Goal: Transaction & Acquisition: Purchase product/service

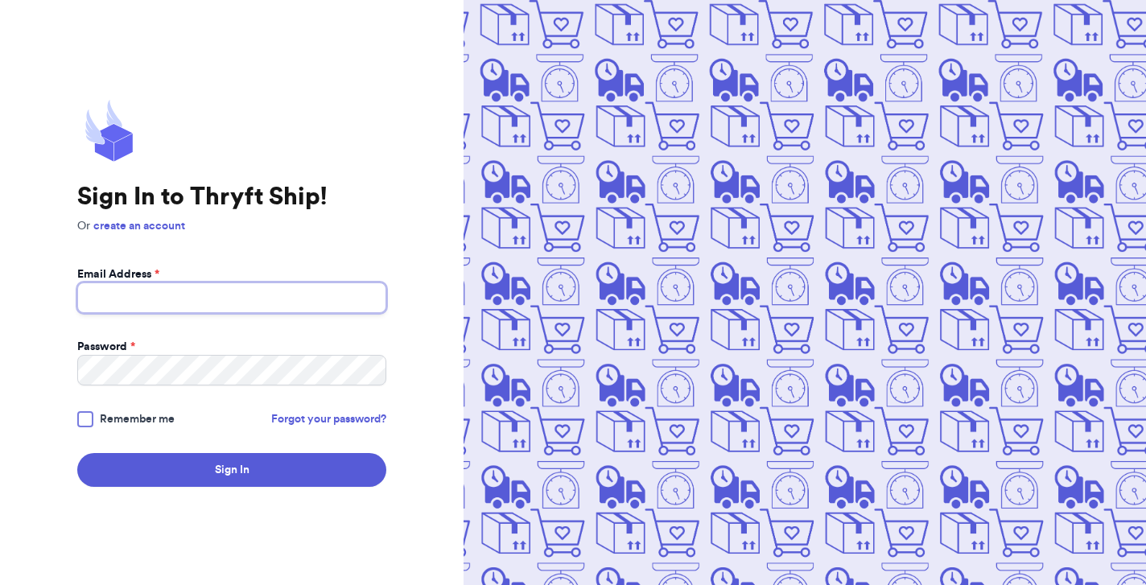
type input "ashleerwells@gmail.com"
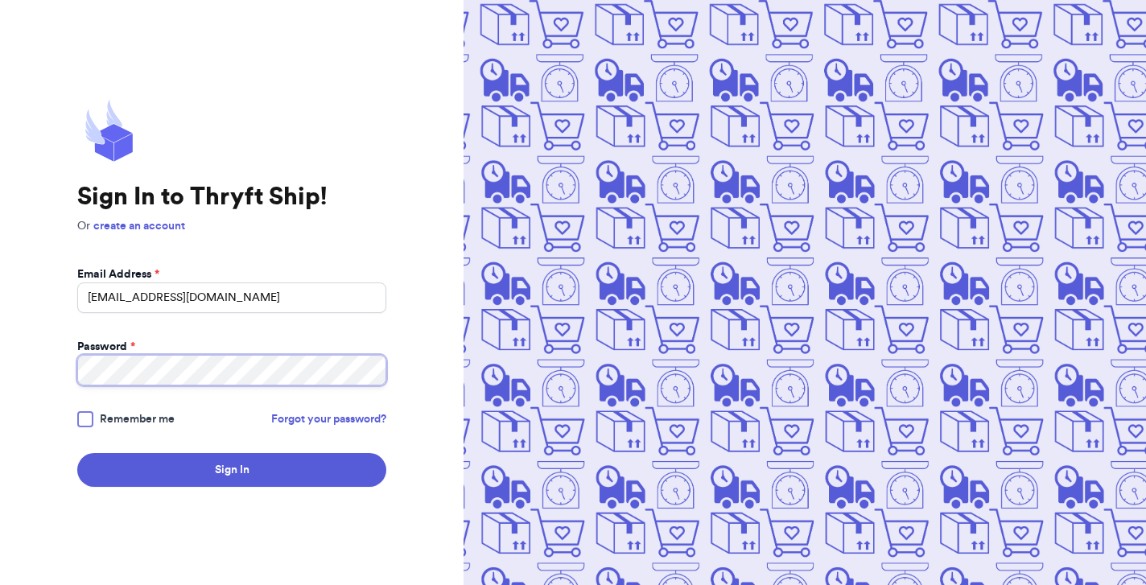
click at [232, 470] on button "Sign In" at bounding box center [231, 470] width 309 height 34
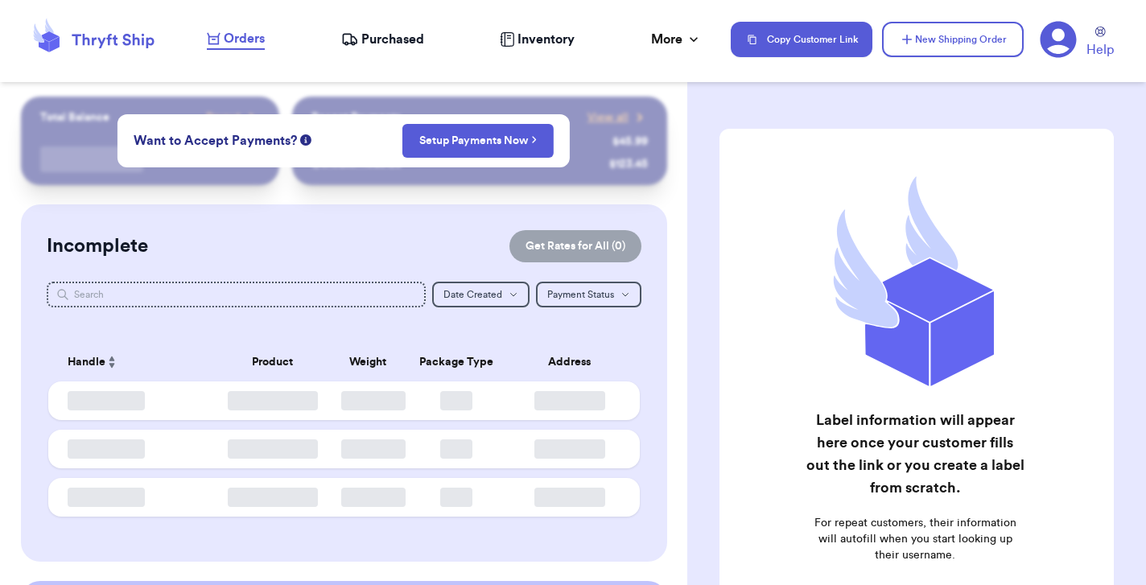
checkbox input "false"
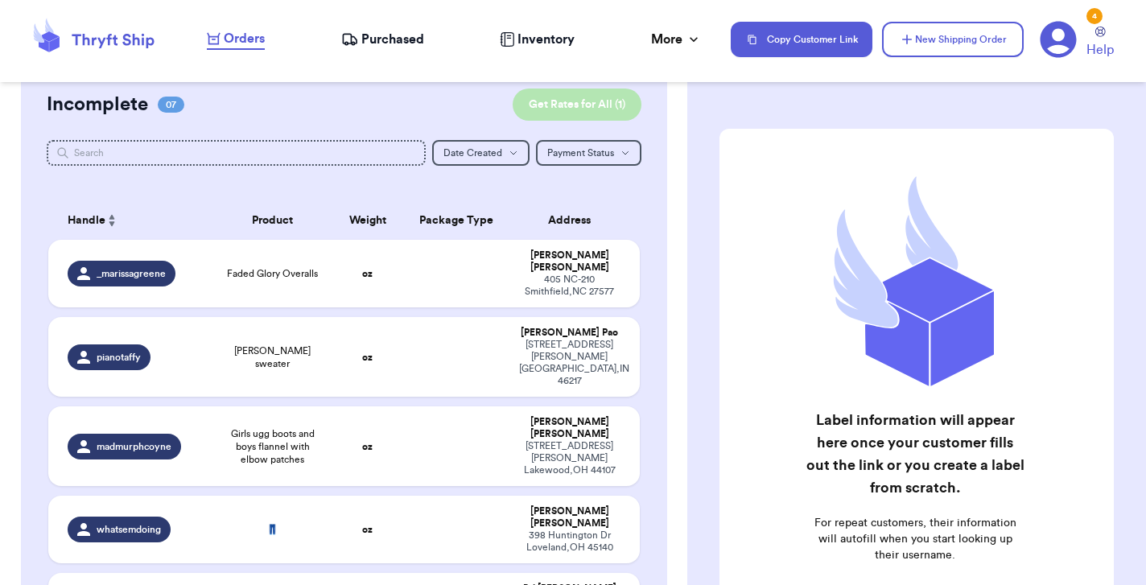
scroll to position [219, 0]
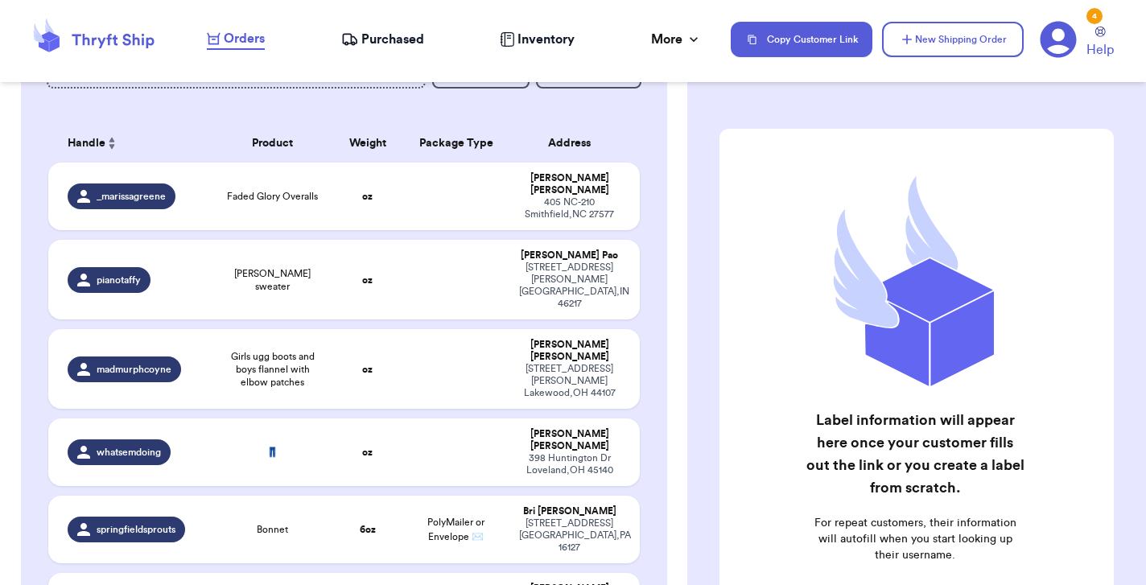
click at [380, 35] on span "Purchased" at bounding box center [392, 39] width 63 height 19
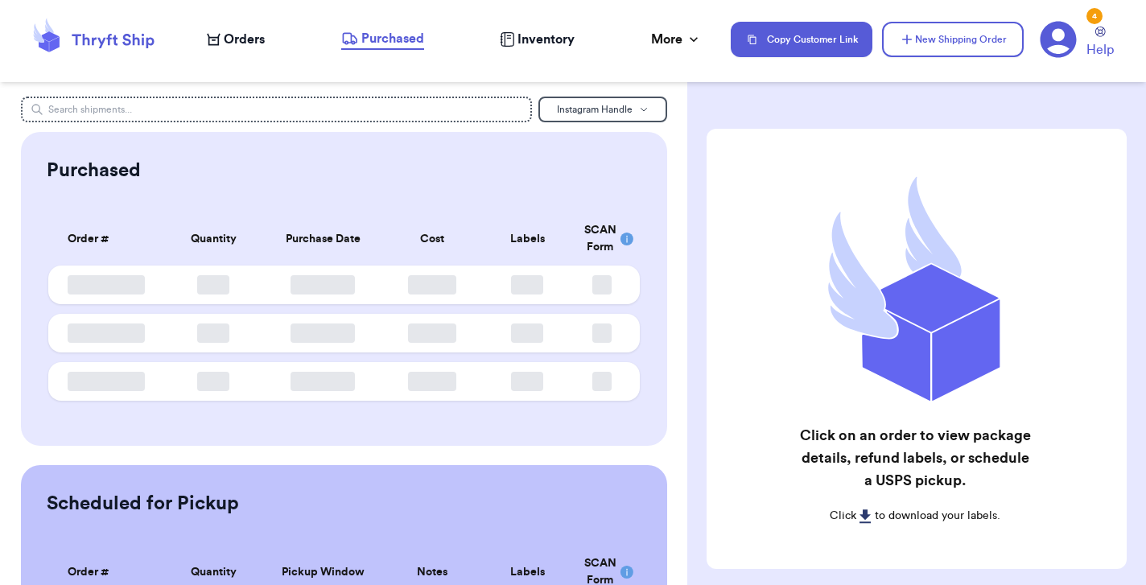
click at [244, 39] on span "Orders" at bounding box center [244, 39] width 41 height 19
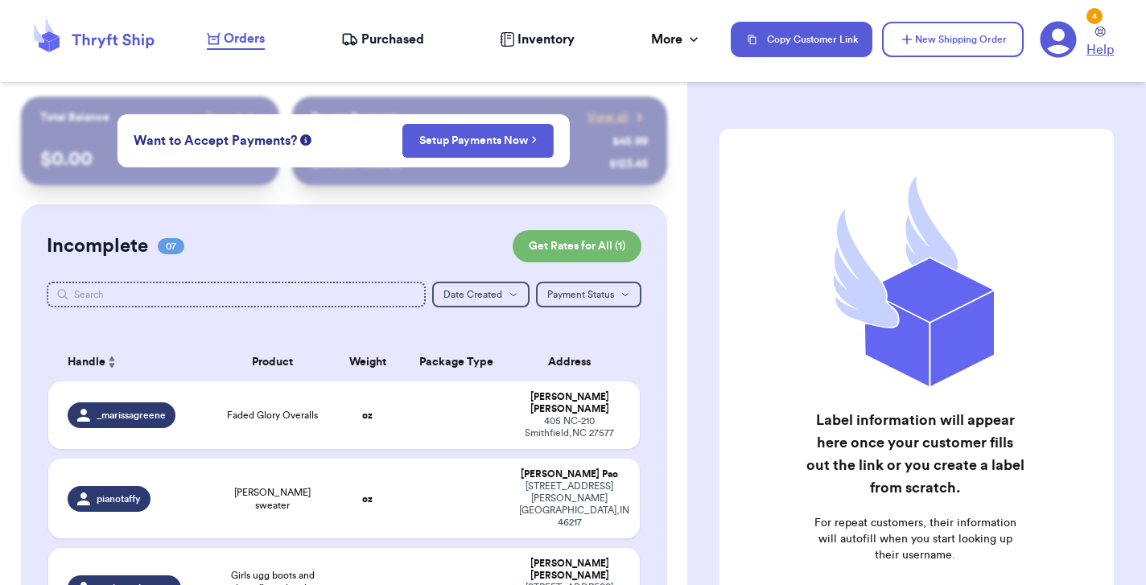
click at [1099, 33] on icon at bounding box center [1100, 32] width 10 height 10
click at [927, 46] on button "New Shipping Order" at bounding box center [953, 39] width 142 height 35
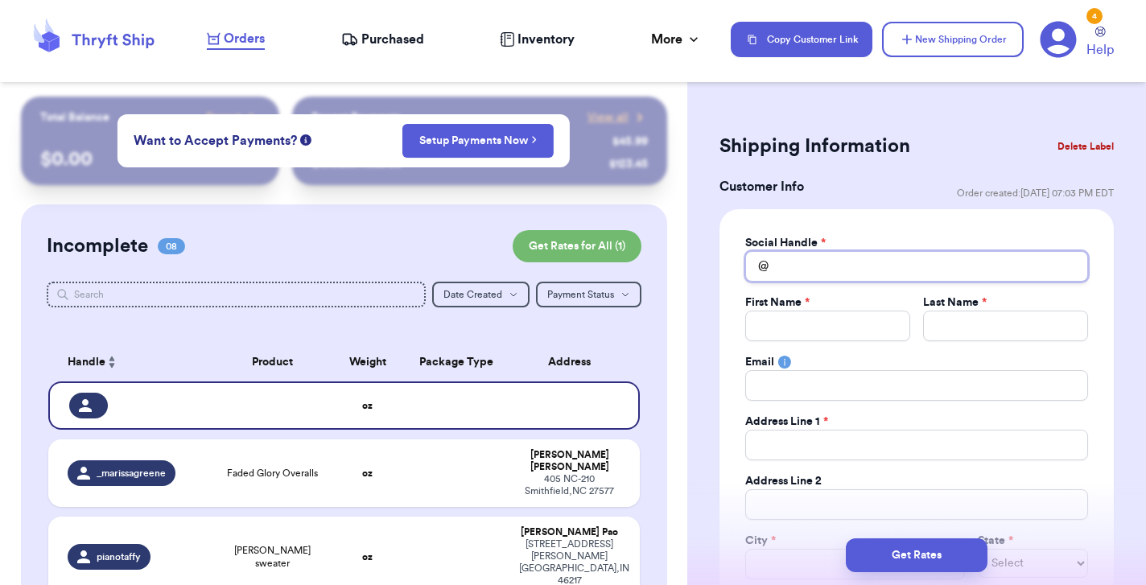
click at [860, 262] on input "Total Amount Paid" at bounding box center [916, 266] width 343 height 31
click at [1095, 29] on icon at bounding box center [1100, 32] width 10 height 10
click at [1058, 31] on icon at bounding box center [1058, 39] width 37 height 37
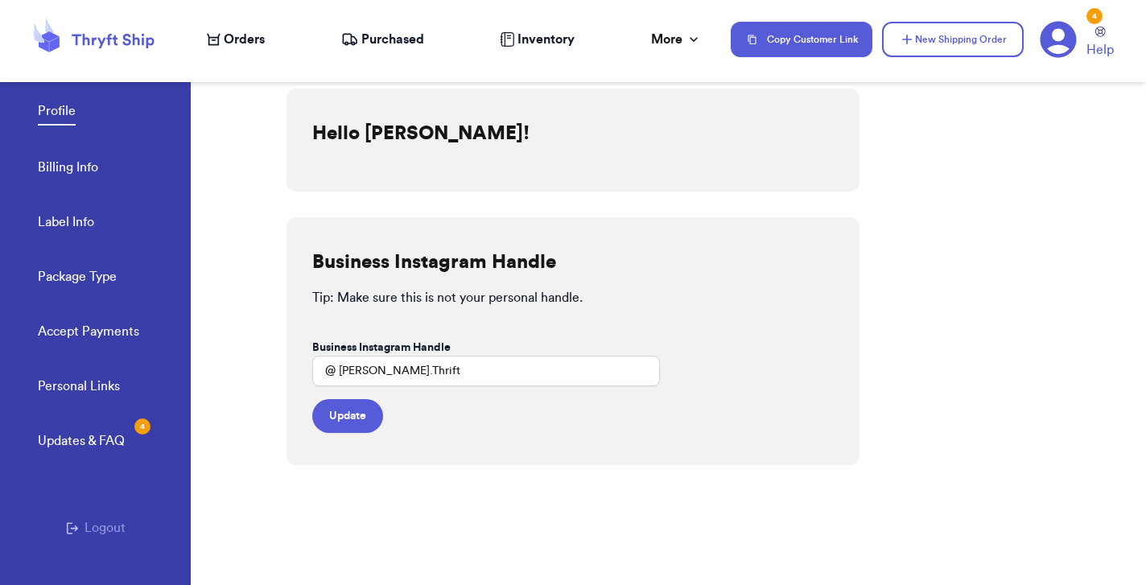
click at [148, 47] on icon at bounding box center [93, 39] width 129 height 43
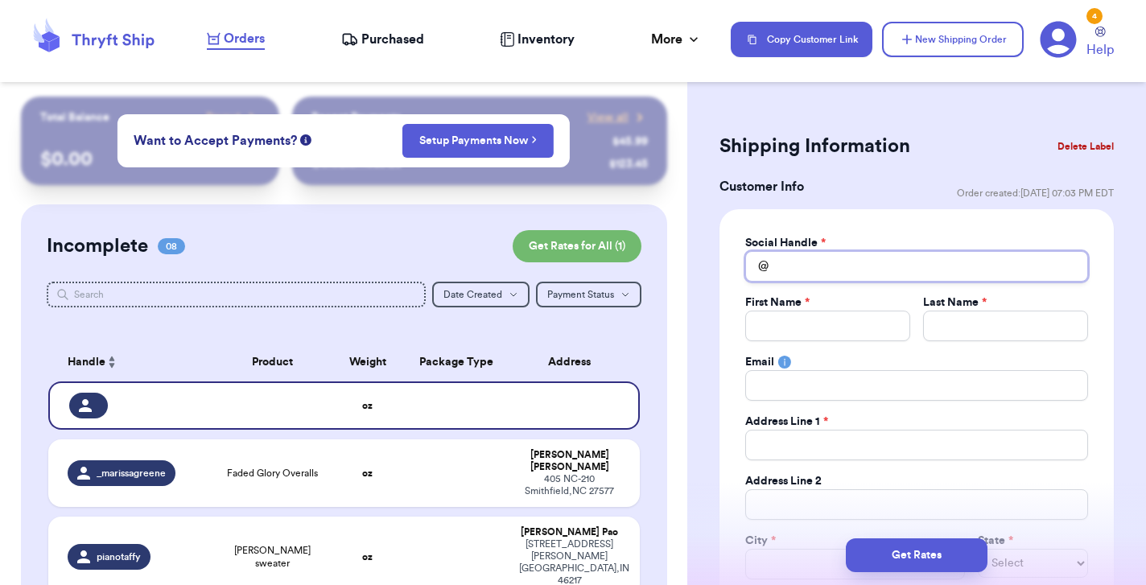
click at [818, 274] on input "Total Amount Paid" at bounding box center [916, 266] width 343 height 31
type input "a"
type input "ar"
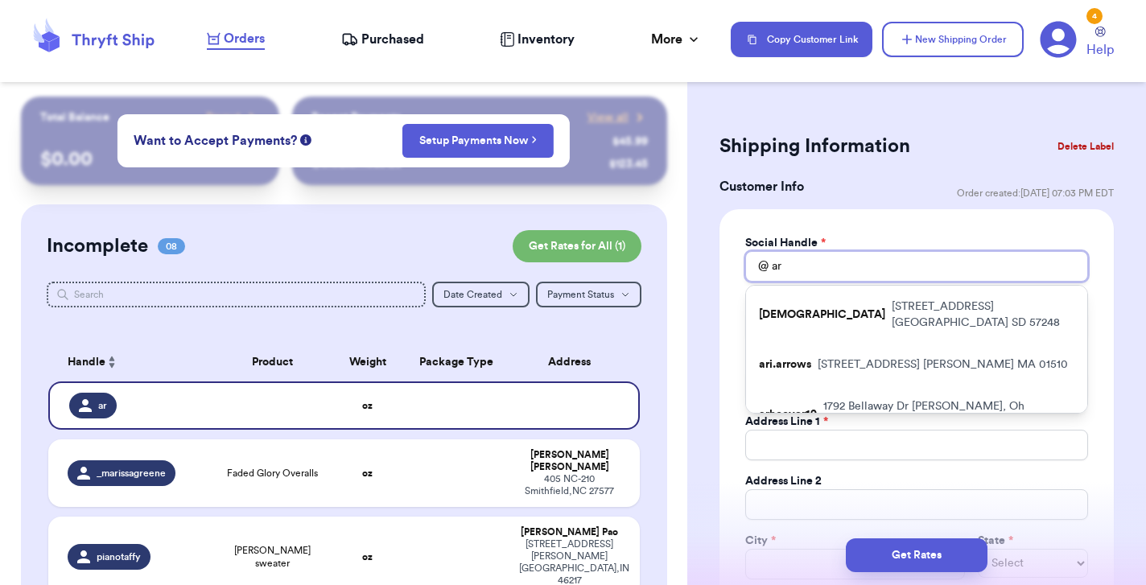
type input "ari"
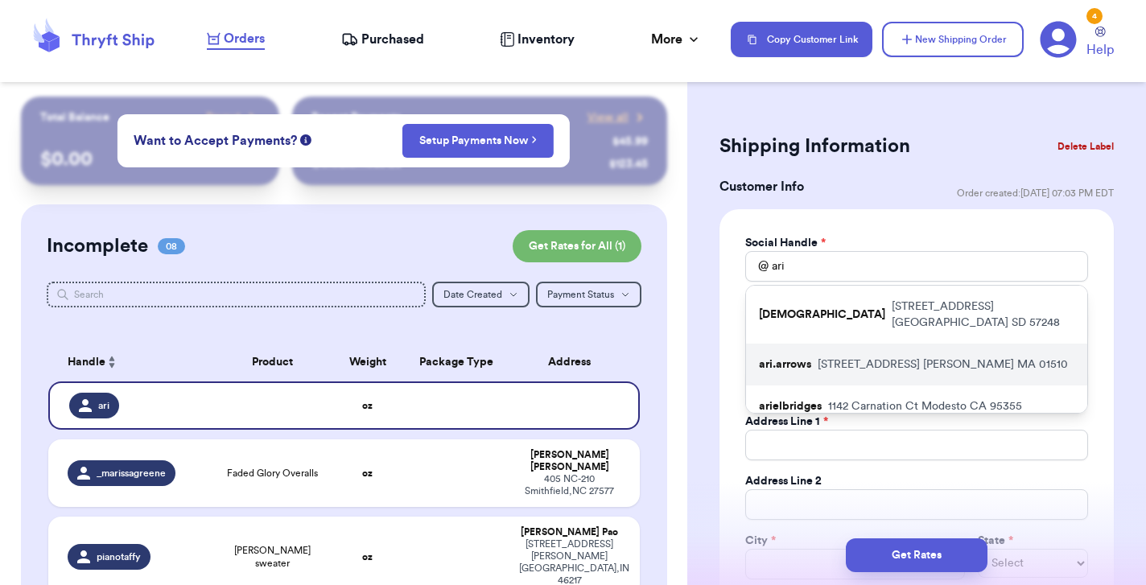
click at [886, 356] on p "169 Green St Clinton MA 01510" at bounding box center [943, 364] width 250 height 16
type input "ari.arrows"
type input "Ari"
type input "Arrows"
type input "169 Green St"
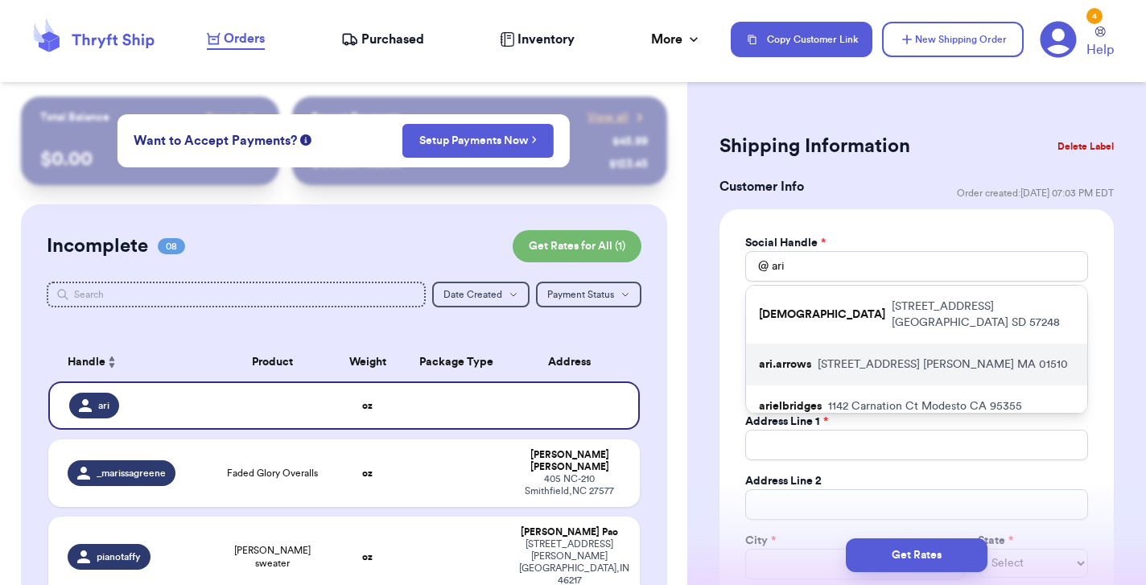
type input "Apt a6"
type input "Clinton"
select select "MA"
type input "01510"
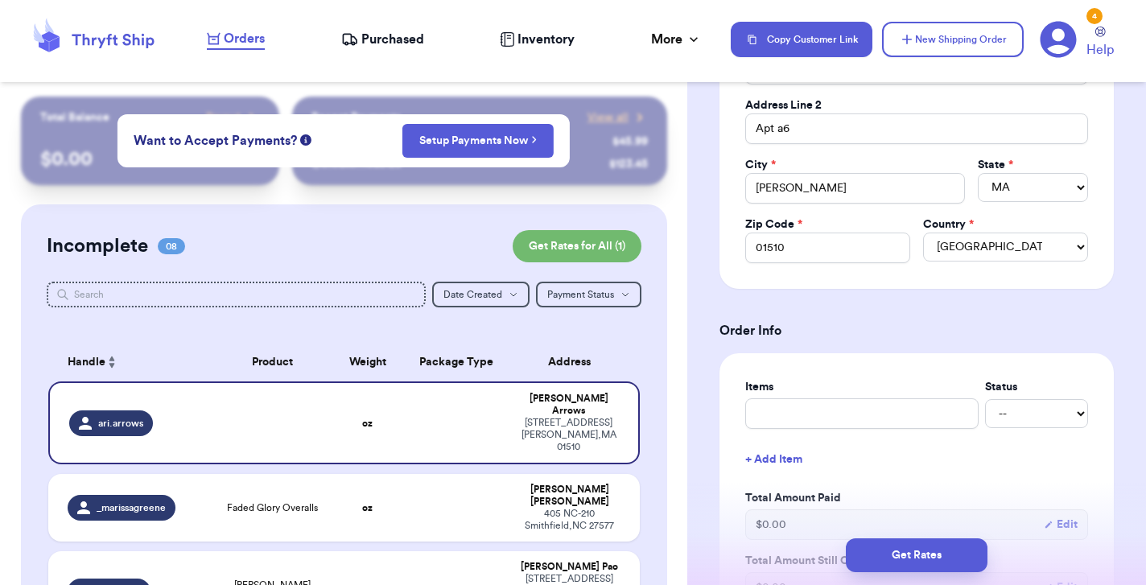
scroll to position [382, 0]
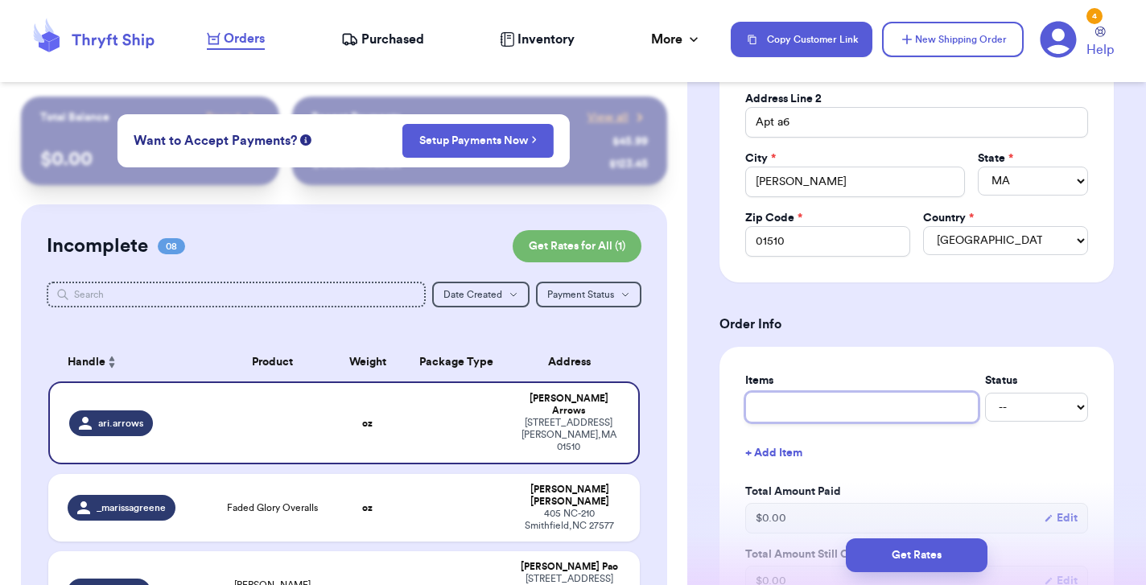
type input "c"
type input "cl"
type input "clo"
type input "clot"
type input "cloth"
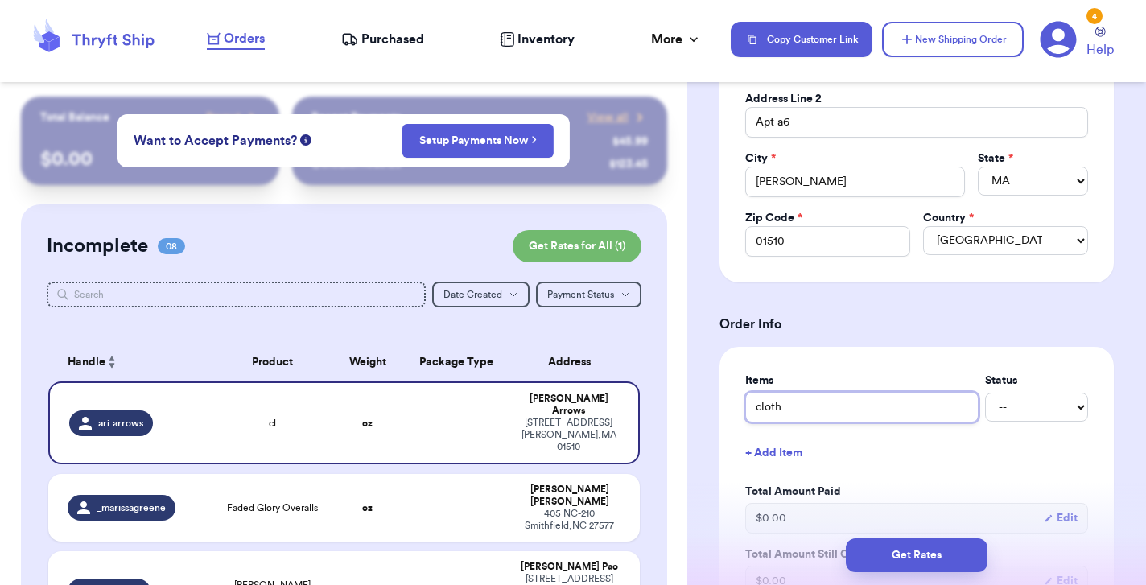
type input "clothe"
type input "clothes"
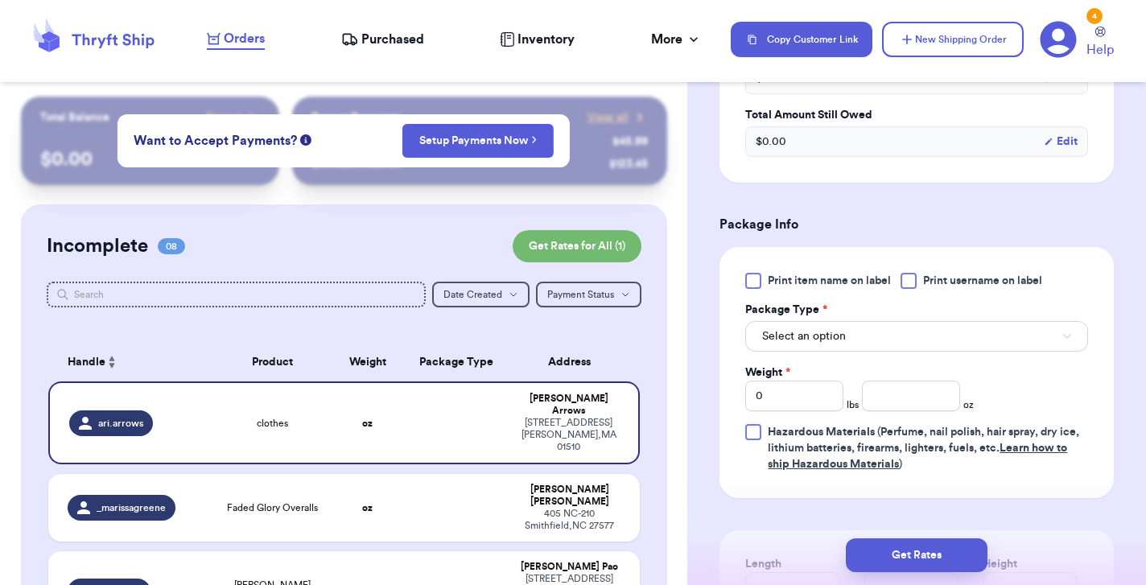
scroll to position [840, 0]
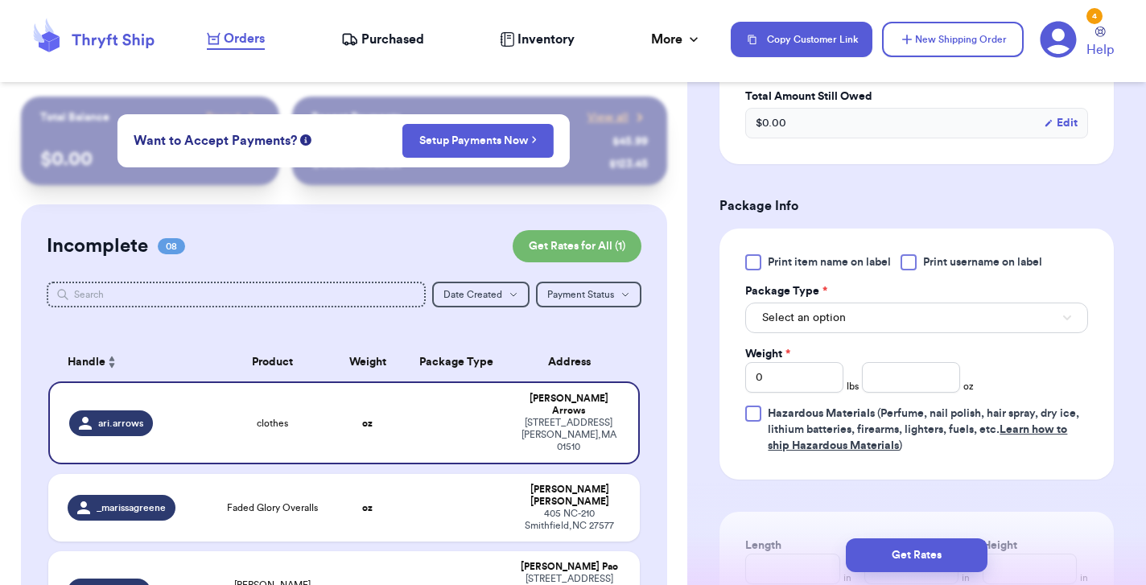
type input "clothes"
click at [914, 259] on div at bounding box center [908, 262] width 16 height 16
click at [0, 0] on input "Print username on label" at bounding box center [0, 0] width 0 height 0
click at [834, 320] on span "Select an option" at bounding box center [804, 318] width 84 height 16
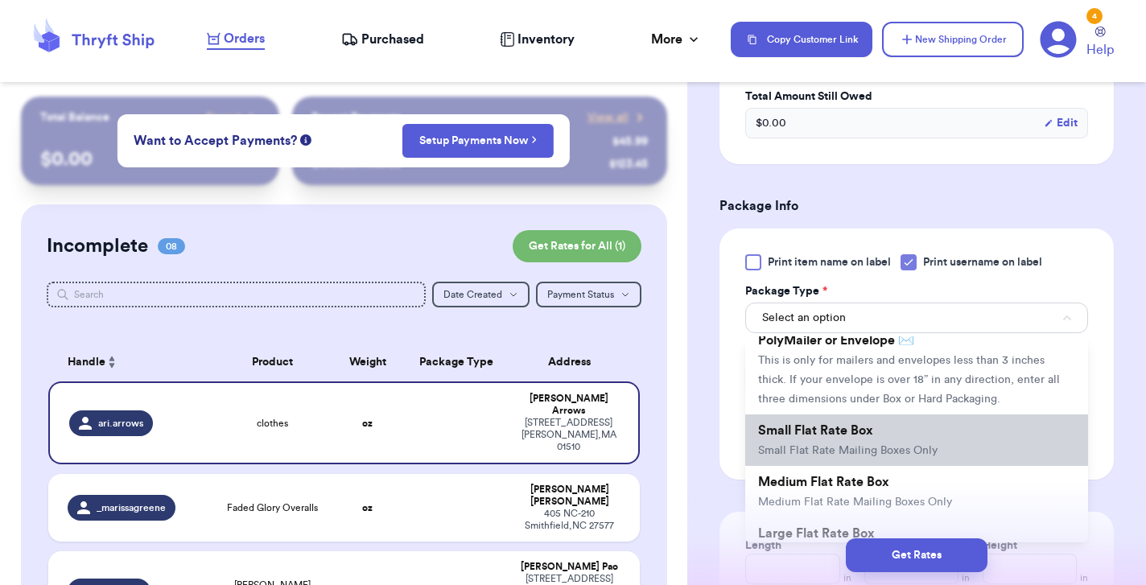
scroll to position [130, 0]
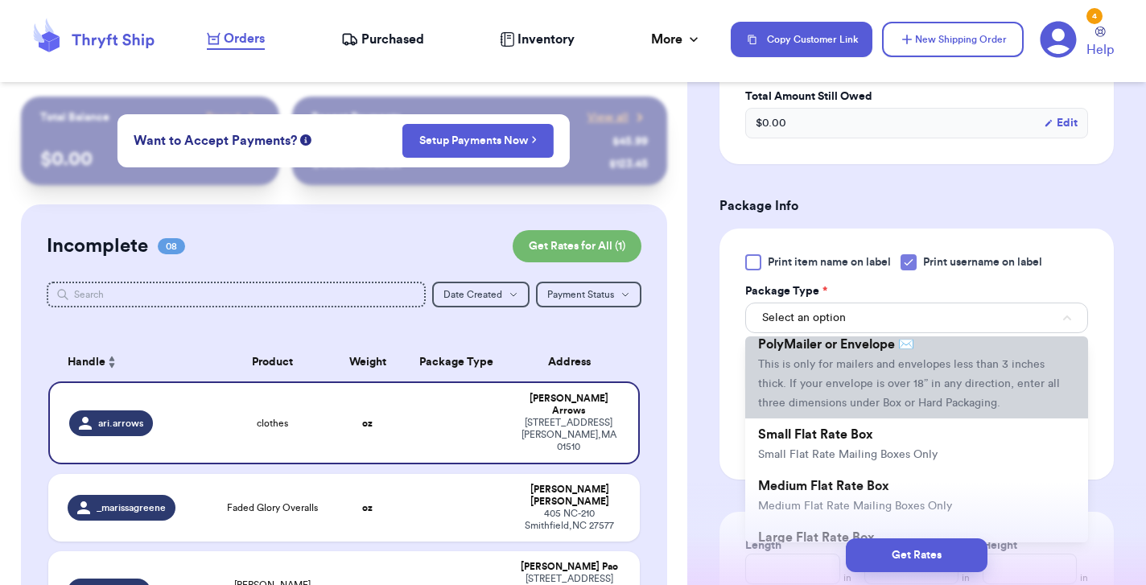
click at [842, 369] on span "This is only for mailers and envelopes less than 3 inches thick. If your envelo…" at bounding box center [909, 384] width 302 height 50
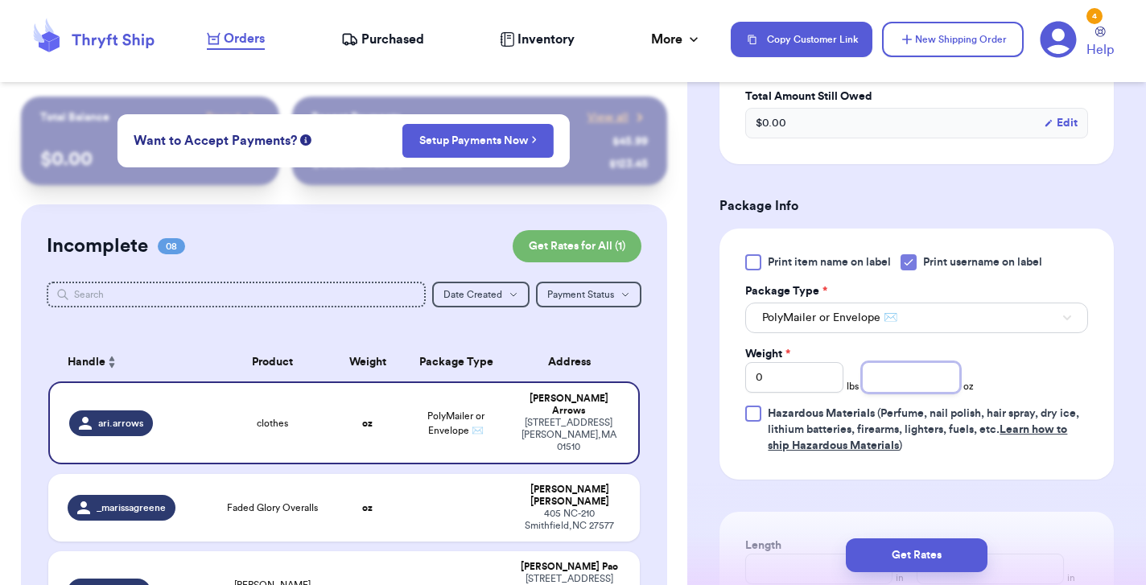
click at [891, 381] on input "number" at bounding box center [911, 377] width 98 height 31
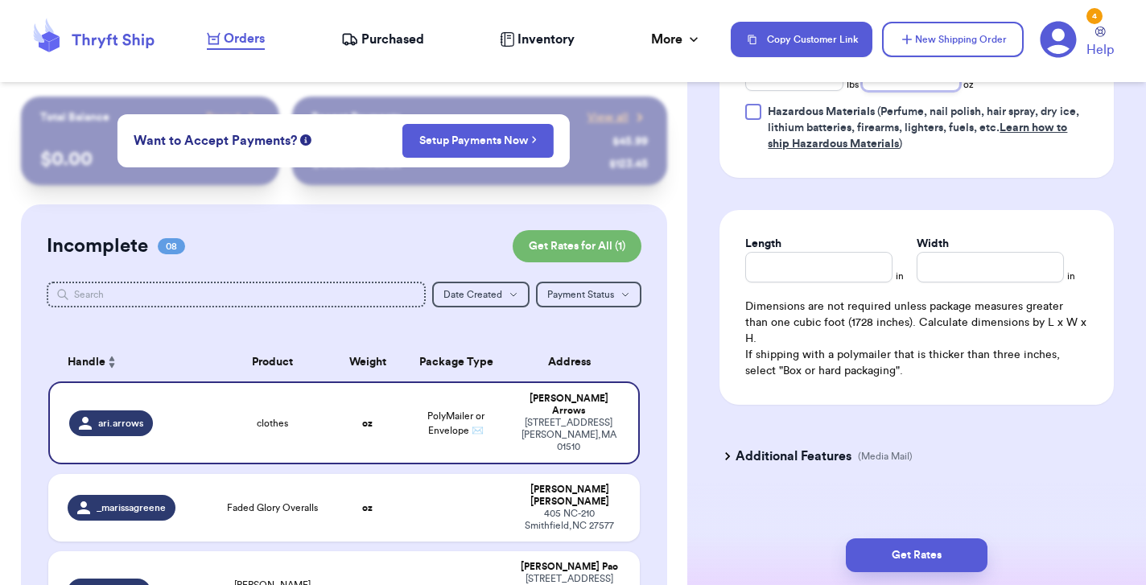
scroll to position [0, 0]
type input "6"
click at [761, 447] on h3 "Additional Features" at bounding box center [793, 456] width 116 height 19
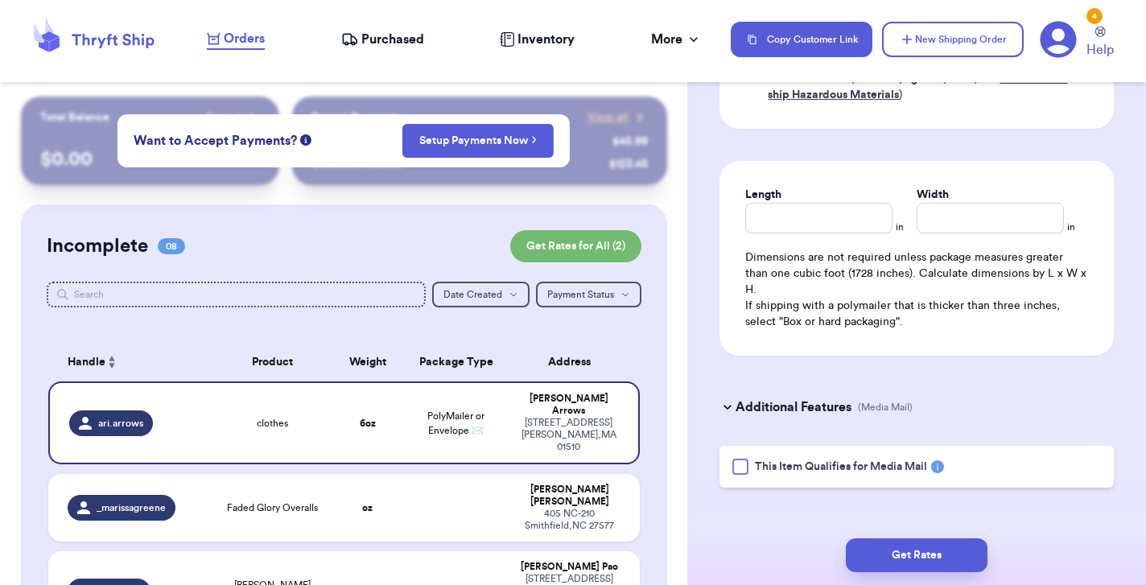
scroll to position [1190, 0]
click at [973, 389] on div "Additional Features (Media Mail)" at bounding box center [907, 408] width 394 height 39
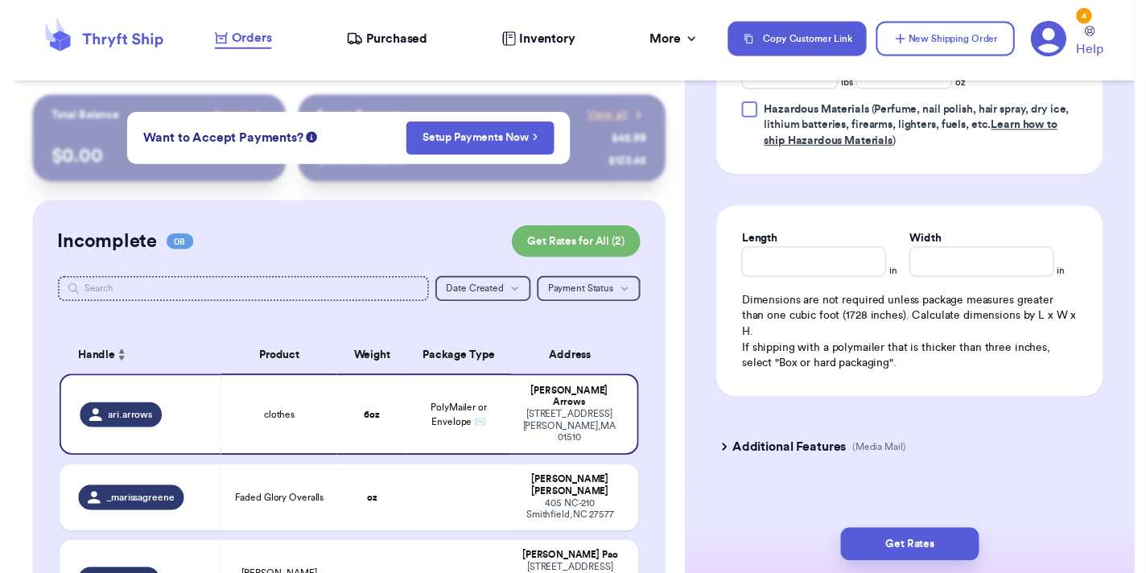
scroll to position [0, 0]
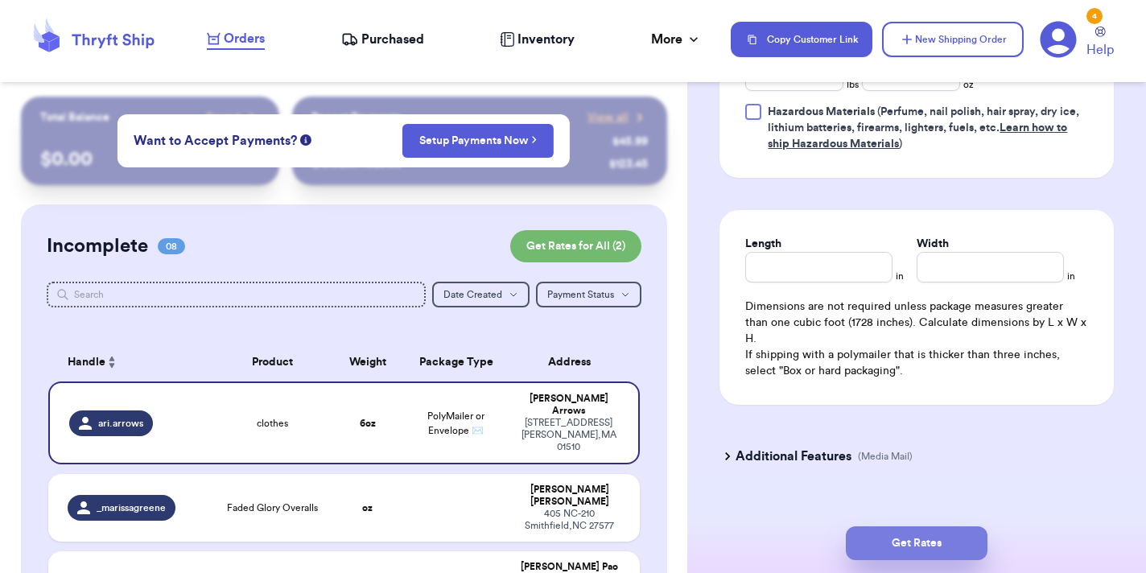
click at [911, 543] on button "Get Rates" at bounding box center [917, 543] width 142 height 34
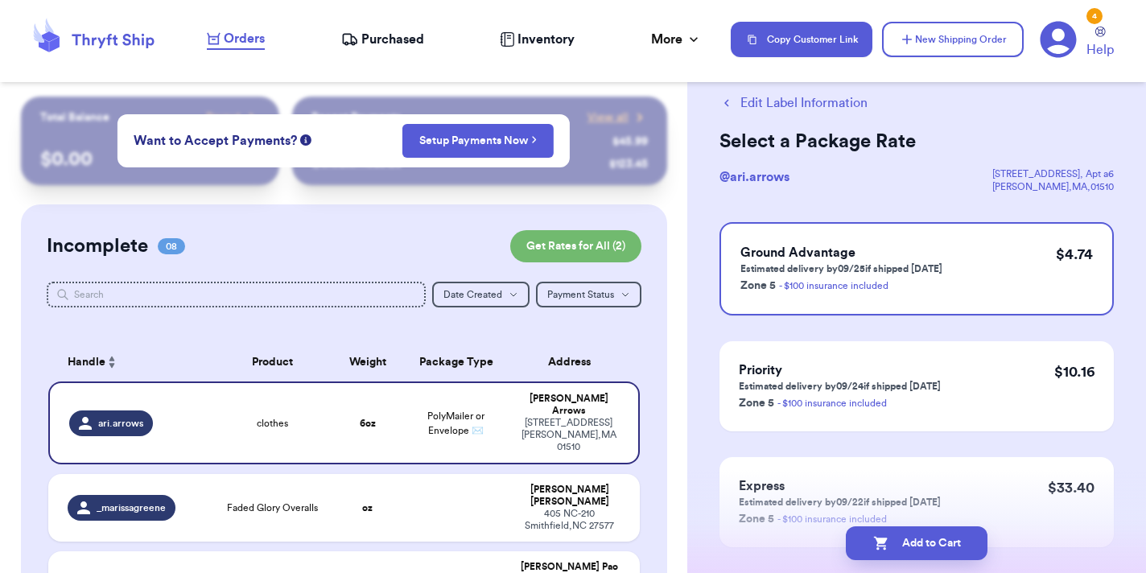
scroll to position [37, 0]
click at [895, 262] on p "Estimated delivery by 09/25 if shipped today" at bounding box center [841, 267] width 202 height 13
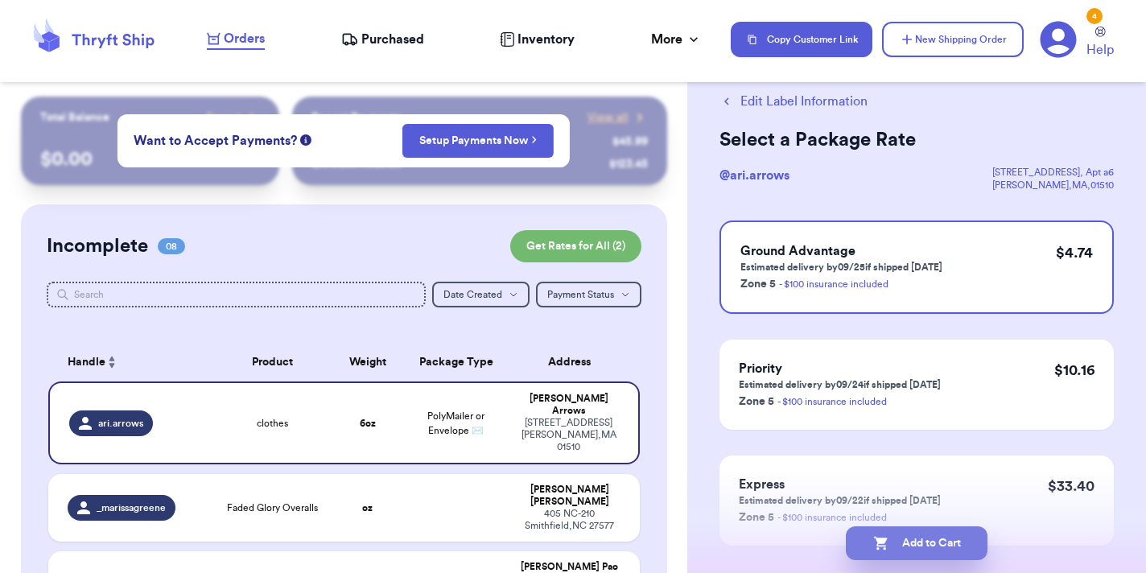
click at [923, 543] on button "Add to Cart" at bounding box center [917, 543] width 142 height 34
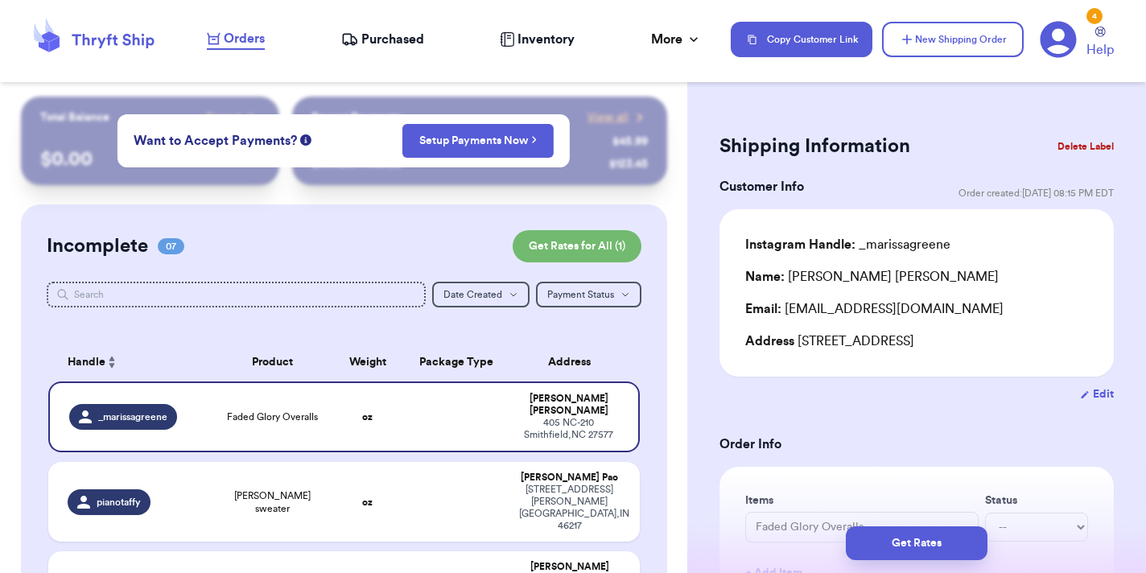
scroll to position [0, 0]
click at [244, 39] on span "Orders" at bounding box center [244, 38] width 41 height 19
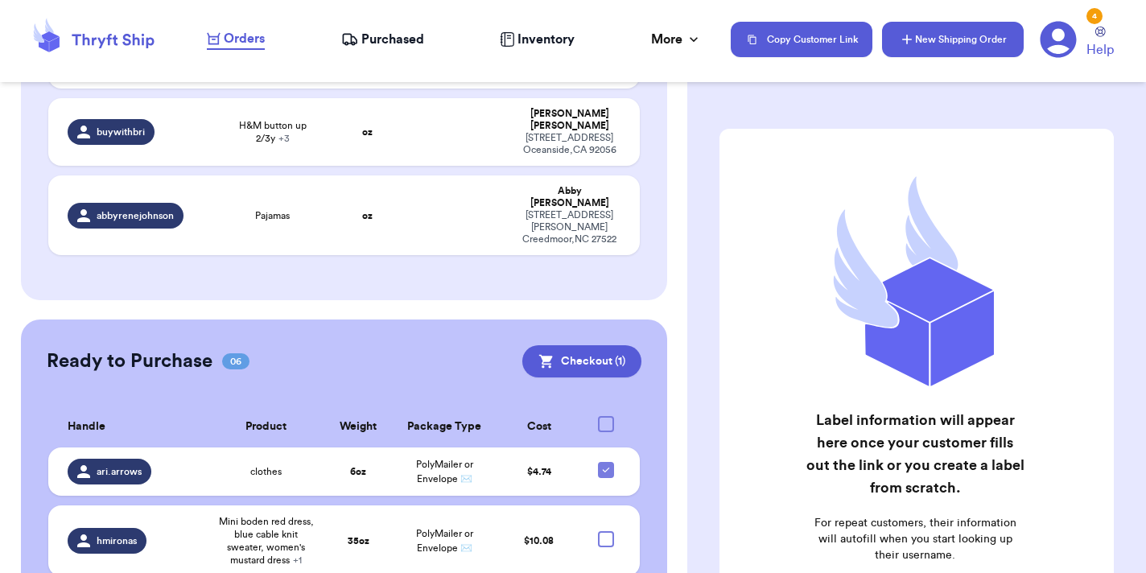
click at [935, 38] on button "New Shipping Order" at bounding box center [953, 39] width 142 height 35
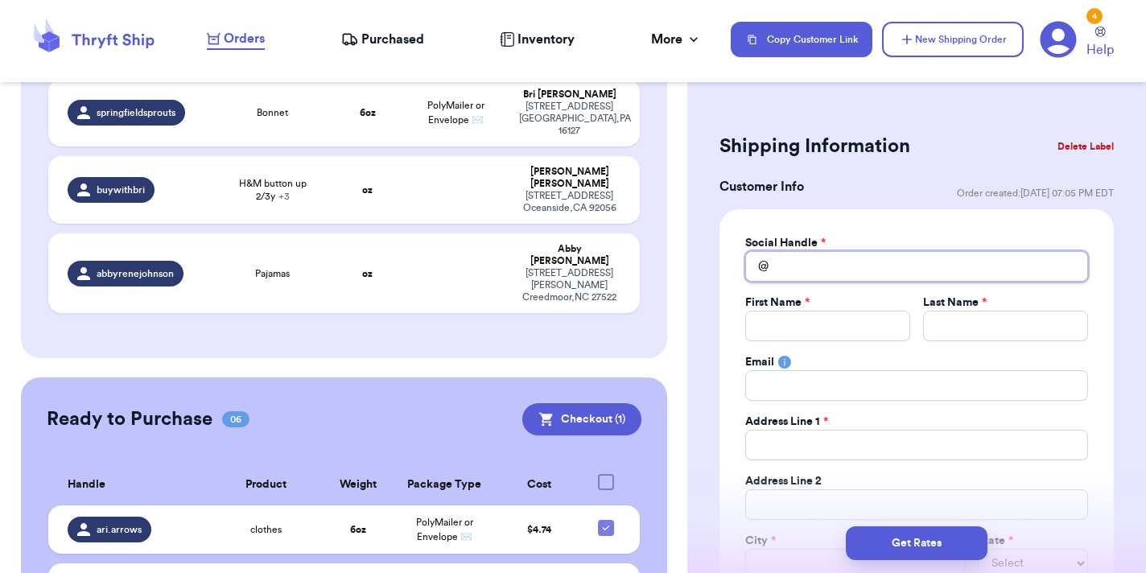
click at [849, 267] on input "Total Amount Paid" at bounding box center [916, 266] width 343 height 31
type input "j"
type input "ju"
type input "jul"
type input "juli"
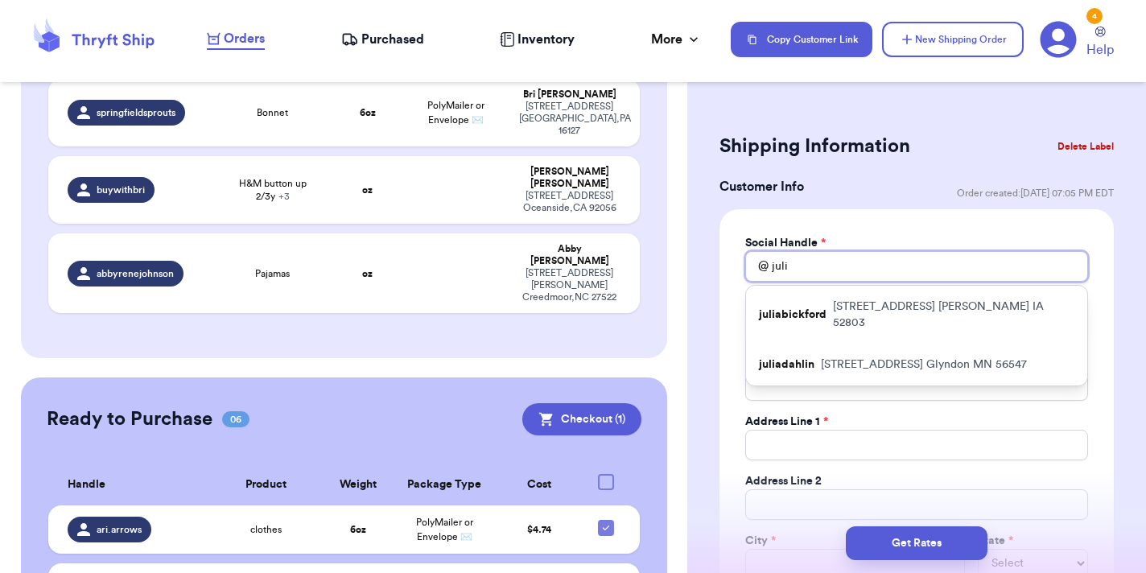
type input "julia"
type input "Julia."
type input "Julia.m"
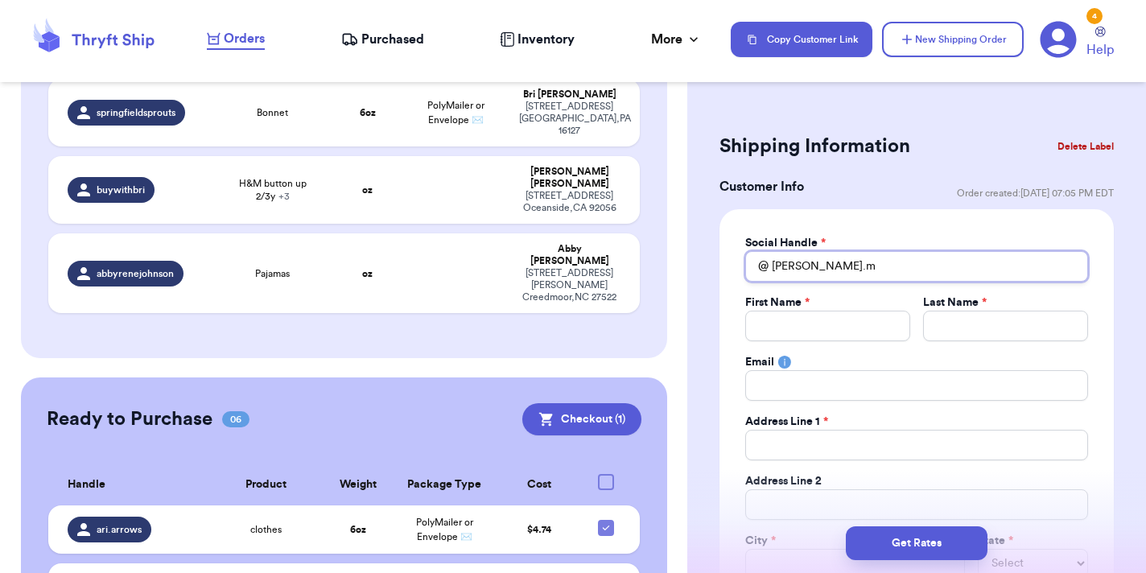
type input "Julia."
type input "Julia"
type input "Juli"
type input "Jul"
type input "Ju"
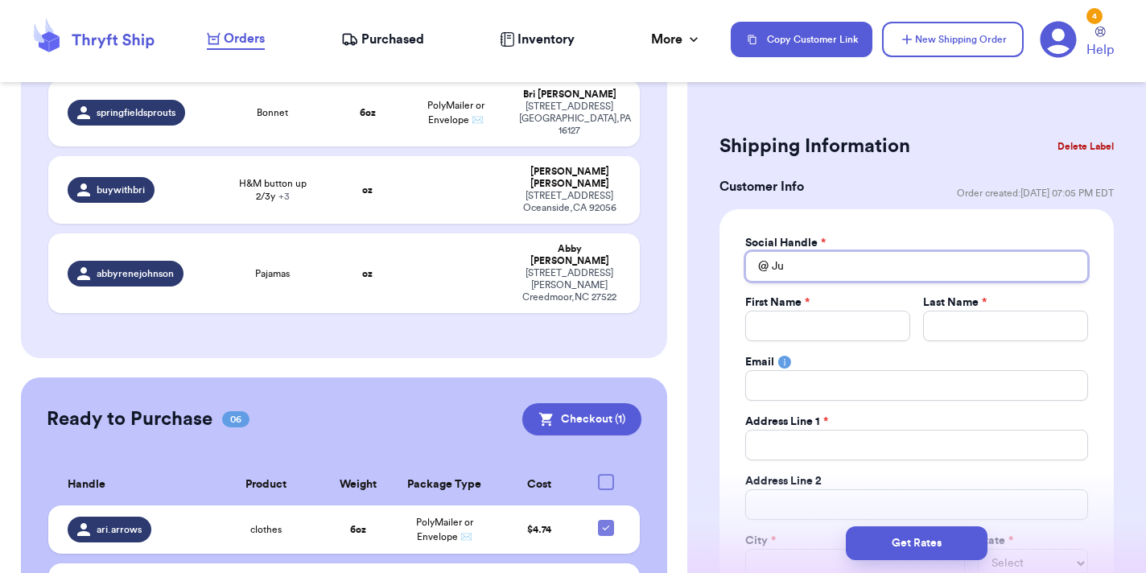
type input "J"
type input "u"
type input "up"
type input "upo"
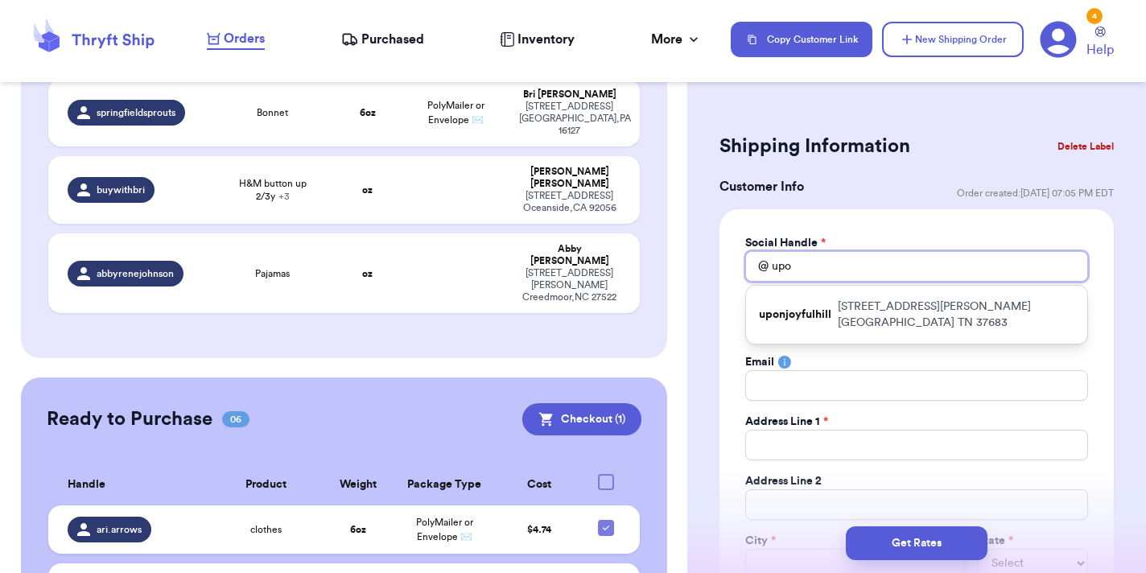
type input "upon"
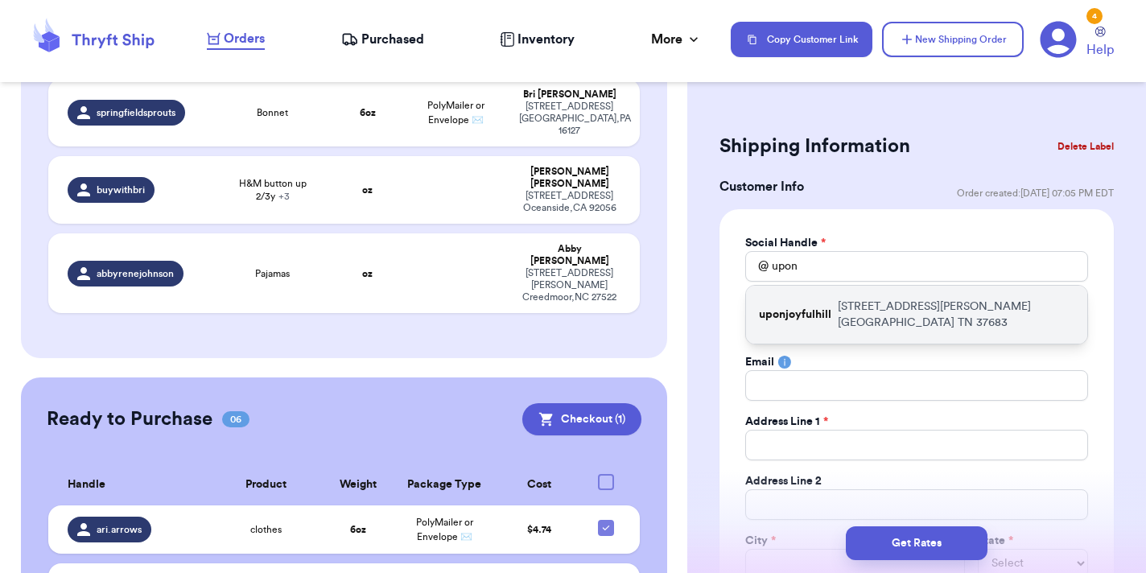
click at [850, 316] on p "660 Clarence Stout Ln Mountain City TN 37683" at bounding box center [956, 315] width 237 height 32
type input "uponjoyfulhill"
type input "Julia"
type input "Mangum"
type input "*"
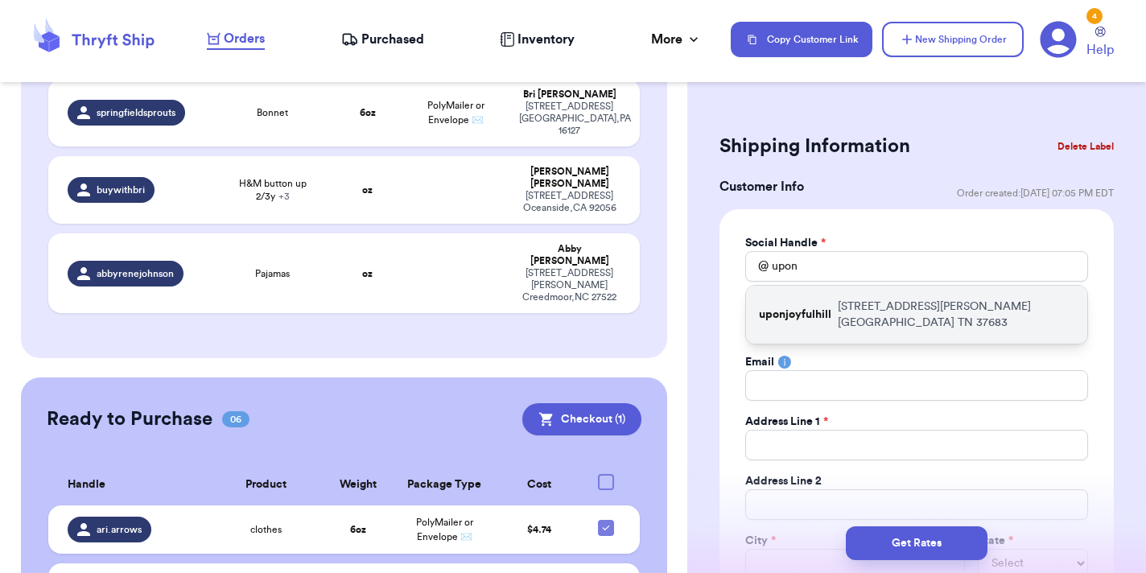
type input "[STREET_ADDRESS][PERSON_NAME]"
type input "Mountain City"
select select "TN"
type input "37683"
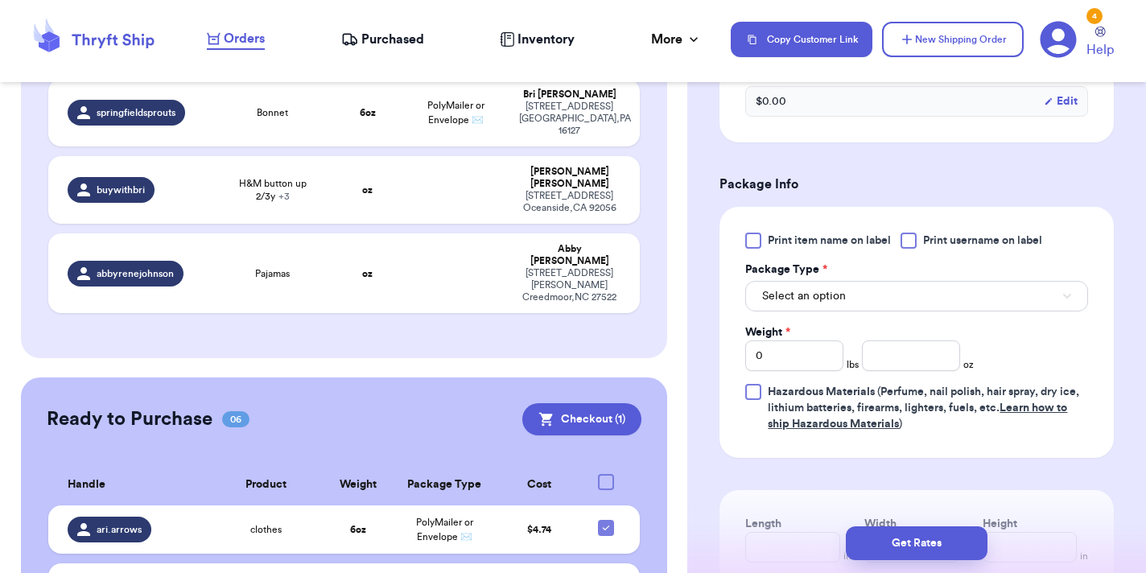
scroll to position [878, 0]
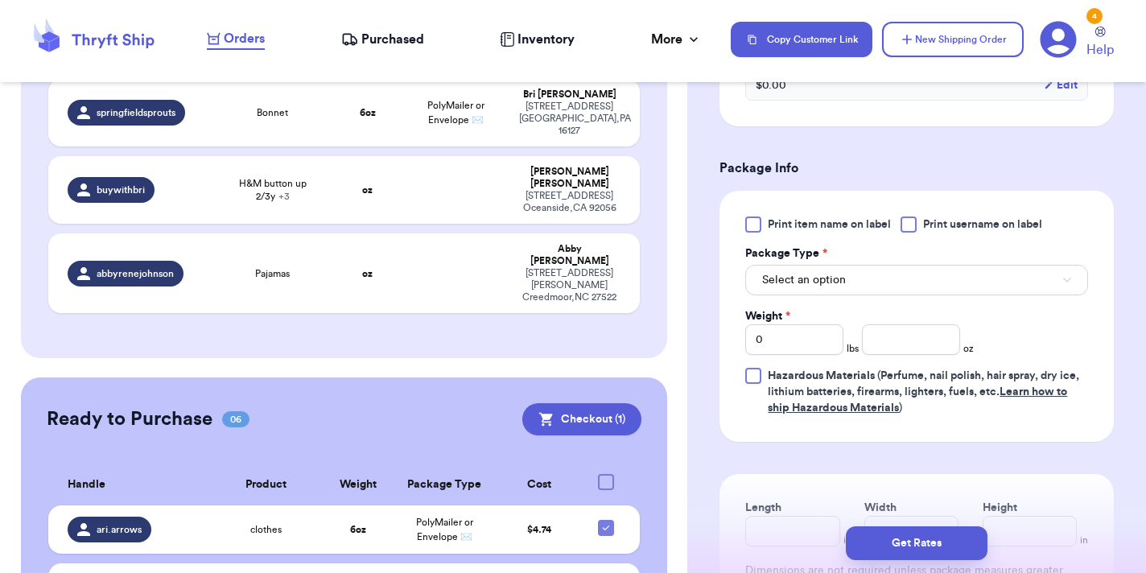
click at [914, 227] on div at bounding box center [908, 224] width 16 height 16
click at [0, 0] on input "Print username on label" at bounding box center [0, 0] width 0 height 0
click at [891, 278] on button "Select an option" at bounding box center [916, 280] width 343 height 31
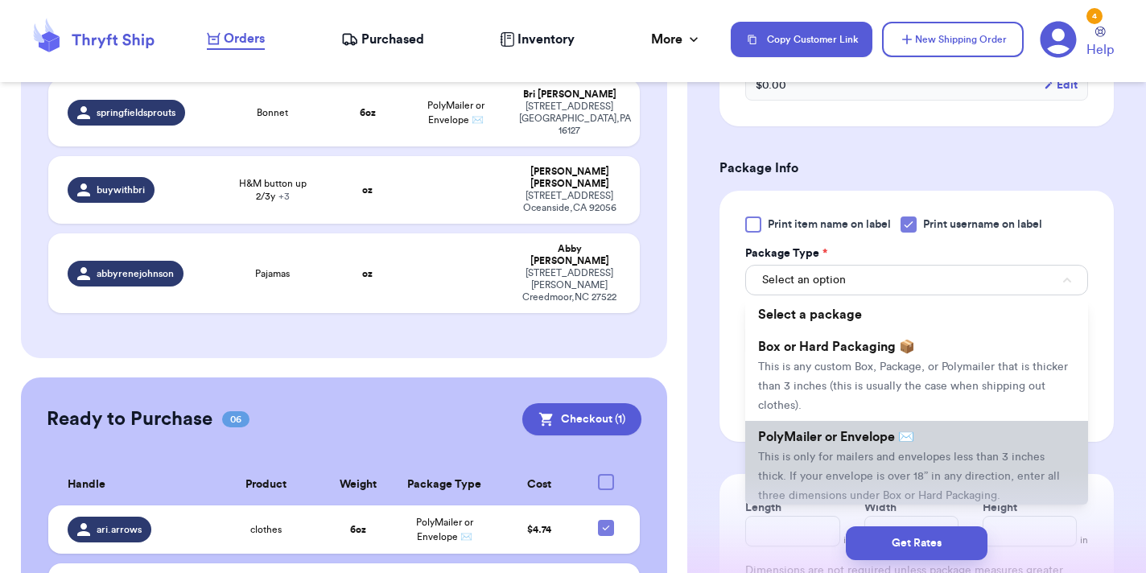
click at [865, 439] on span "PolyMailer or Envelope ✉️" at bounding box center [836, 436] width 156 height 13
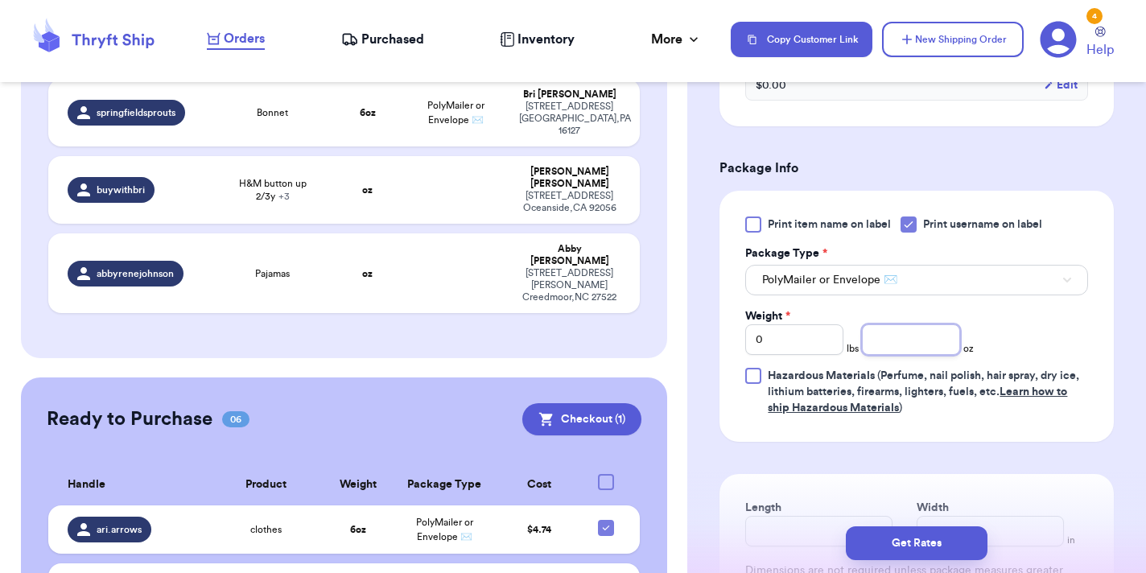
click at [888, 333] on input "number" at bounding box center [911, 339] width 98 height 31
click at [818, 344] on input "0" at bounding box center [794, 339] width 98 height 31
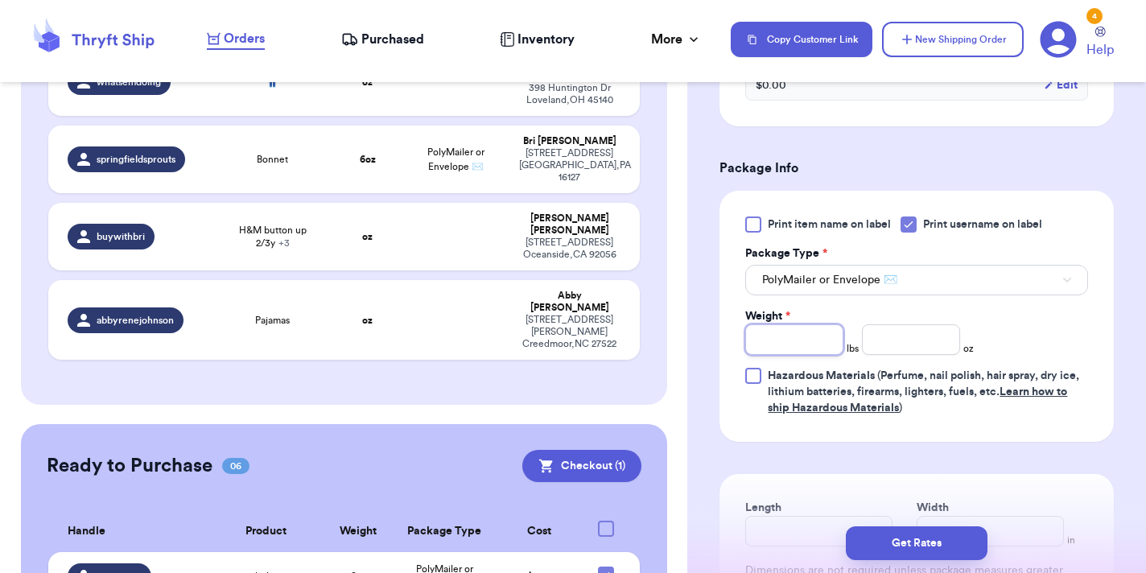
type input "1"
click at [875, 350] on input "number" at bounding box center [911, 339] width 98 height 31
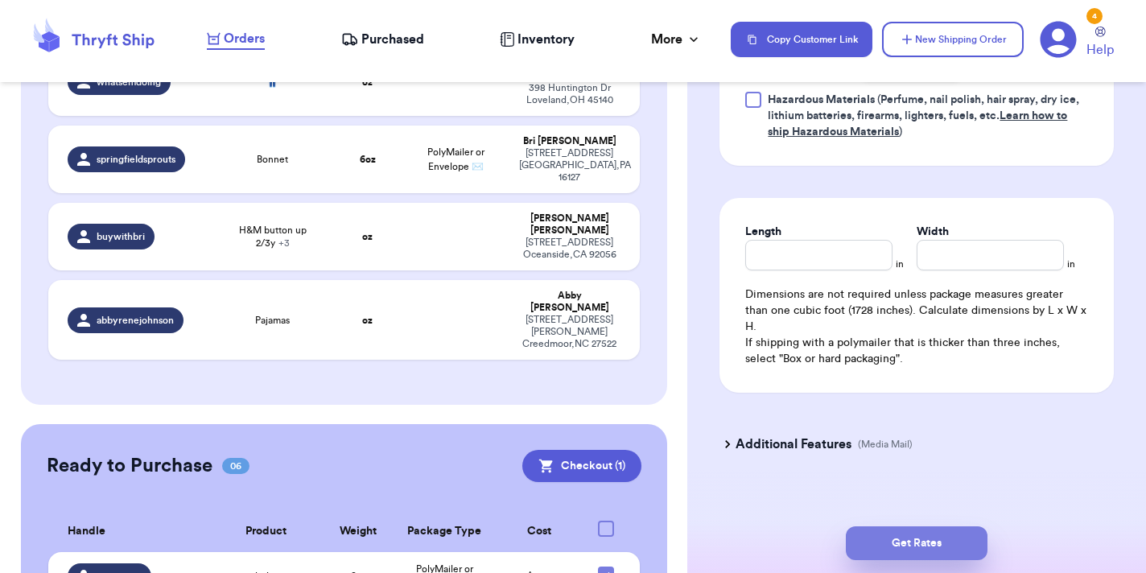
type input "7"
click at [904, 555] on button "Get Rates" at bounding box center [917, 543] width 142 height 34
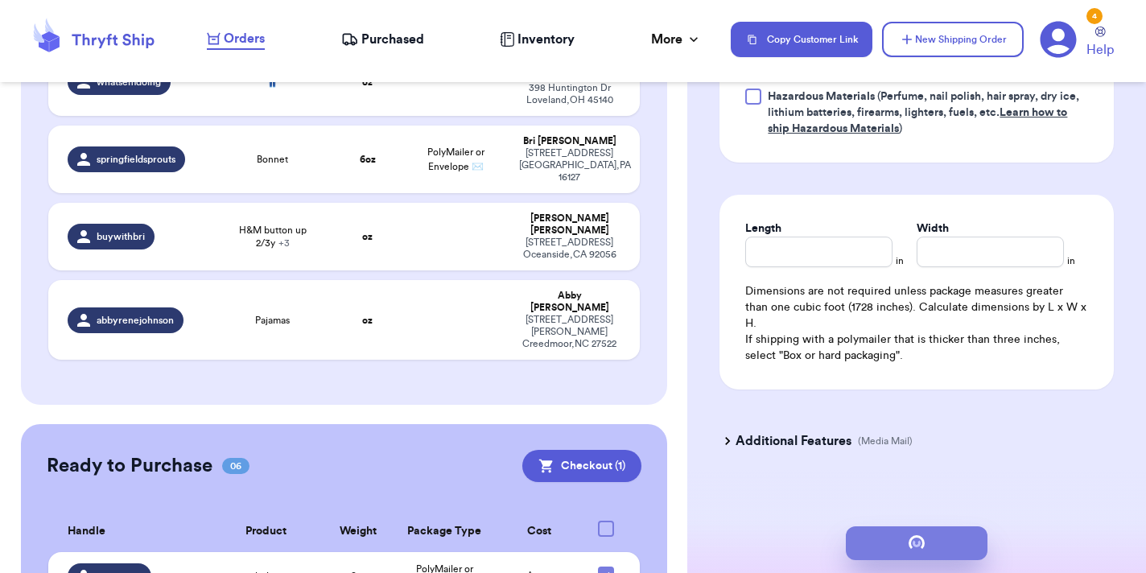
scroll to position [0, 0]
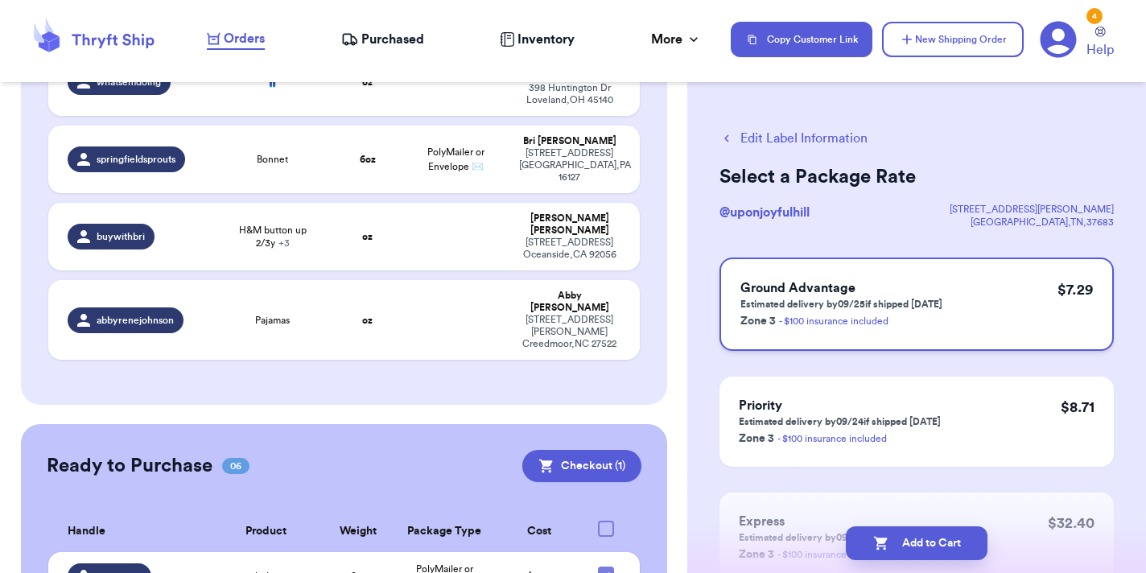
click at [897, 327] on p "Zone 3 - $100 insurance included" at bounding box center [841, 320] width 202 height 19
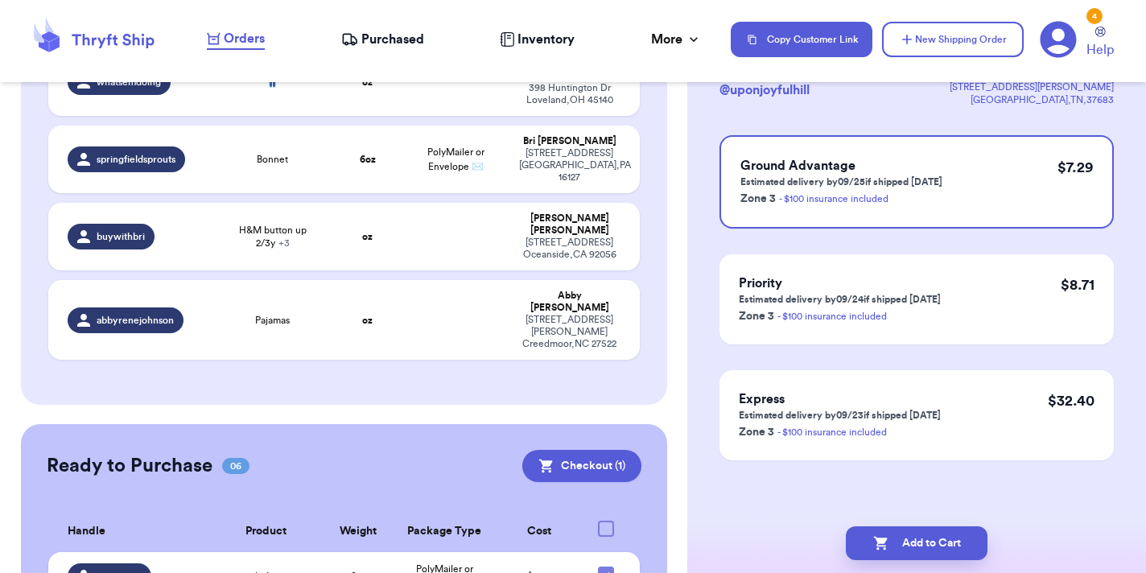
scroll to position [122, 0]
click at [909, 539] on button "Add to Cart" at bounding box center [917, 543] width 142 height 34
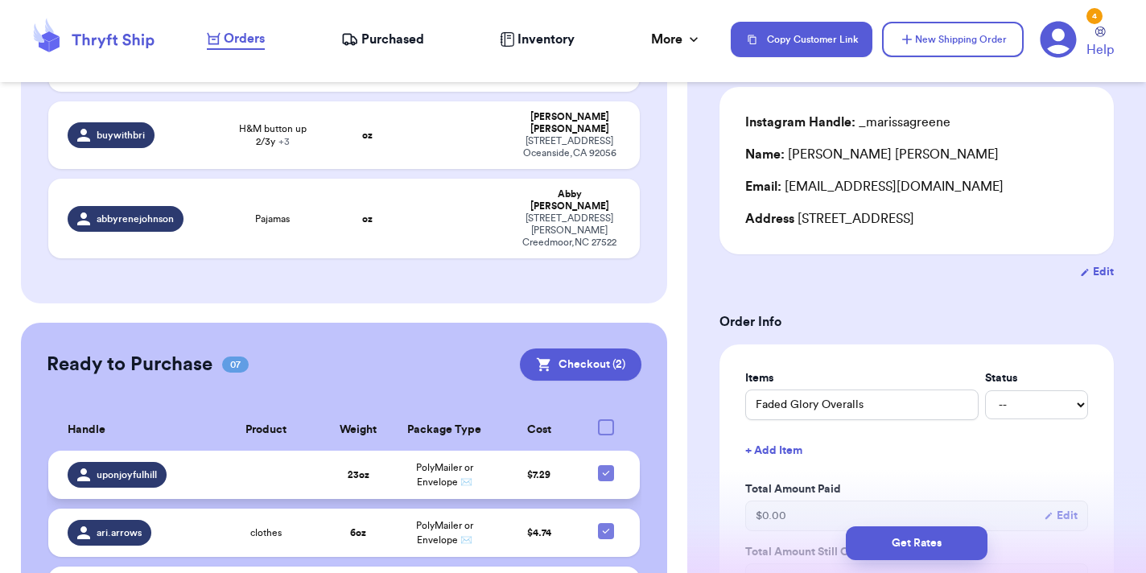
click at [155, 468] on span "uponjoyfulhill" at bounding box center [127, 474] width 60 height 13
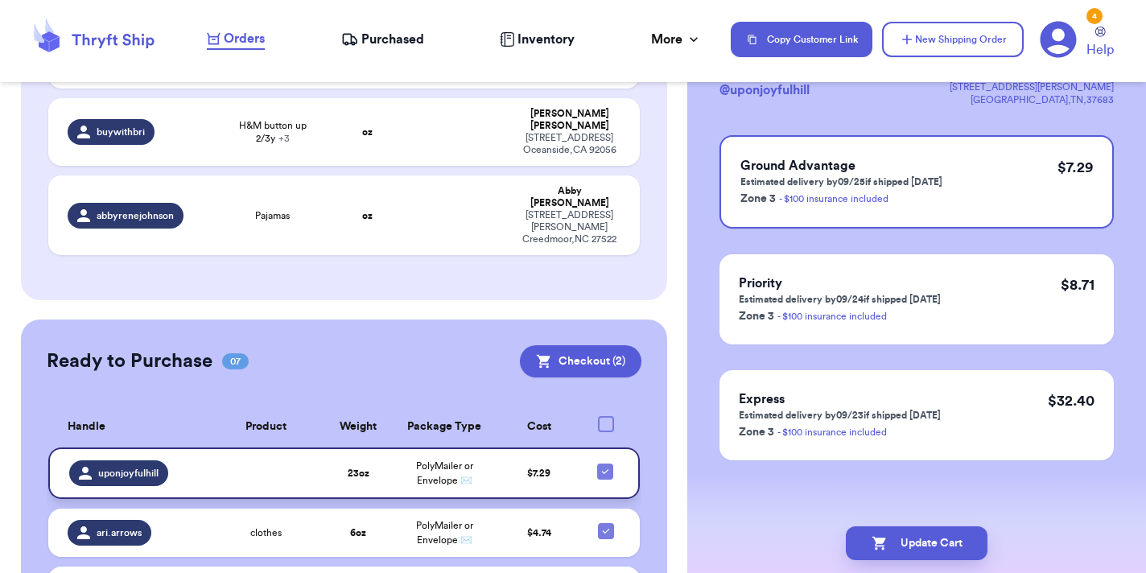
scroll to position [0, 0]
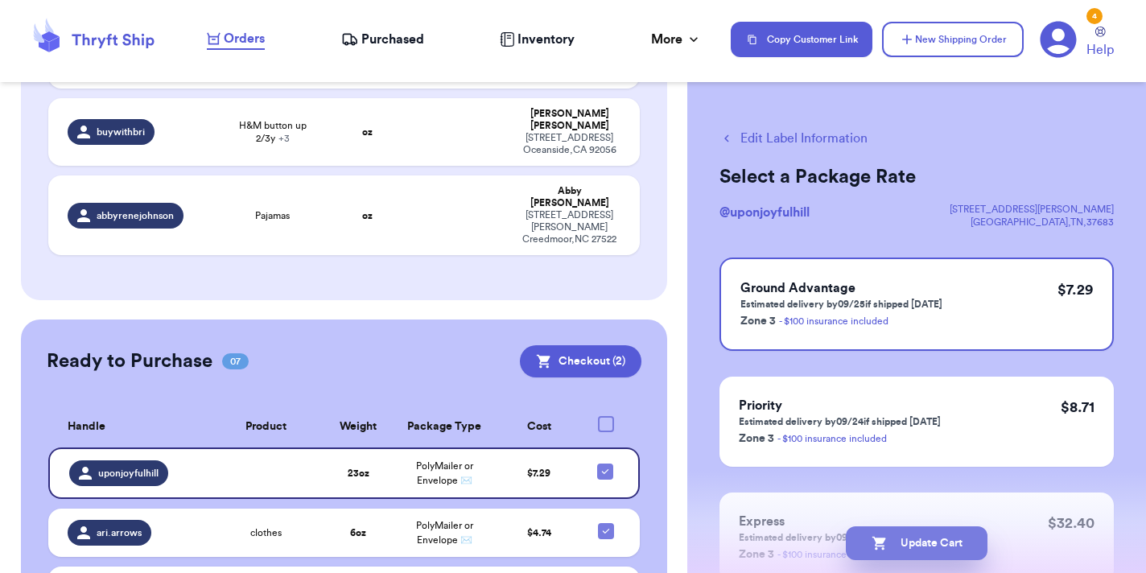
click at [898, 538] on button "Update Cart" at bounding box center [917, 543] width 142 height 34
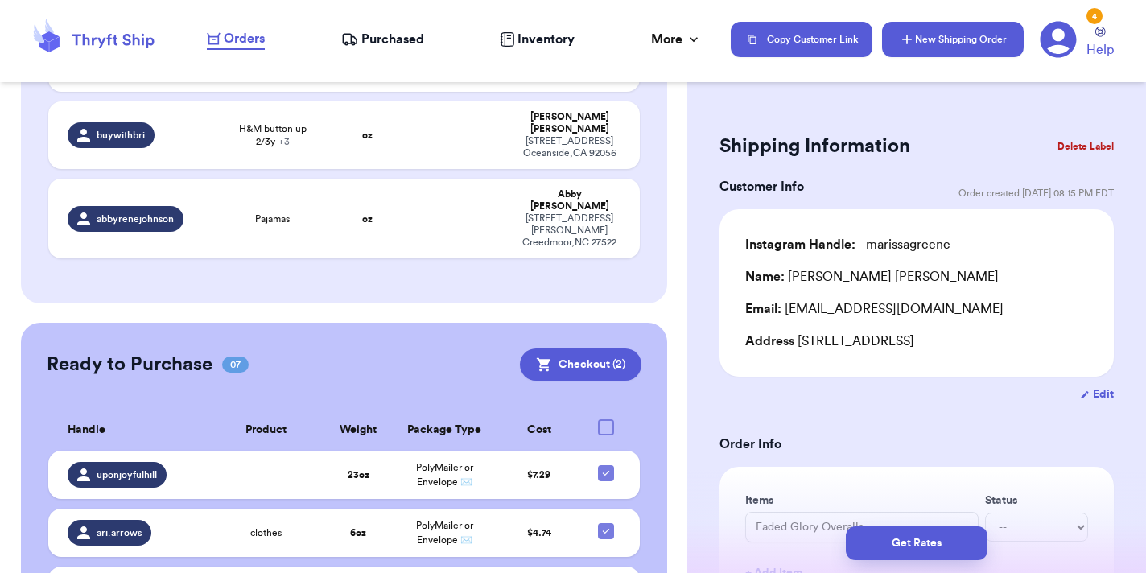
click at [925, 39] on button "New Shipping Order" at bounding box center [953, 39] width 142 height 35
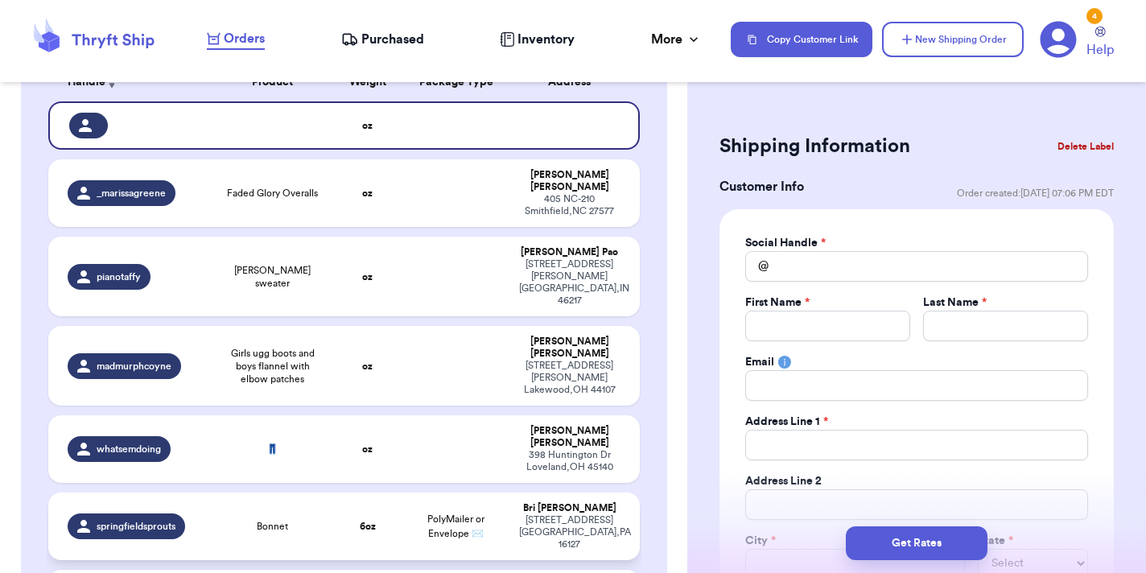
scroll to position [277, 0]
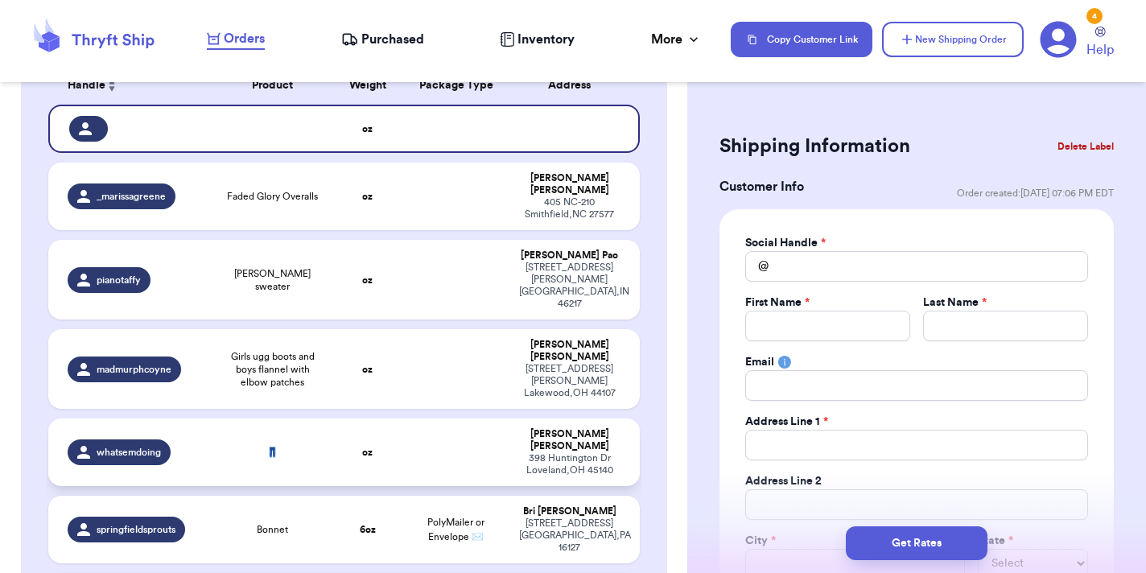
click at [154, 446] on span "whatsemdoing" at bounding box center [129, 452] width 64 height 13
type input "👖"
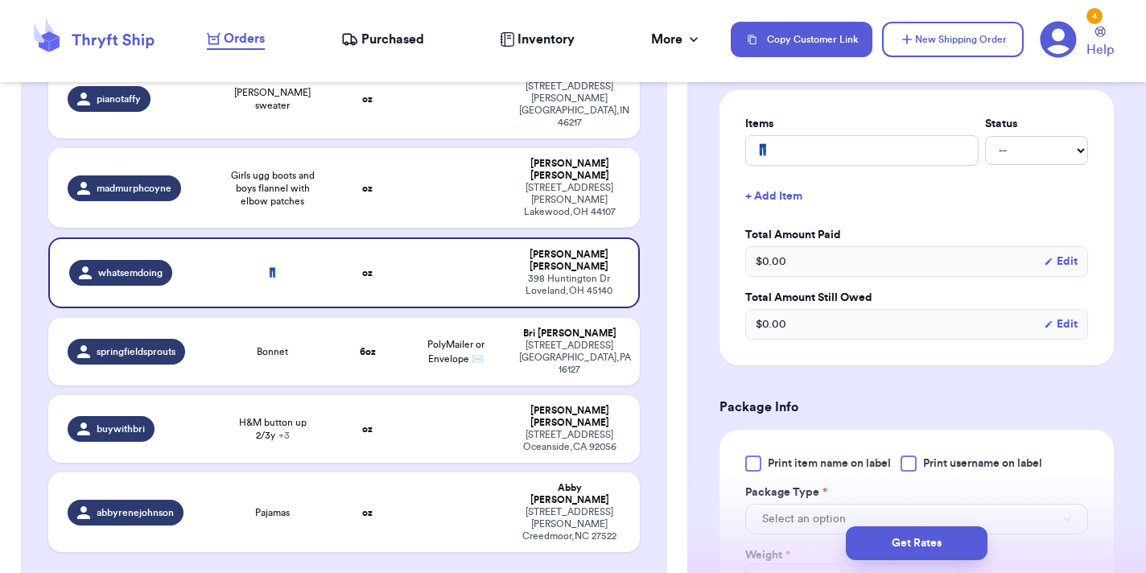
scroll to position [562, 0]
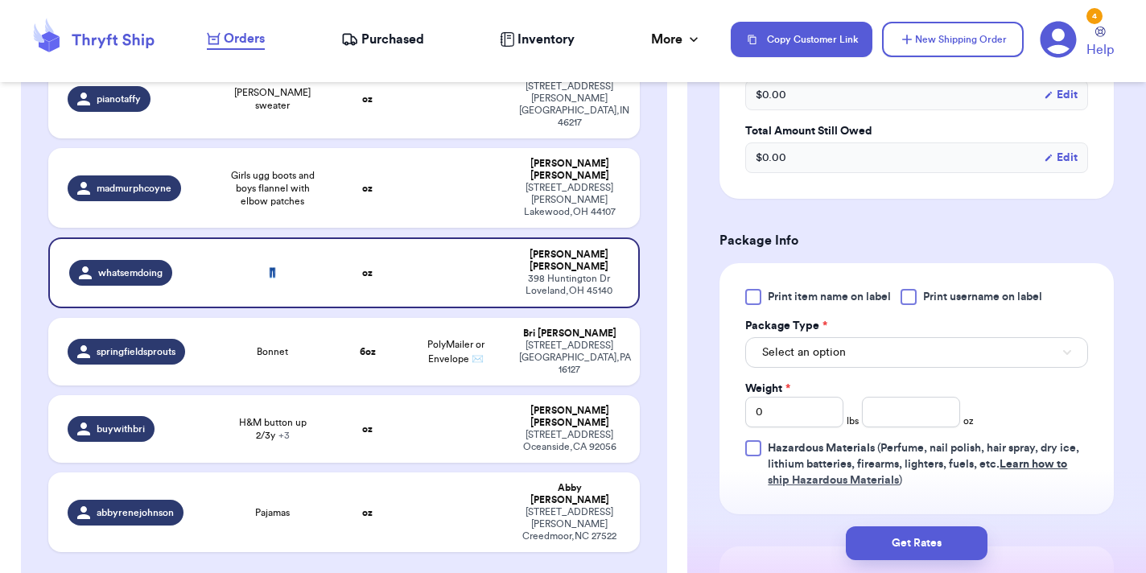
click at [915, 289] on div at bounding box center [908, 297] width 16 height 16
click at [0, 0] on input "Print username on label" at bounding box center [0, 0] width 0 height 0
click at [854, 337] on button "Select an option" at bounding box center [916, 352] width 343 height 31
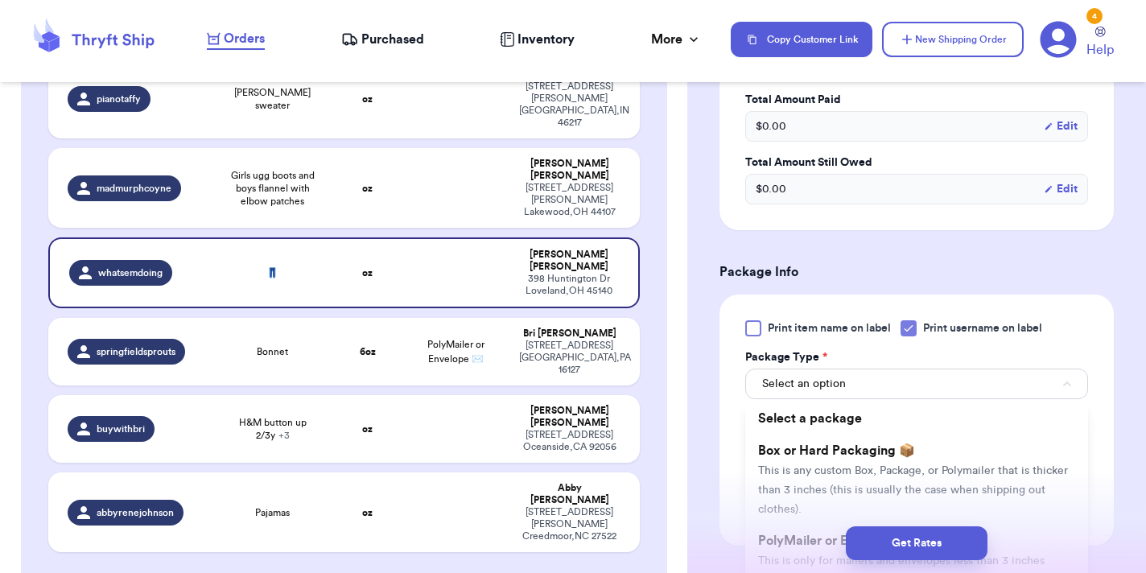
scroll to position [619, 0]
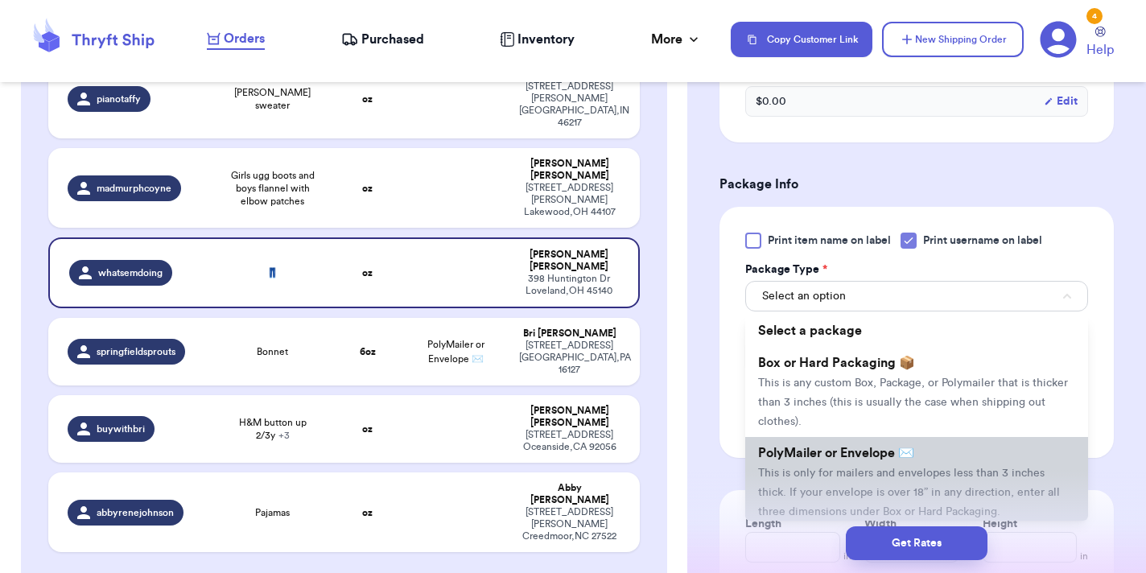
click at [851, 468] on span "This is only for mailers and envelopes less than 3 inches thick. If your envelo…" at bounding box center [909, 493] width 302 height 50
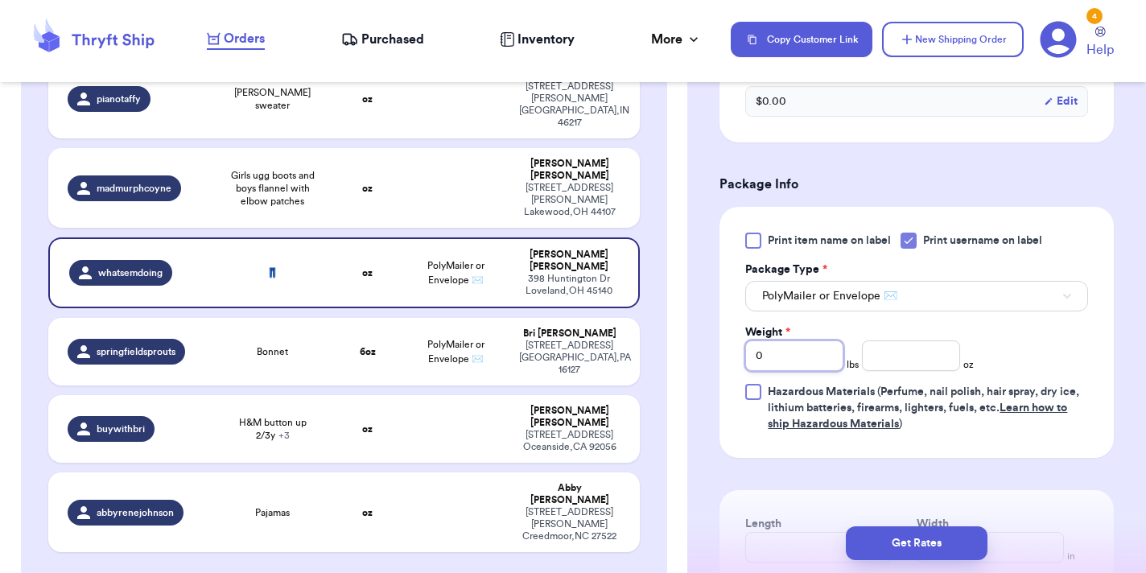
click at [807, 344] on input "0" at bounding box center [794, 355] width 98 height 31
type input "3"
click at [887, 344] on input "number" at bounding box center [911, 355] width 98 height 31
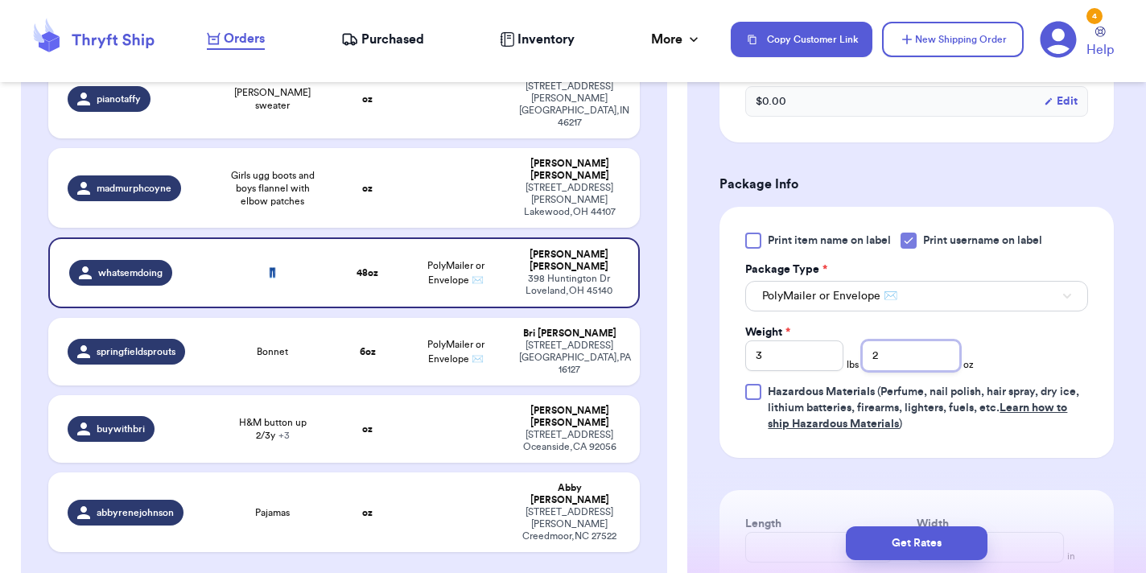
scroll to position [880, 0]
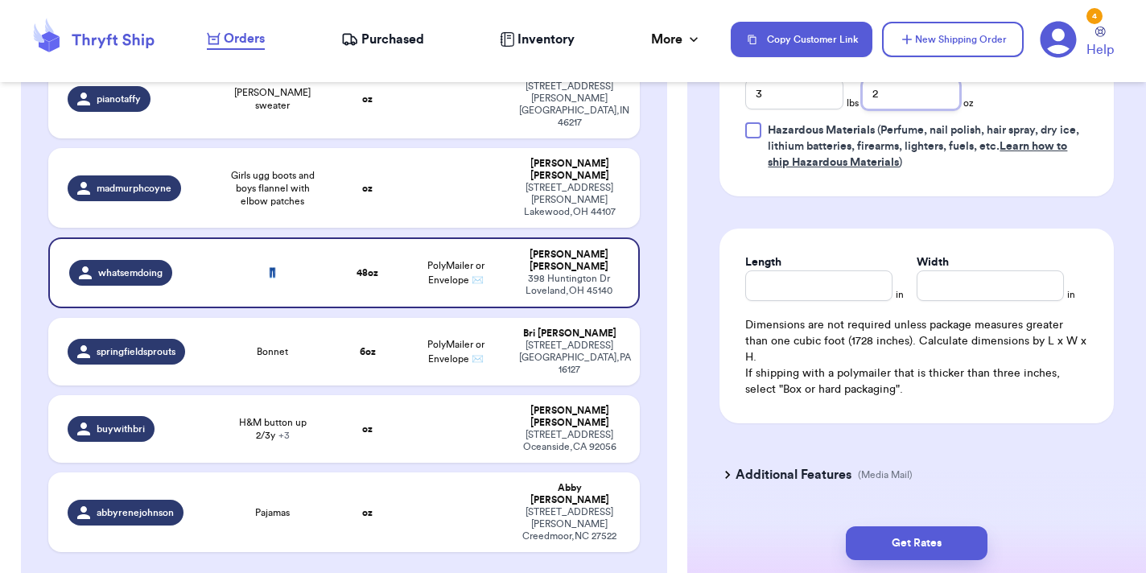
type input "2"
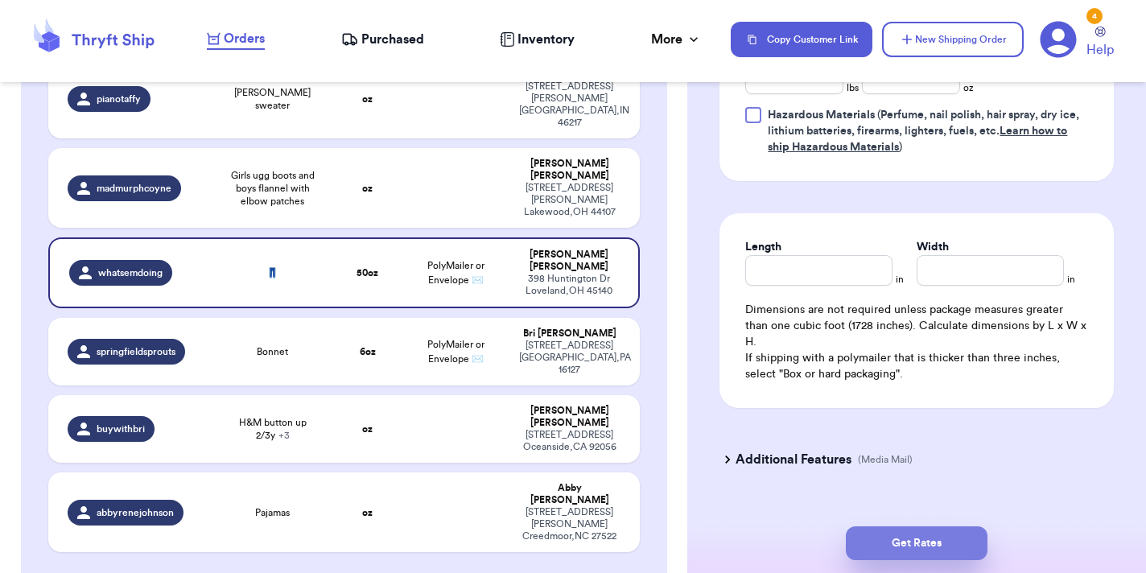
scroll to position [895, 0]
click at [916, 528] on button "Get Rates" at bounding box center [917, 543] width 142 height 34
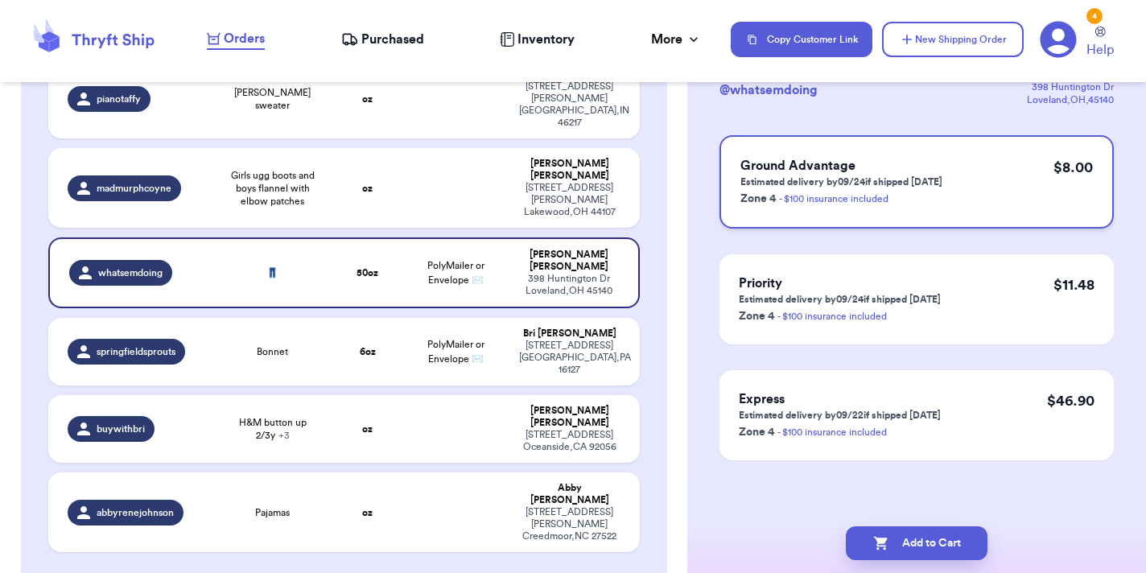
scroll to position [0, 0]
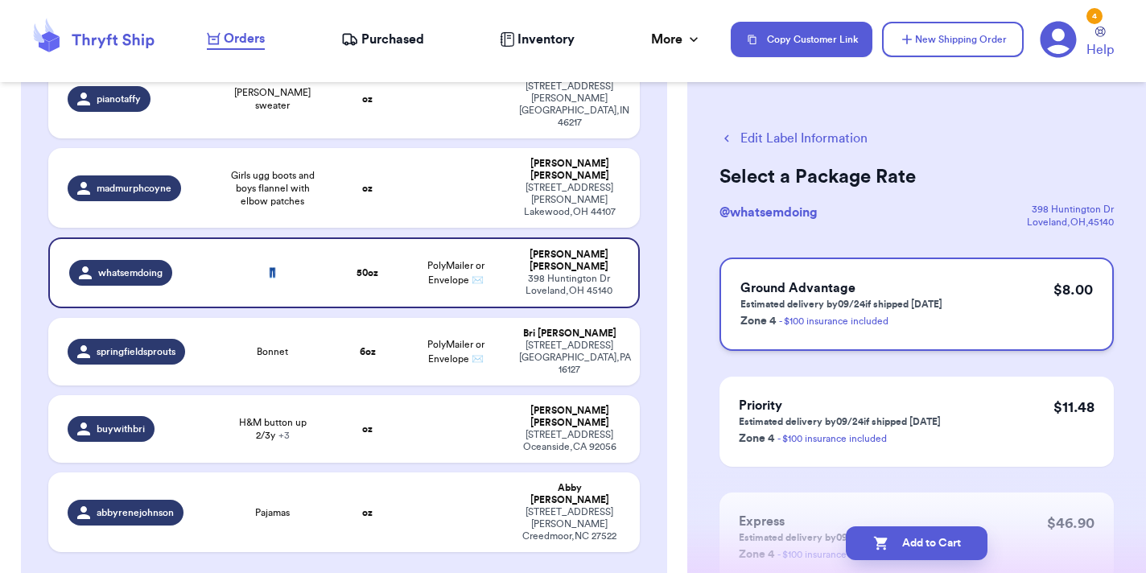
click at [928, 309] on p "Estimated delivery by 09/24 if shipped today" at bounding box center [841, 304] width 202 height 13
click at [919, 550] on button "Add to Cart" at bounding box center [917, 543] width 142 height 34
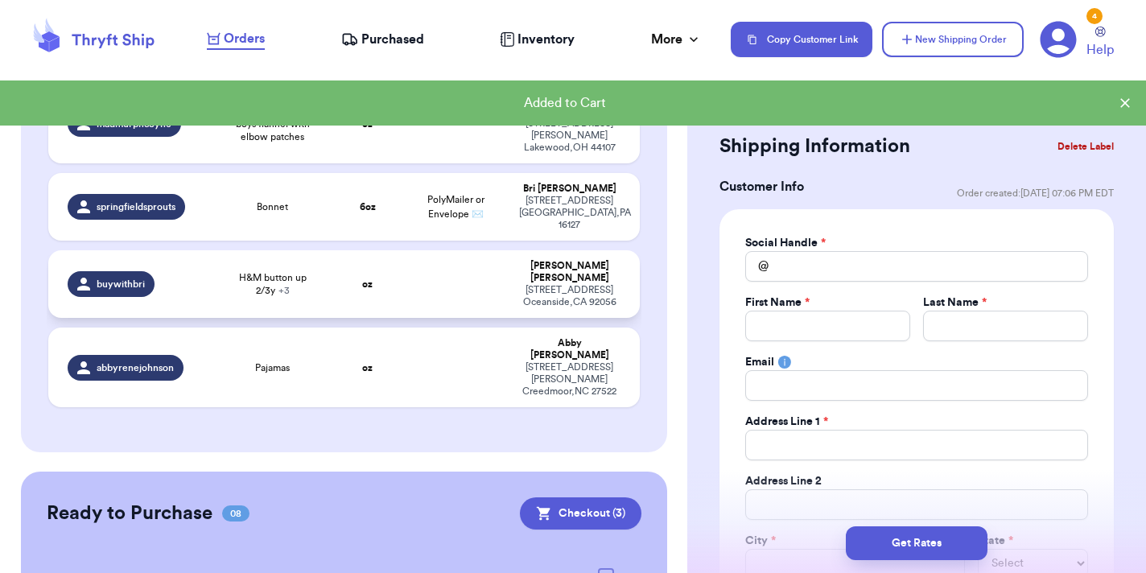
scroll to position [731, 0]
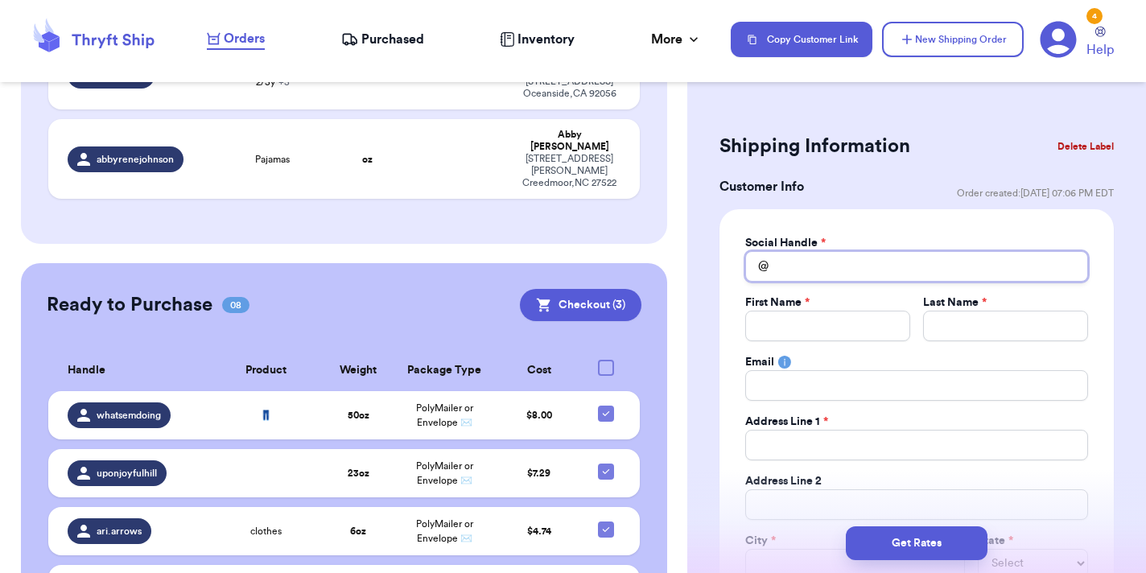
click at [790, 266] on input "Total Amount Paid" at bounding box center [916, 266] width 343 height 31
type input "a"
type input "ad"
type input "add"
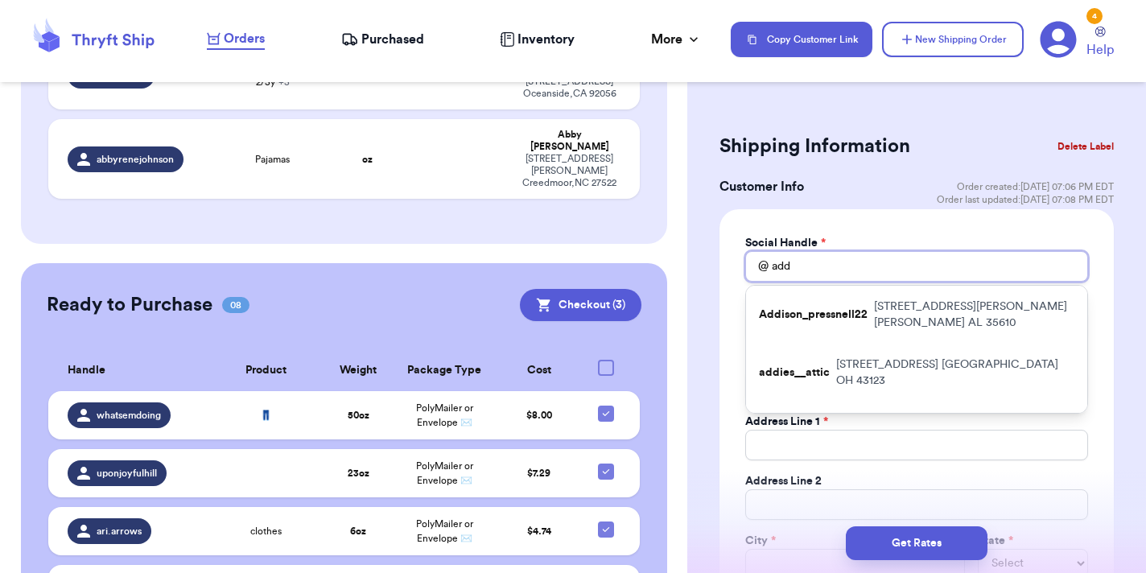
type input "addi"
type input "addie"
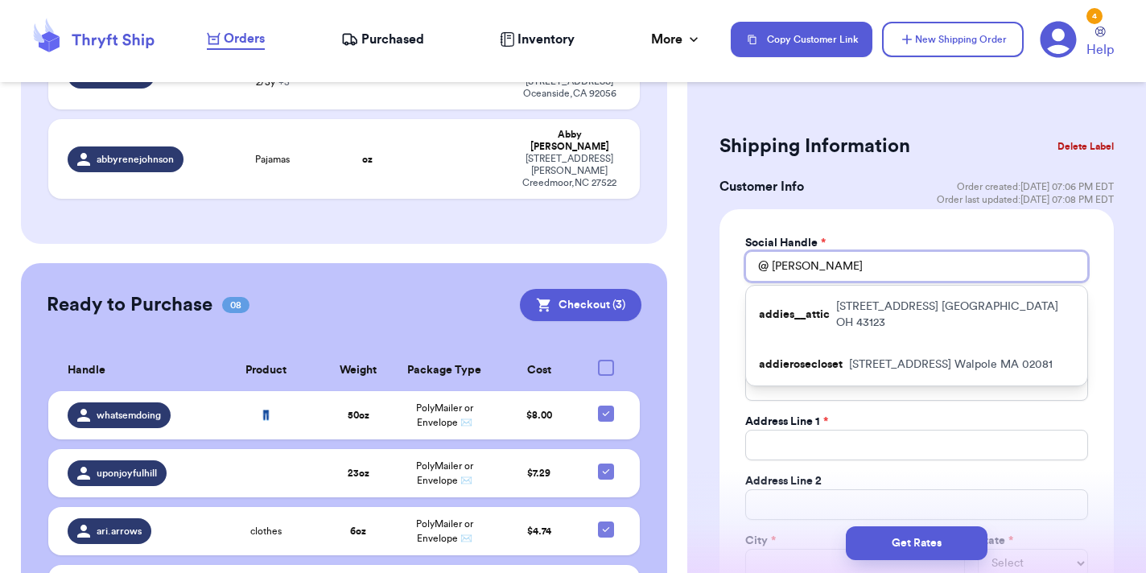
type input "addi"
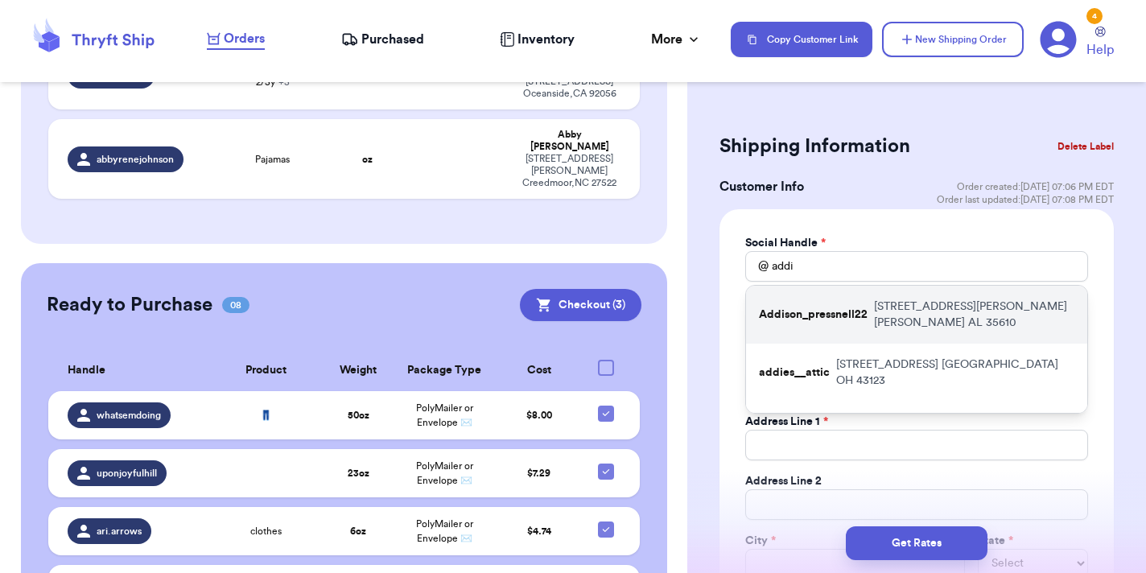
click at [830, 307] on p "Addison_pressnell22" at bounding box center [813, 315] width 109 height 16
type input "Addison_pressnell22"
type input "Addison"
type input "Pressnell"
type input "addison.pointer22@gmail.com"
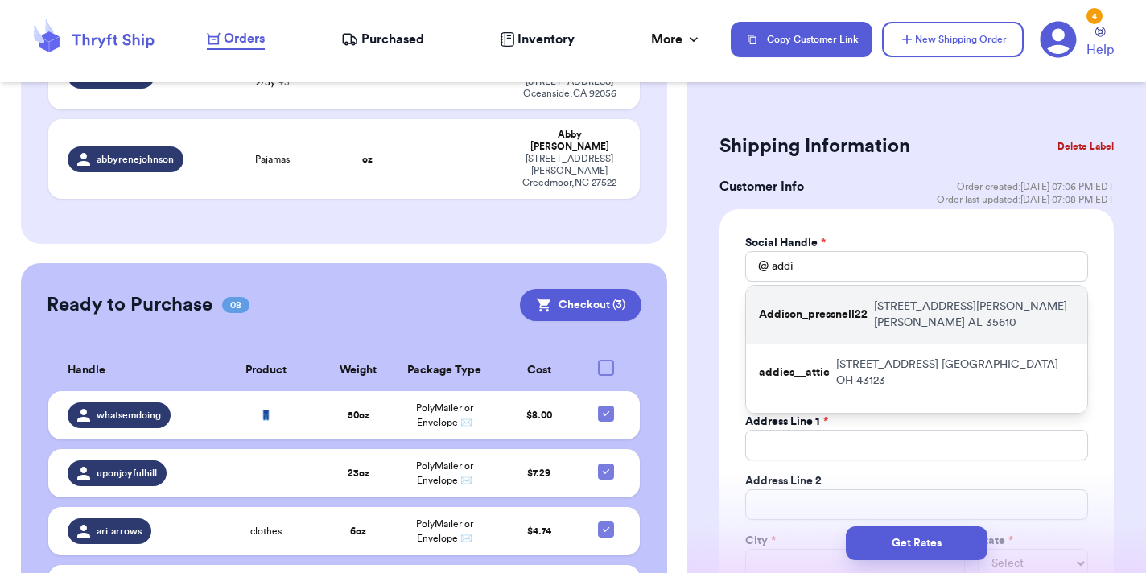
type input "[STREET_ADDRESS][PERSON_NAME]"
type input "Anderson"
select select "AL"
type input "35610"
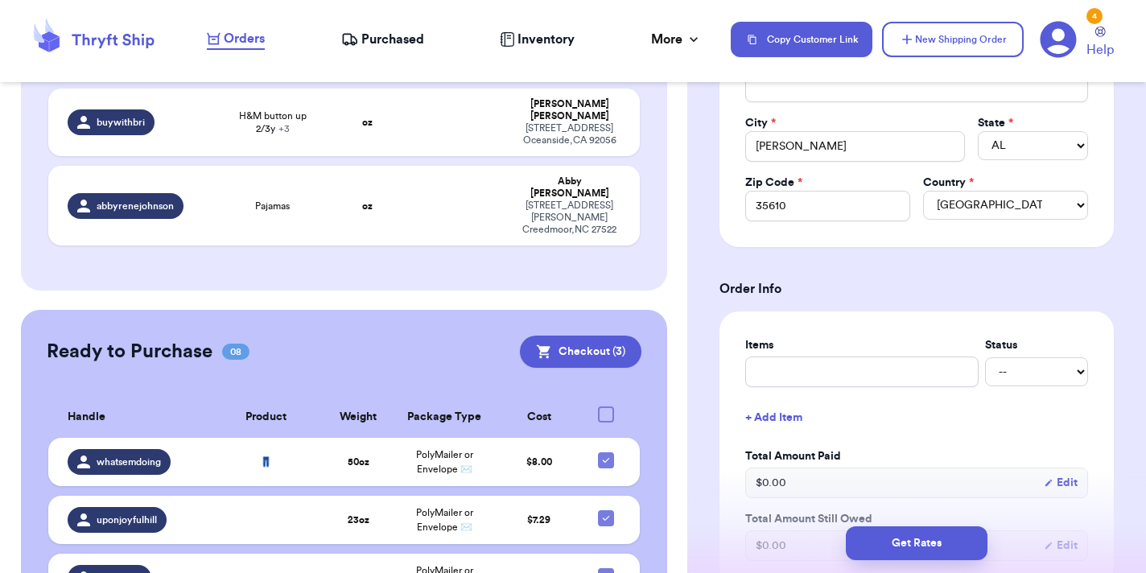
scroll to position [430, 0]
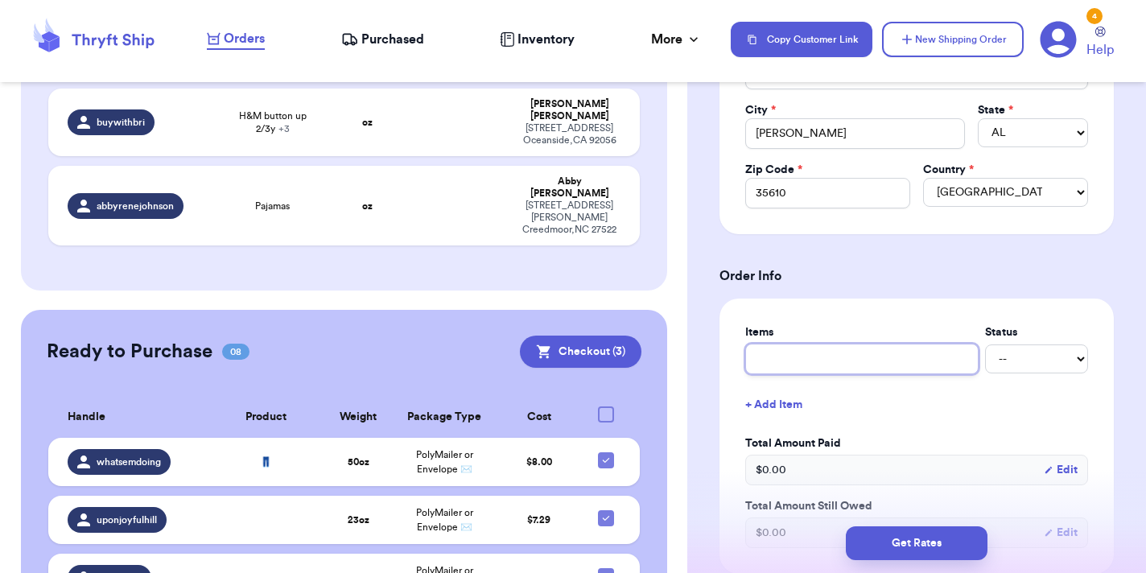
type input "c"
type input "cl"
type input "clo"
type input "cl"
type input "c"
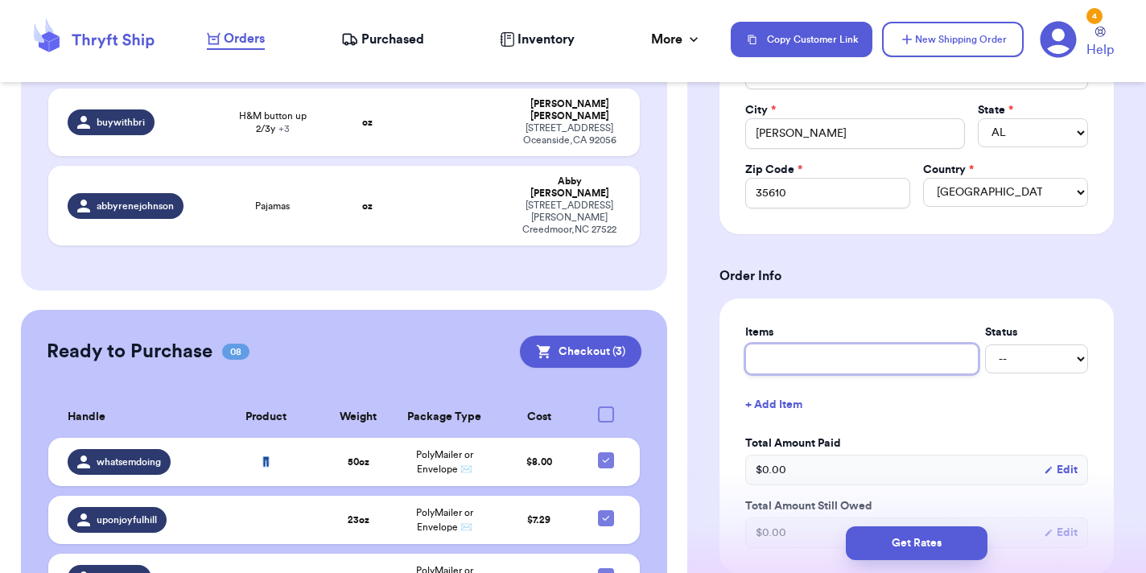
click at [966, 363] on input "text" at bounding box center [861, 359] width 233 height 31
click at [957, 390] on button "+ Add Item" at bounding box center [917, 404] width 356 height 35
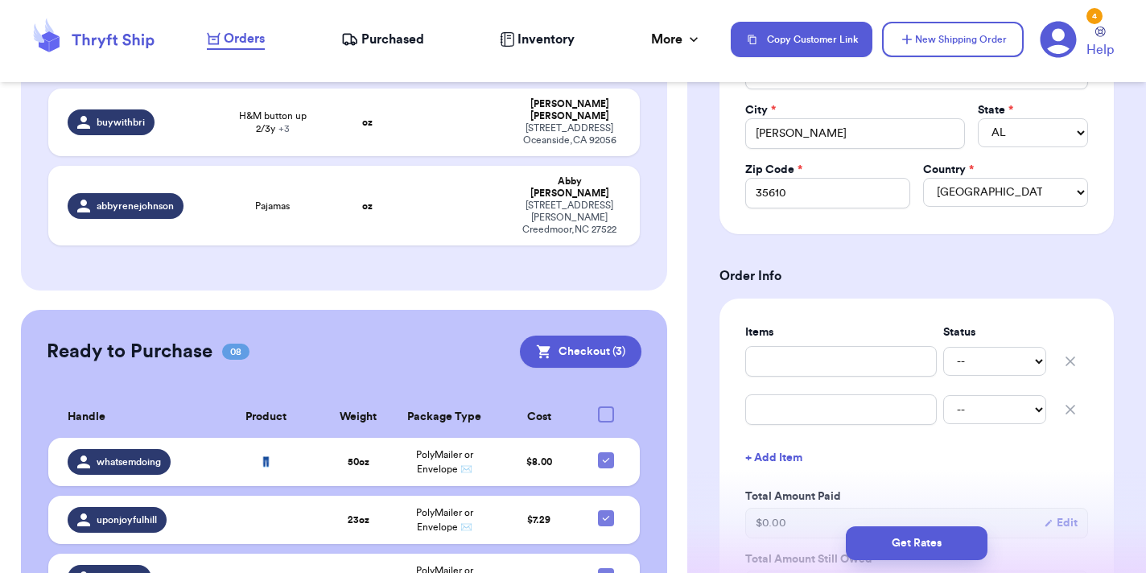
click at [1065, 405] on icon "button" at bounding box center [1070, 410] width 16 height 16
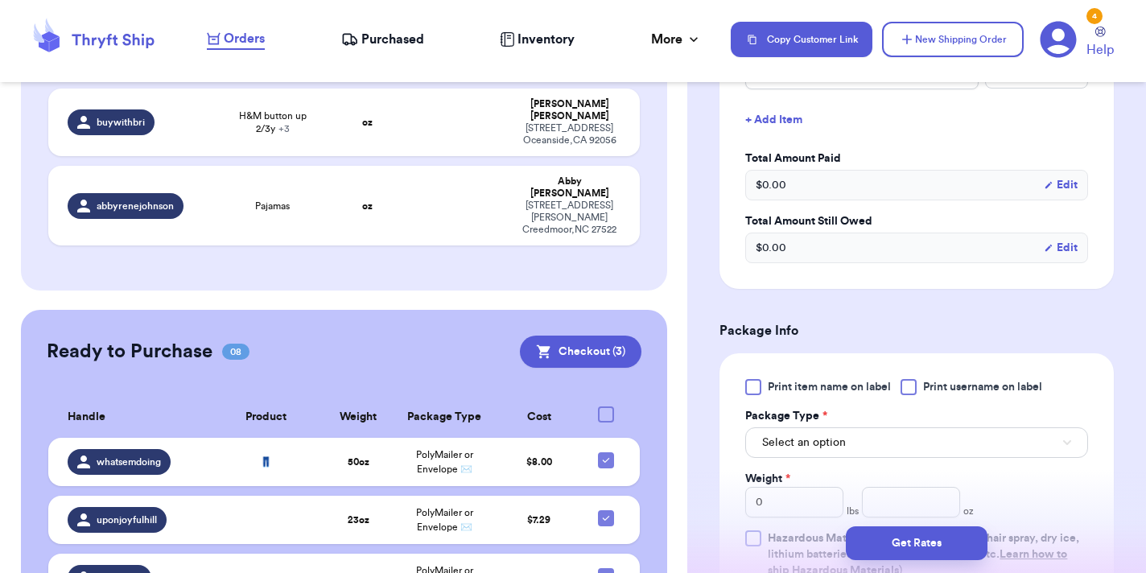
scroll to position [742, 0]
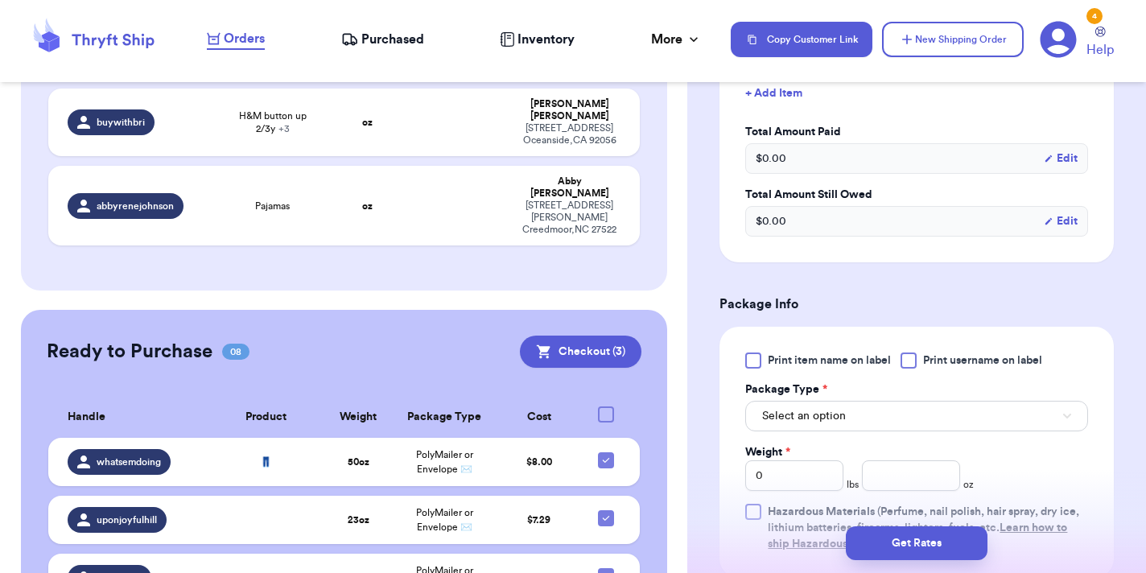
click at [909, 360] on div at bounding box center [908, 360] width 16 height 16
click at [0, 0] on input "Print username on label" at bounding box center [0, 0] width 0 height 0
click at [892, 422] on button "Select an option" at bounding box center [916, 416] width 343 height 31
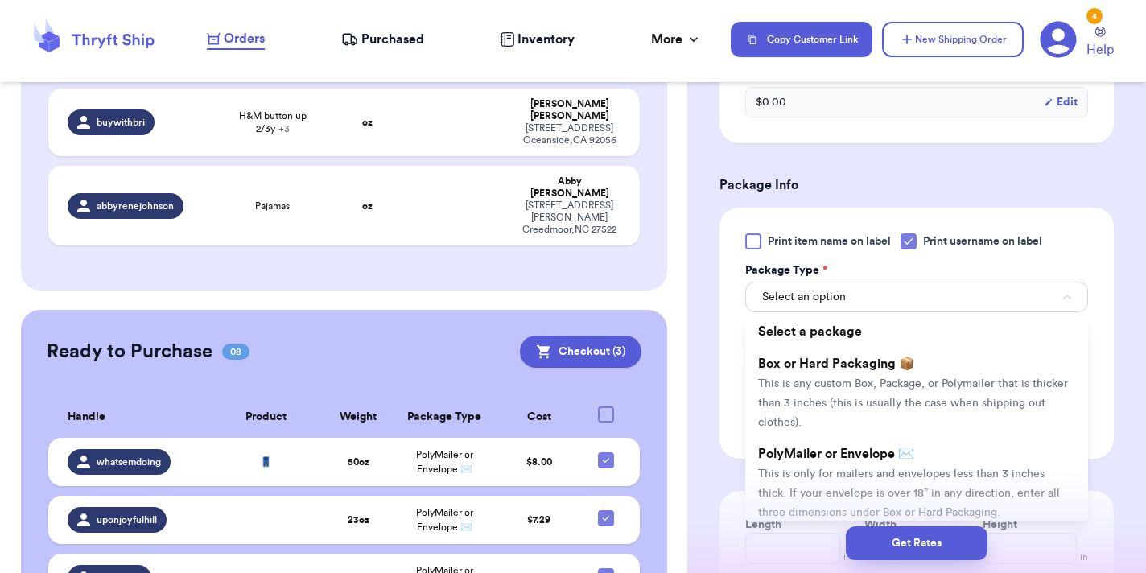
scroll to position [943, 0]
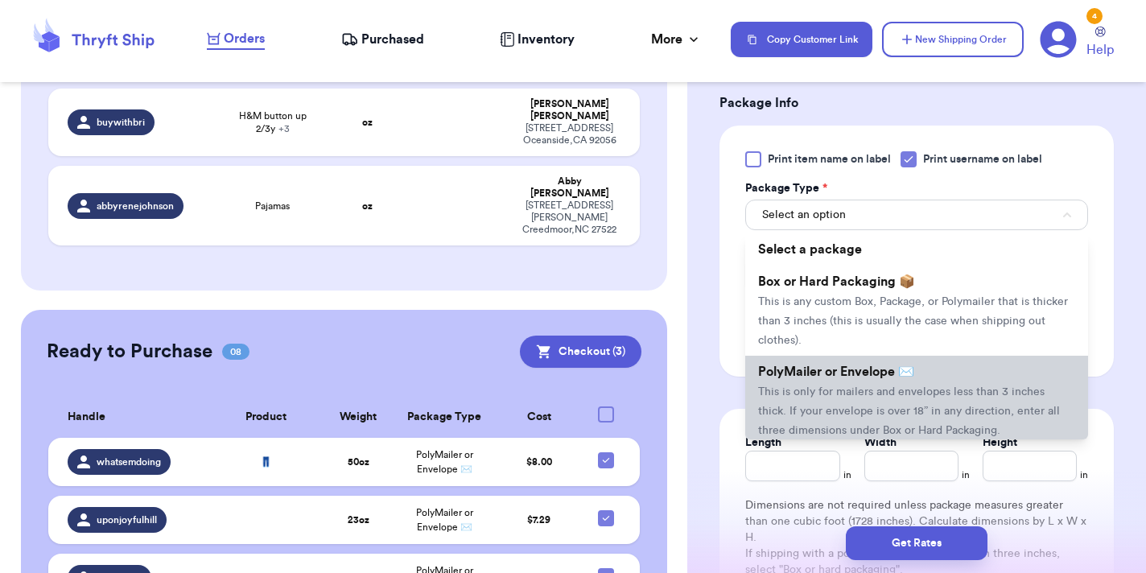
click at [862, 395] on span "This is only for mailers and envelopes less than 3 inches thick. If your envelo…" at bounding box center [909, 411] width 302 height 50
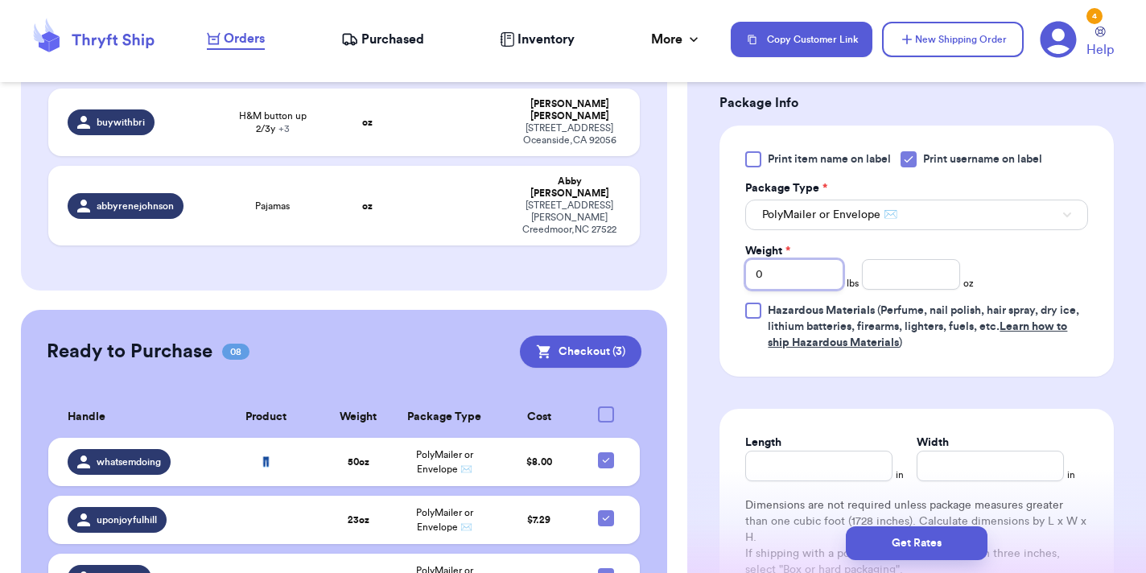
click at [794, 271] on input "0" at bounding box center [794, 274] width 98 height 31
type input "1"
click at [896, 276] on input "number" at bounding box center [911, 274] width 98 height 31
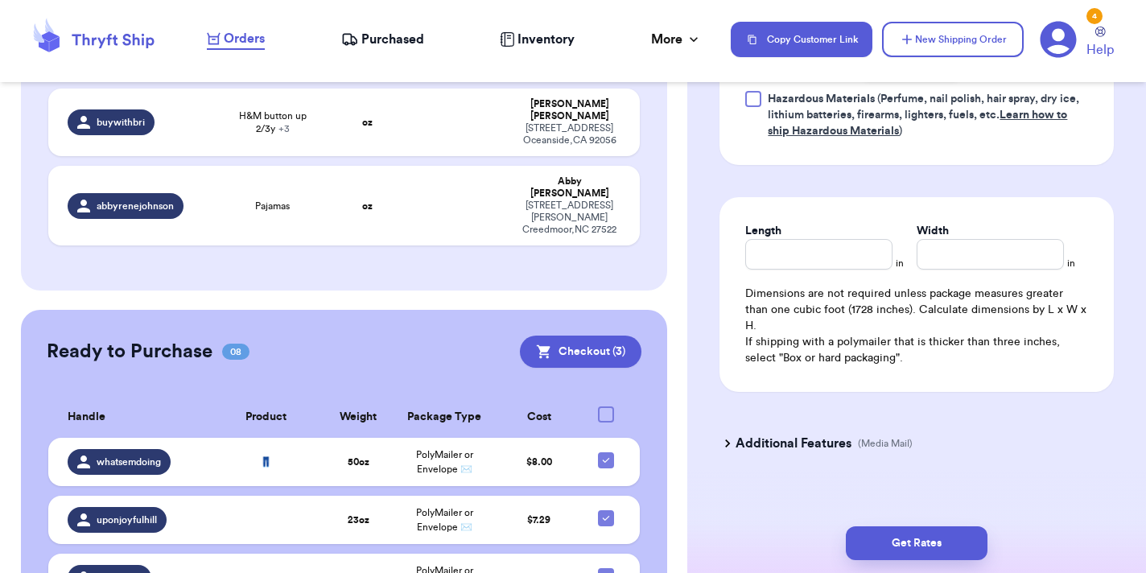
scroll to position [1154, 0]
type input "9"
click at [924, 548] on button "Get Rates" at bounding box center [917, 543] width 142 height 34
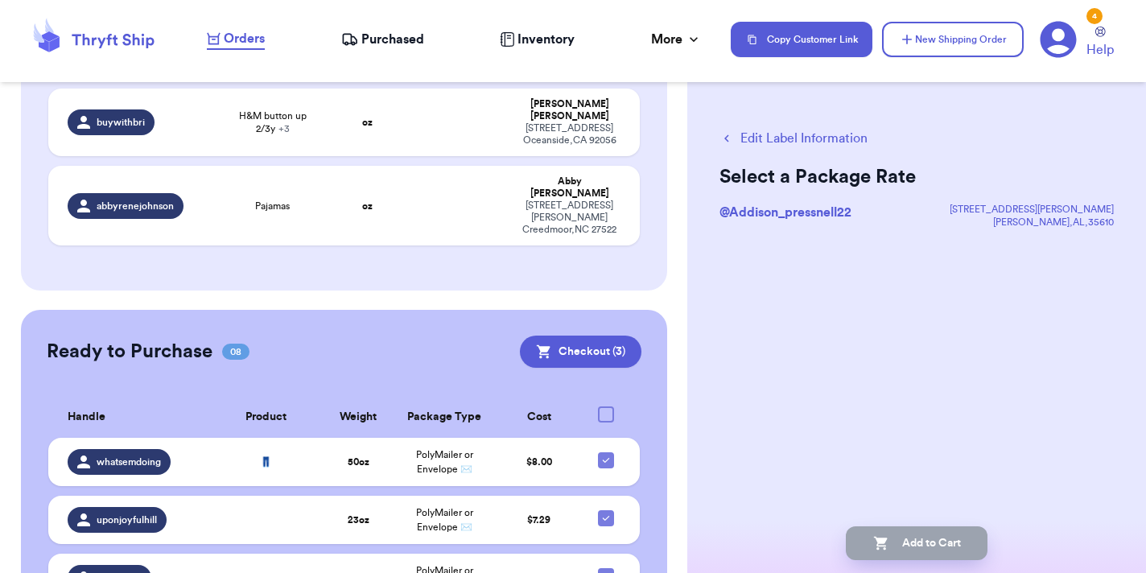
scroll to position [0, 0]
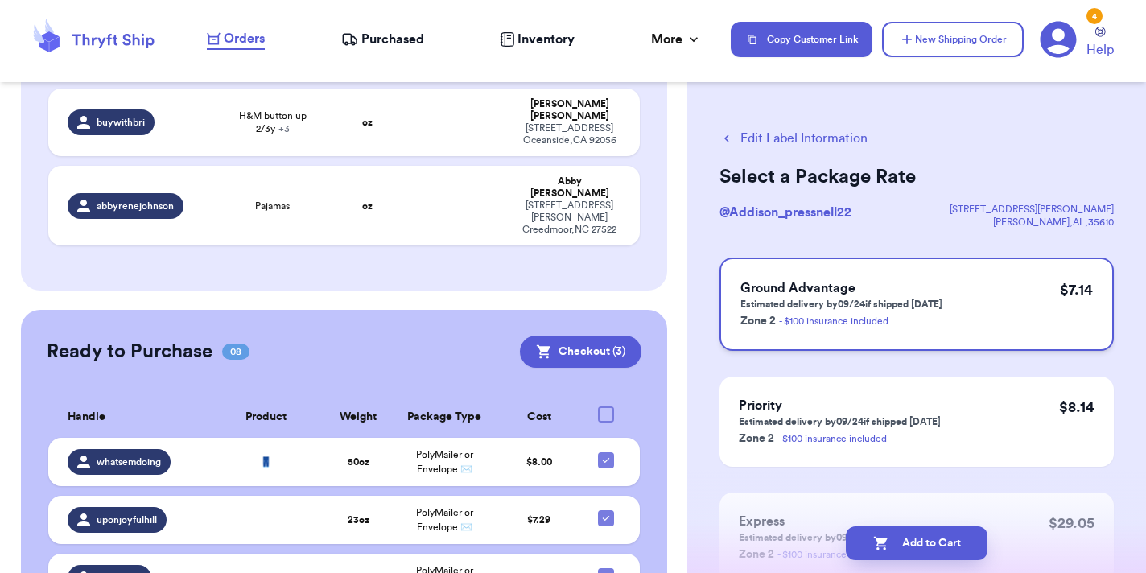
click at [893, 302] on p "Estimated delivery by 09/24 if shipped today" at bounding box center [841, 304] width 202 height 13
click at [922, 542] on button "Add to Cart" at bounding box center [917, 543] width 142 height 34
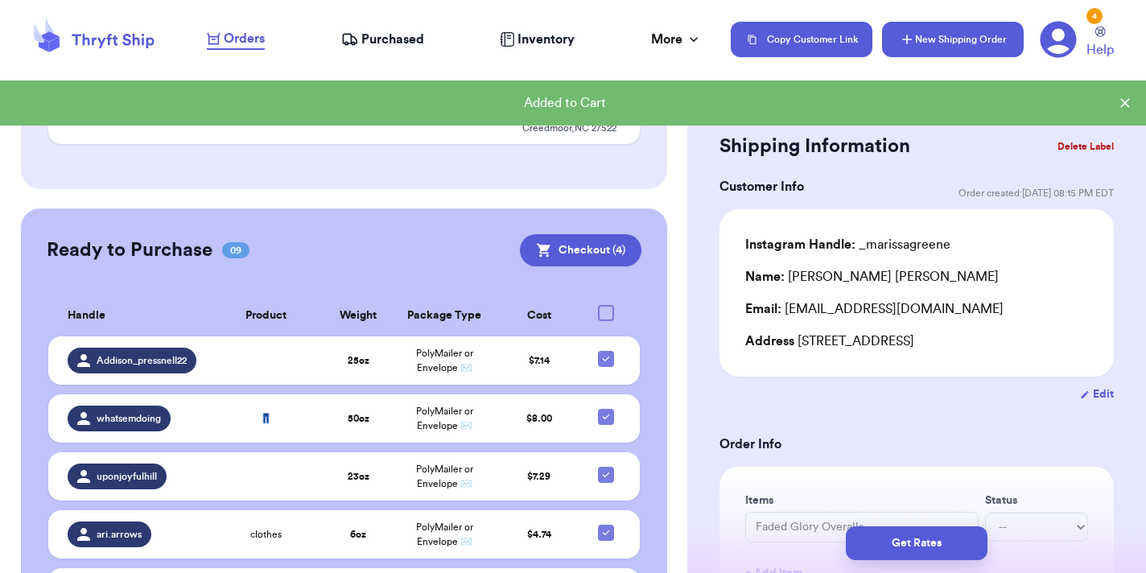
click at [941, 45] on button "New Shipping Order" at bounding box center [953, 39] width 142 height 35
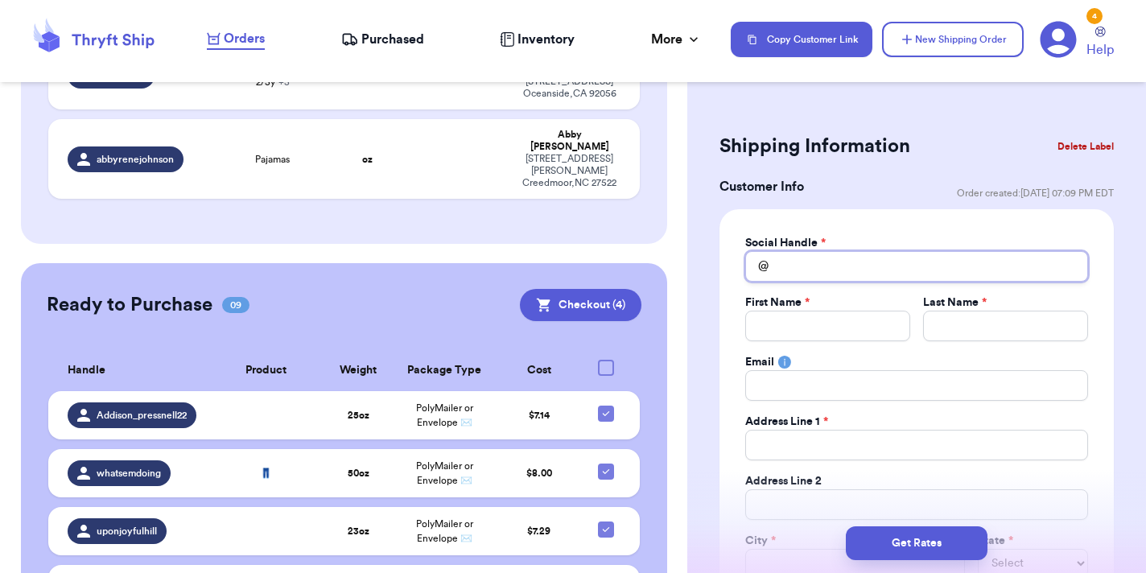
click at [854, 263] on input "Total Amount Paid" at bounding box center [916, 266] width 343 height 31
type input "k"
type input "kd"
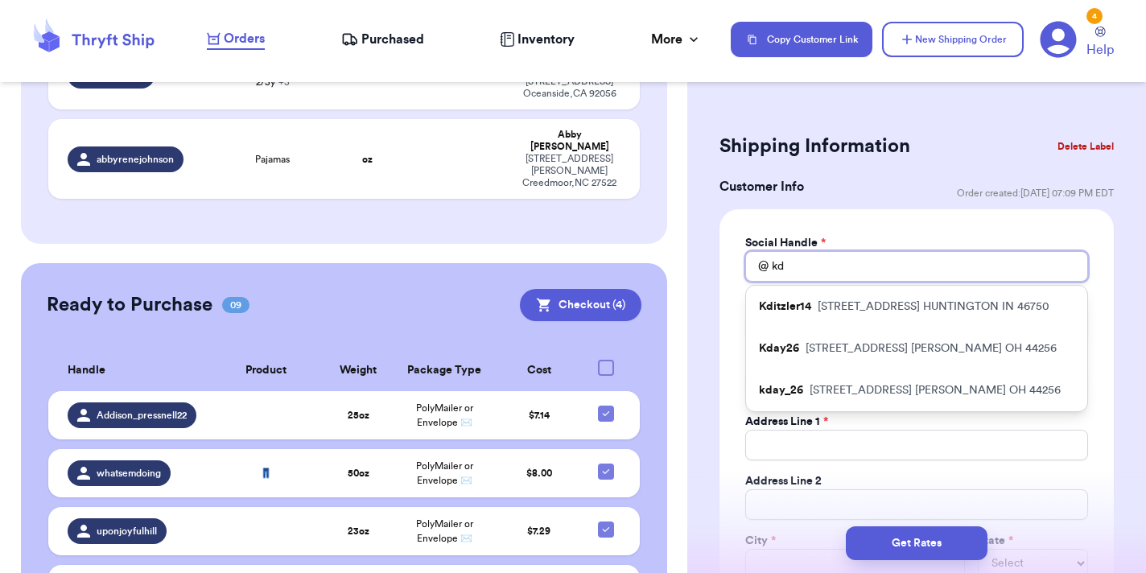
type input "kdi"
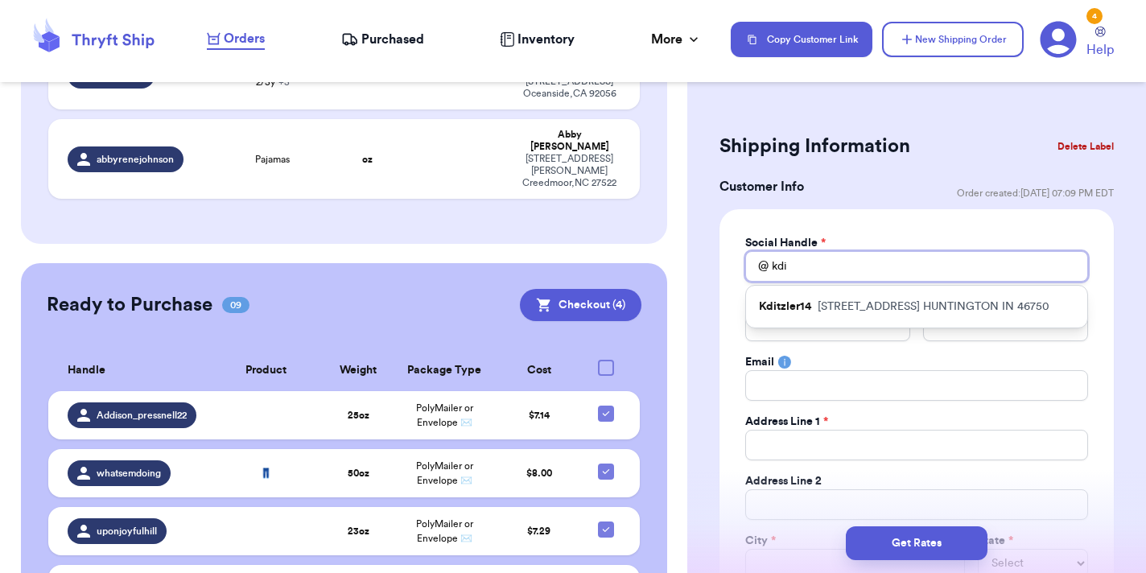
type input "kdit"
type input "edit"
drag, startPoint x: 854, startPoint y: 263, endPoint x: 904, endPoint y: 337, distance: 89.7
click at [904, 327] on div "Kditzler14 5601 N CLEAR CREEK RD HUNTINGTON IN 46750" at bounding box center [916, 307] width 341 height 42
type input "Kditzler14"
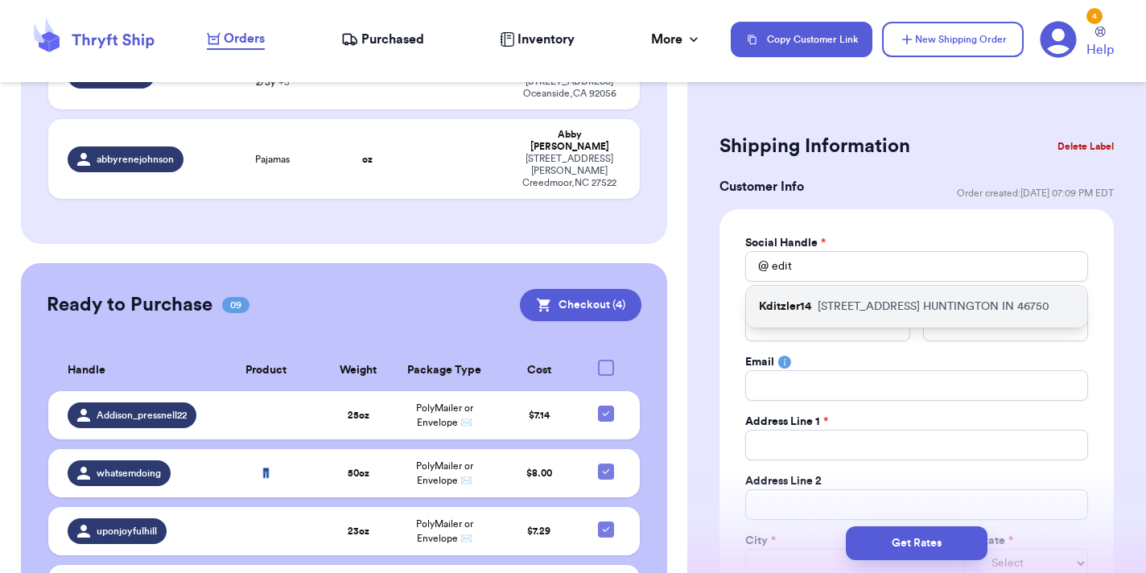
type input "Karissa"
type input "Ditzler"
type input "kditzler14@gmail.com"
type input "5601 N CLEAR CREEK RD"
type input "HUNTINGTON"
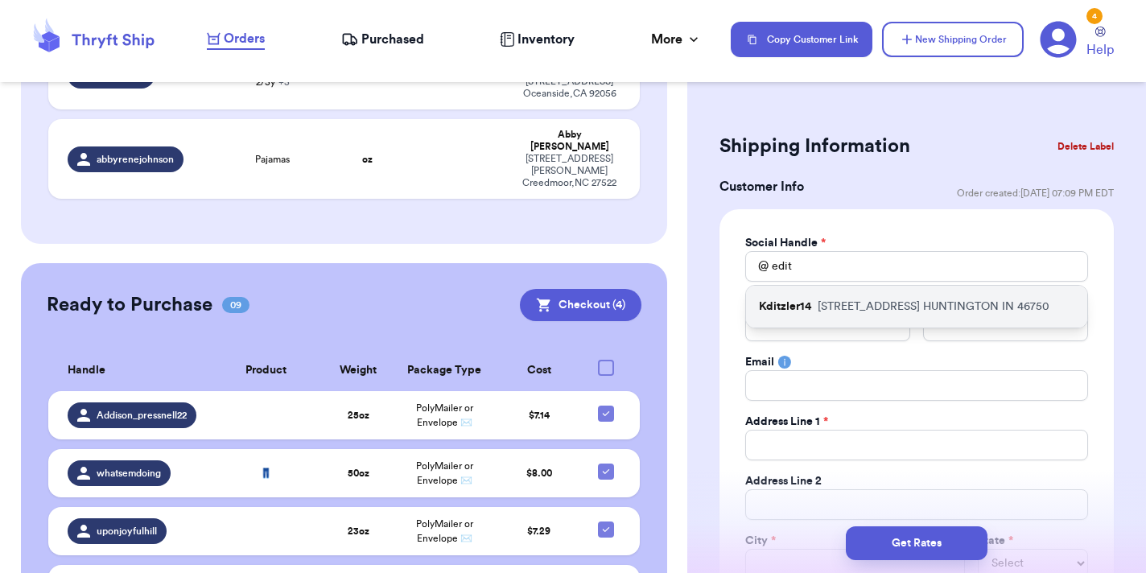
select select "IN"
type input "46750"
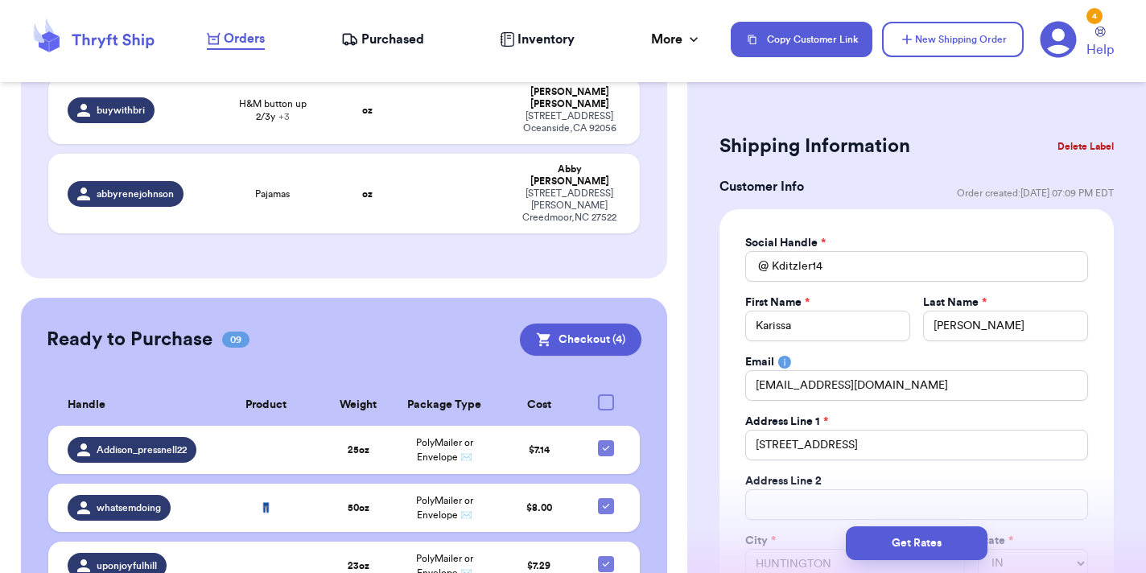
click at [1074, 146] on button "Delete Label" at bounding box center [1085, 146] width 69 height 35
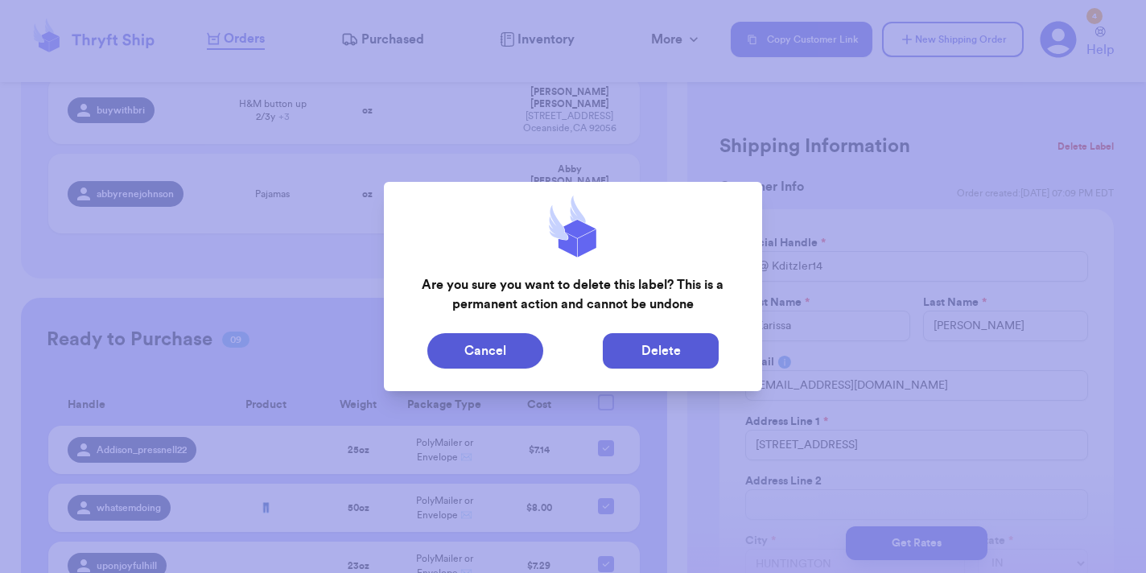
click at [664, 361] on button "Delete" at bounding box center [661, 350] width 116 height 35
type input "Faded Glory Overalls"
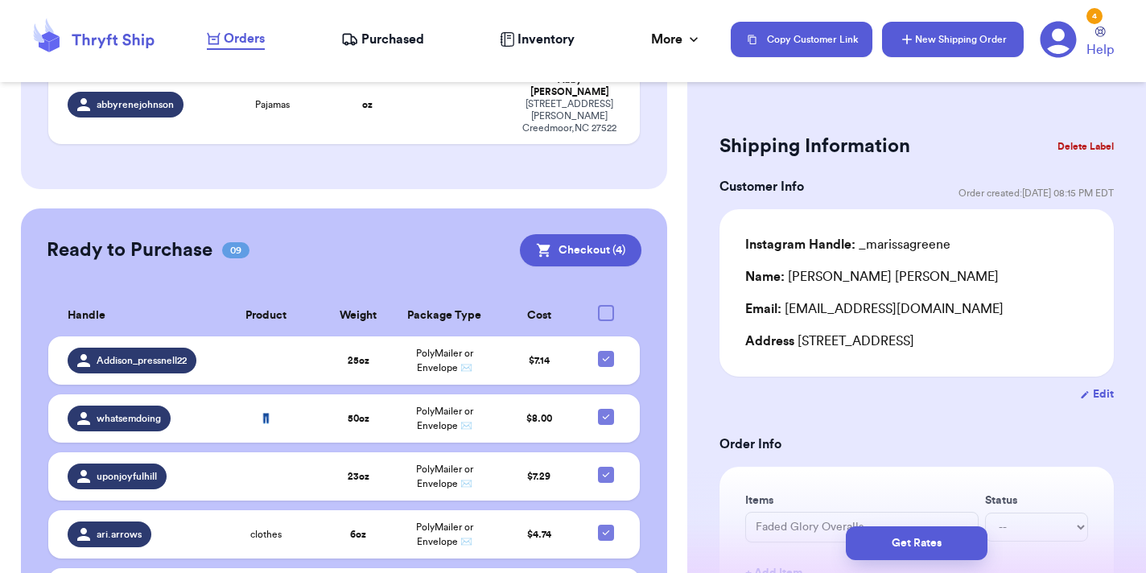
click at [933, 27] on button "New Shipping Order" at bounding box center [953, 39] width 142 height 35
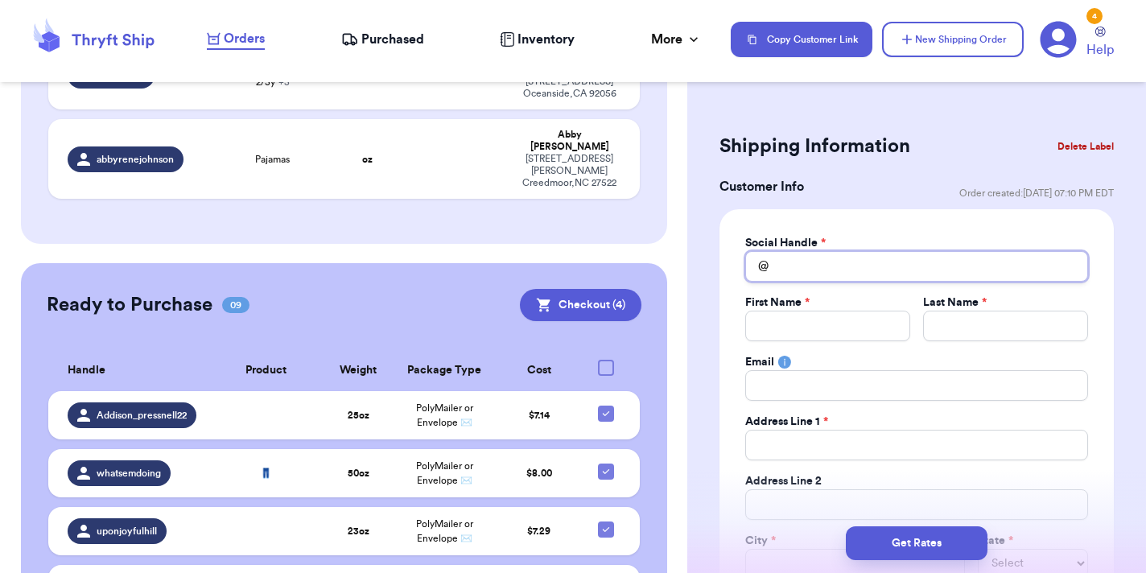
click at [813, 261] on input "Total Amount Paid" at bounding box center [916, 266] width 343 height 31
type input "m"
type input "l"
type input "lo"
type input "lov"
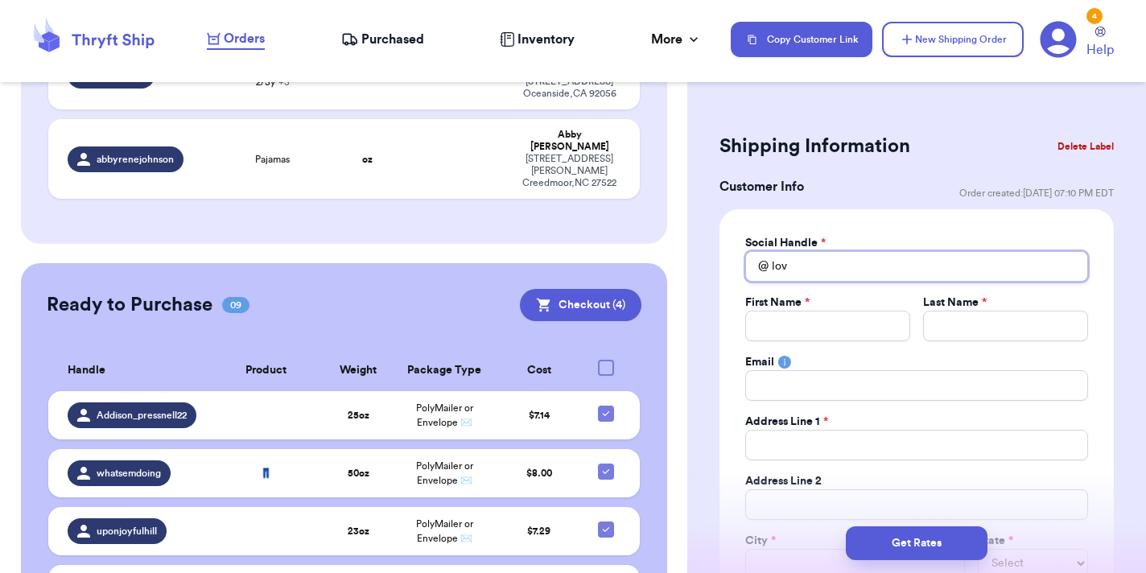
type input "love"
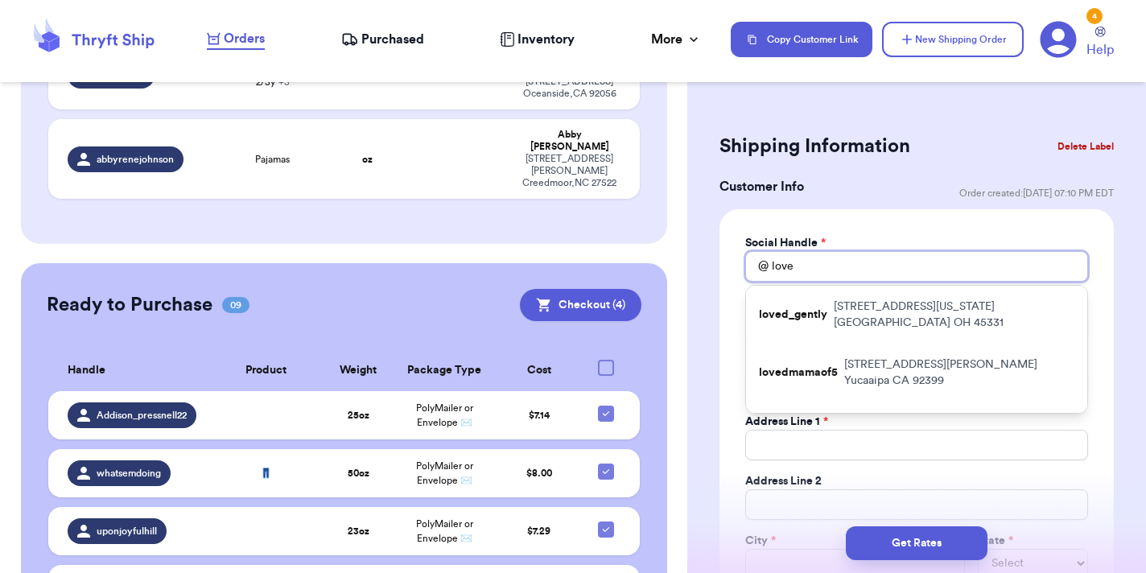
type input "lovem"
type input "lovema"
type input "lovemae"
type input "lovemaev"
type input "lovemaeve"
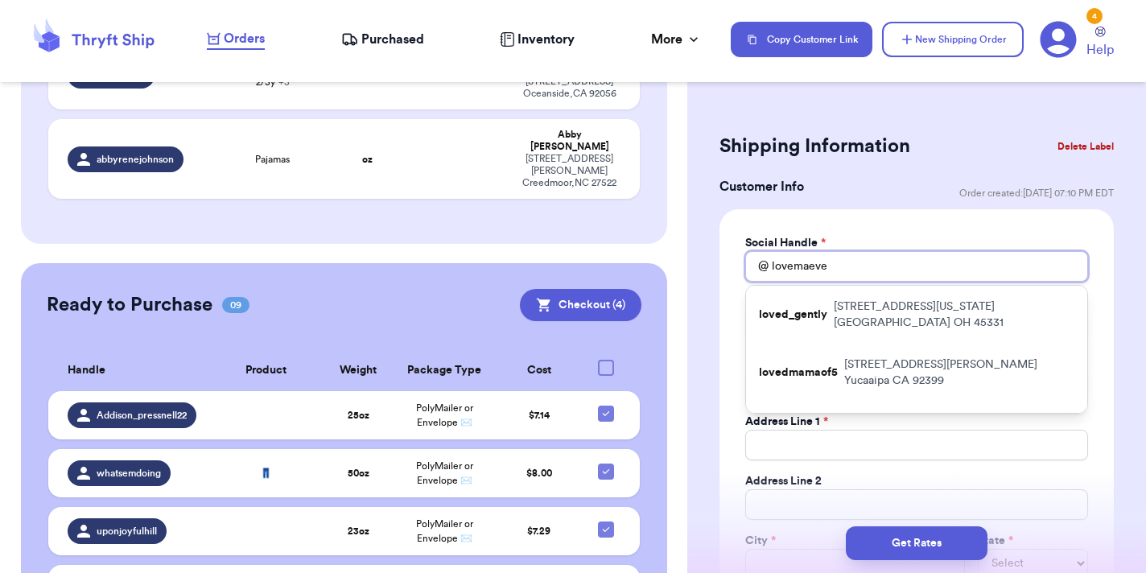
type input "lovemaeves"
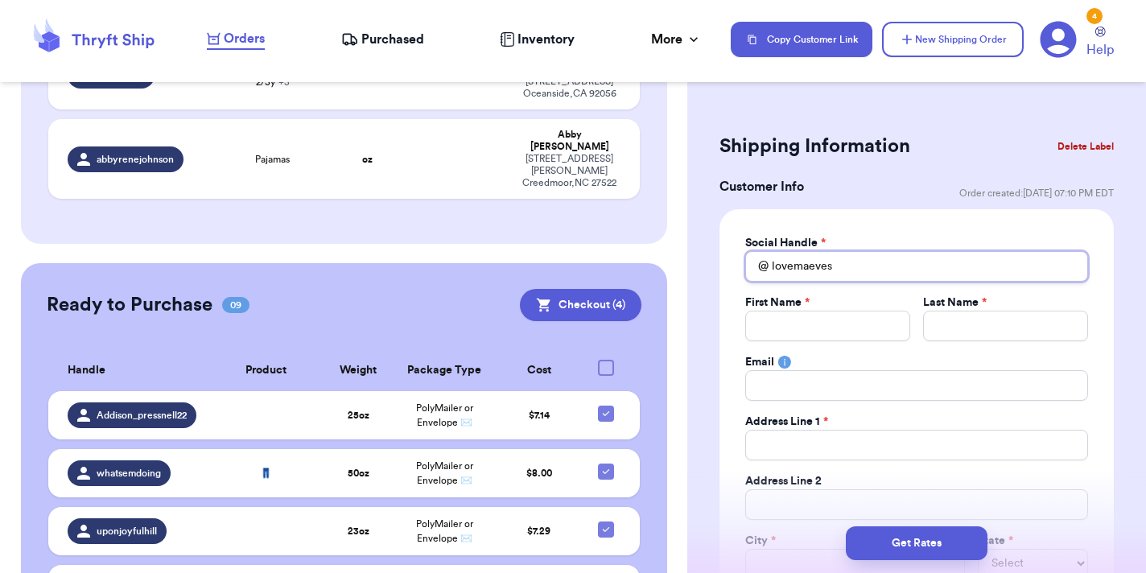
type input "lovemaevesc"
type input "lovemaevescl"
type input "lovemaevesclo"
type input "lovemaevesclot"
type input "lovemaevescloth"
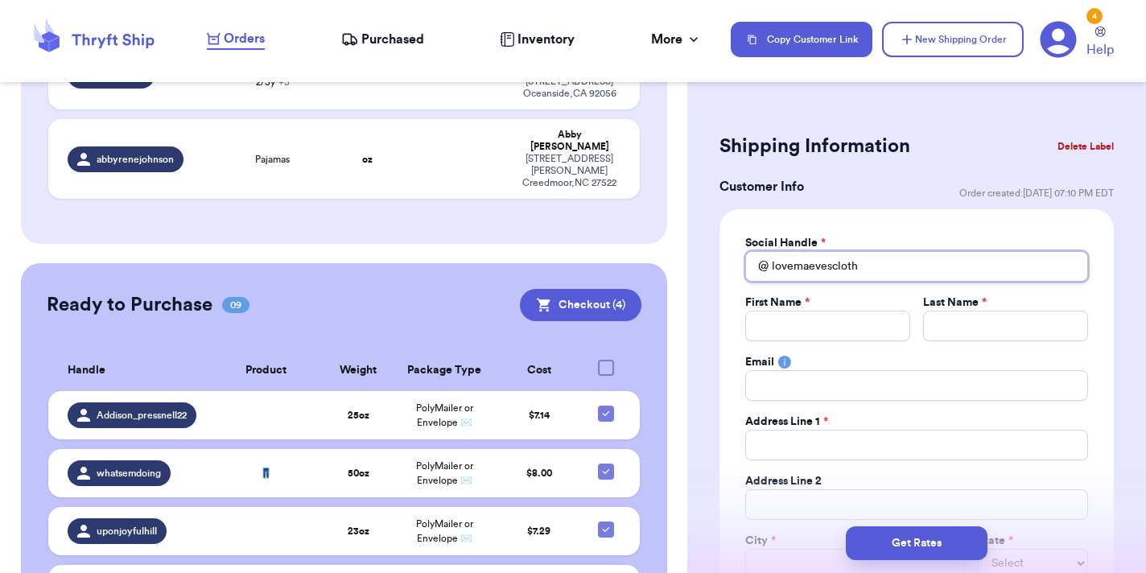
type input "lovemaevesclothe"
type input "lovemaevesclothes"
type input "a"
type input "A"
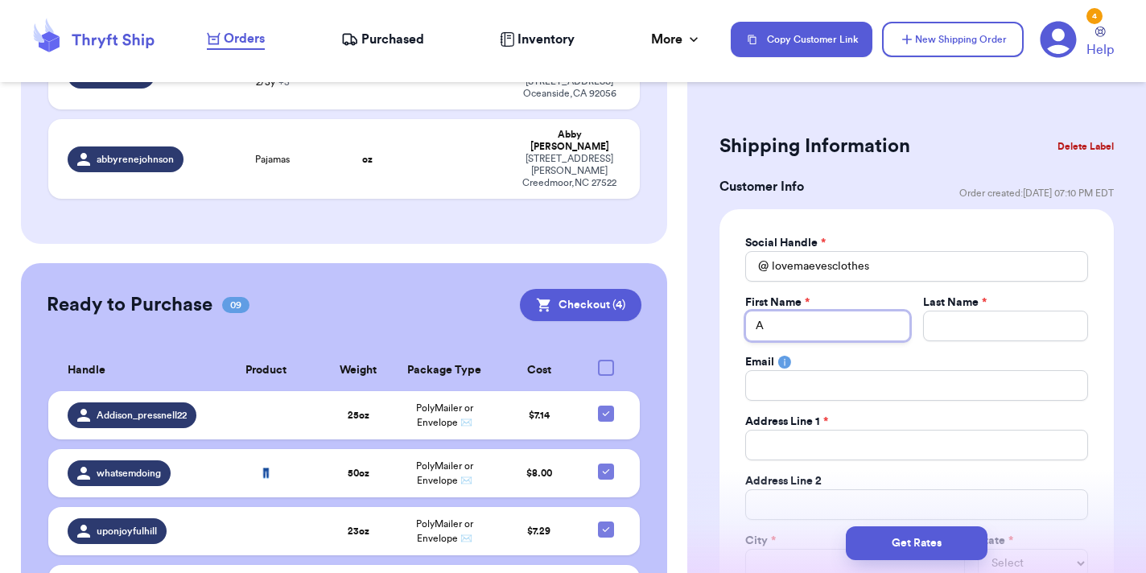
type input "Ab"
type input "Abb"
type input "Abby"
type input "H"
type input "Ha"
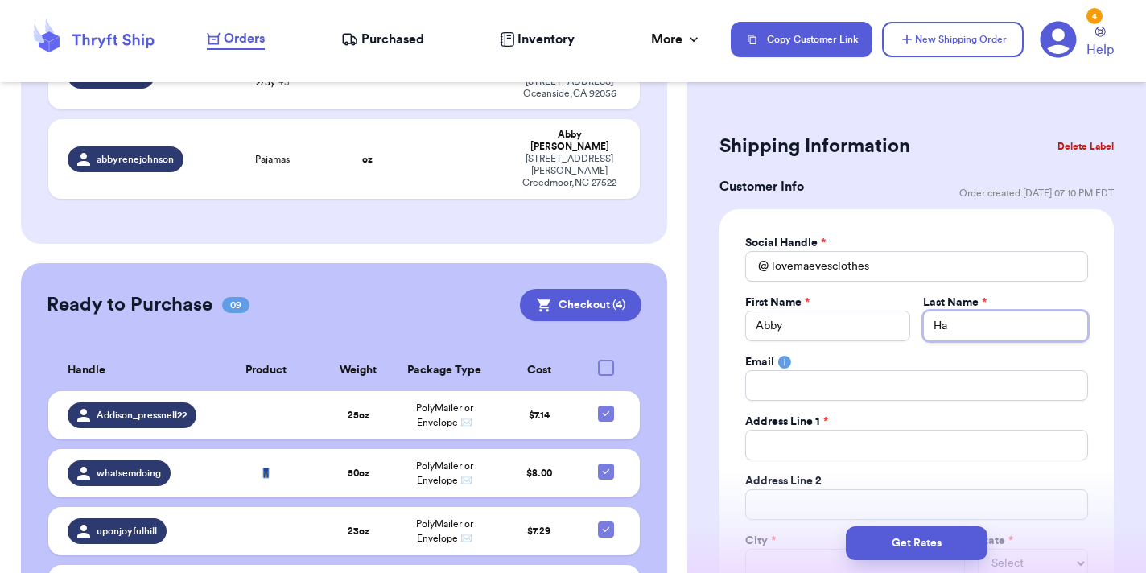
type input "Haw"
type input "Hawt"
type input "Hawth"
type input "Hawtho"
type input "Hawthor"
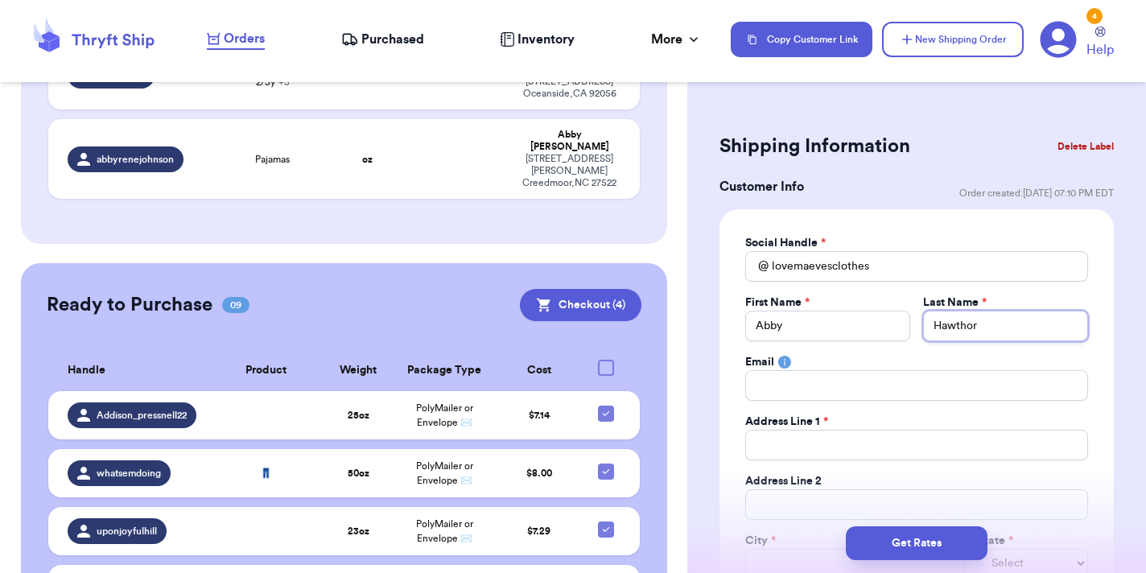
type input "Hawthorn"
type input "Hawthorne"
type input "a"
type input "ab"
type input "abb"
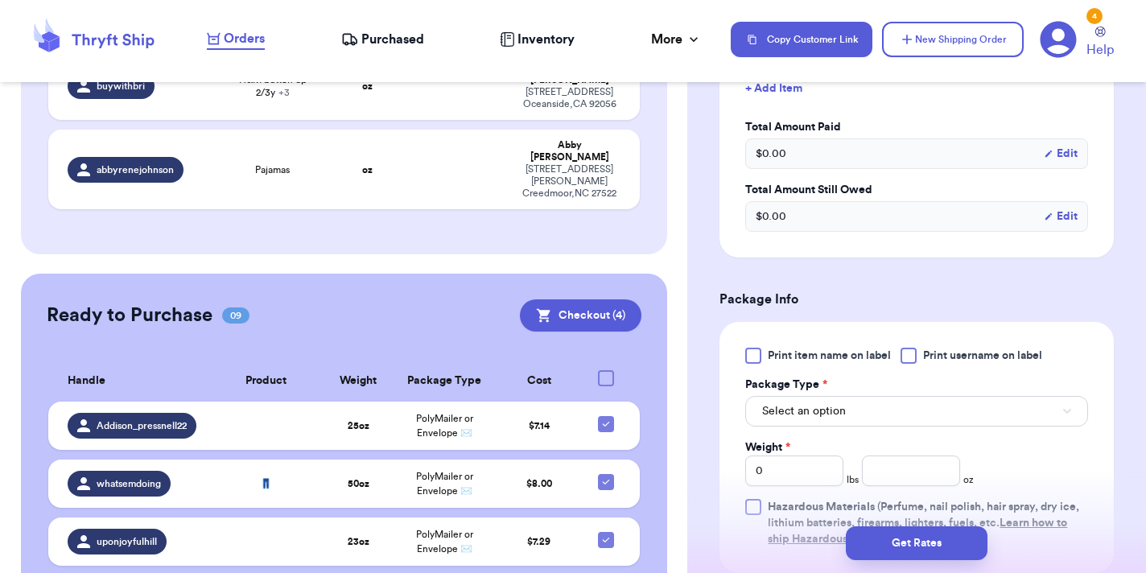
scroll to position [836, 0]
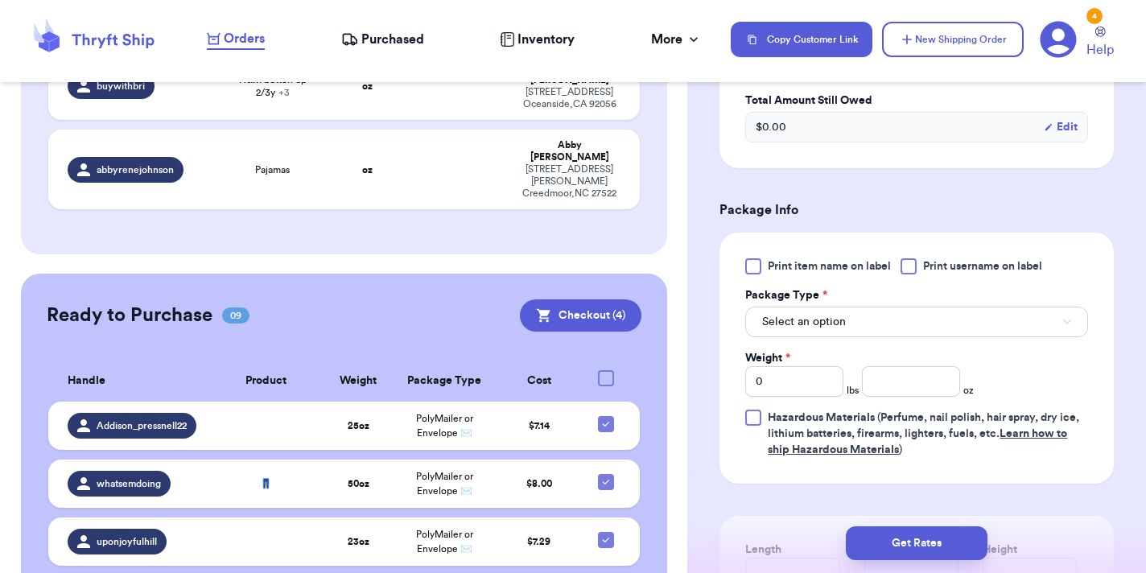
click at [827, 325] on span "Select an option" at bounding box center [804, 322] width 84 height 16
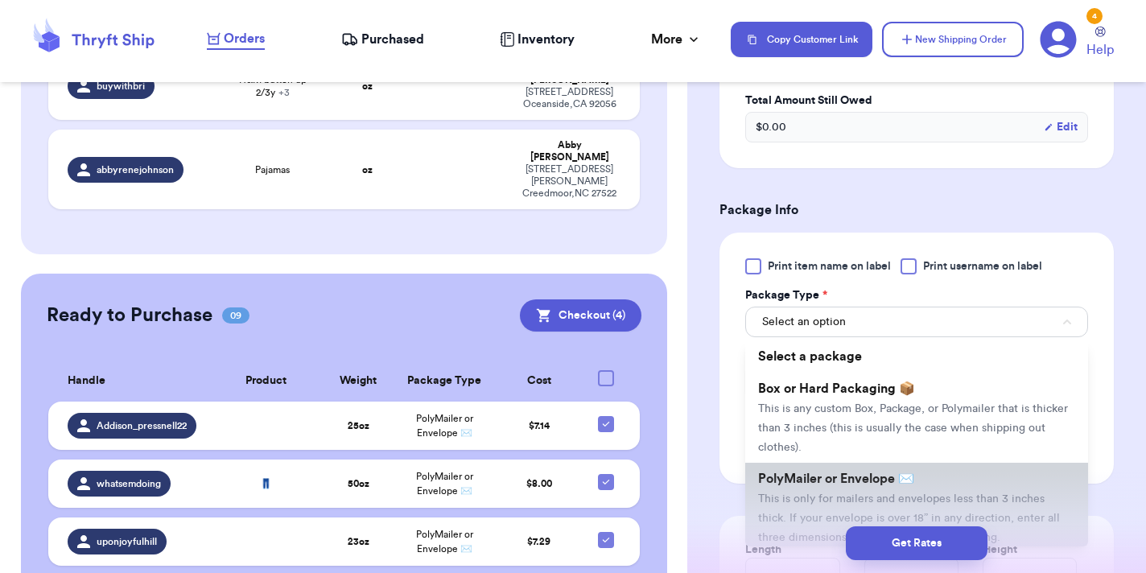
click at [843, 485] on span "PolyMailer or Envelope ✉️" at bounding box center [836, 478] width 156 height 13
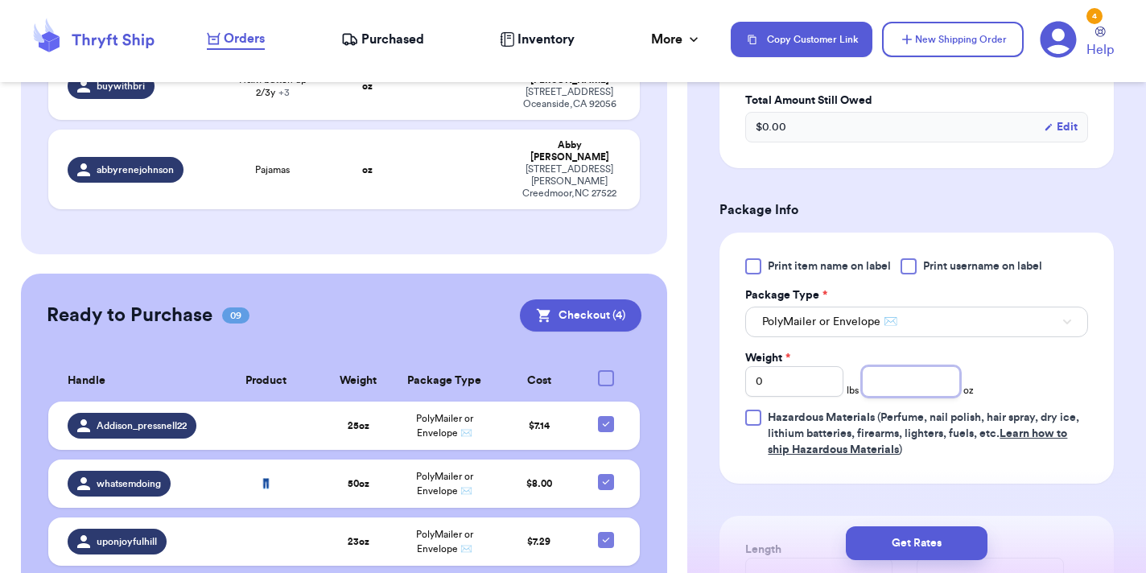
click at [899, 378] on input "number" at bounding box center [911, 381] width 98 height 31
click at [1063, 504] on form "Shipping Information Delete Label Customer Info Order created: 09/21, 07:10 PM …" at bounding box center [916, 44] width 394 height 1502
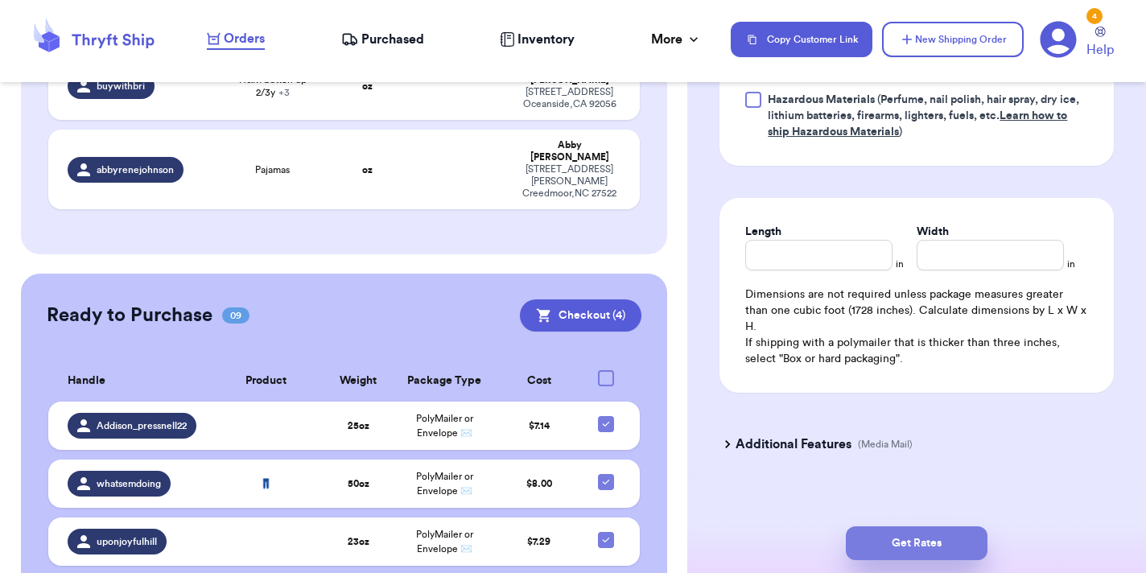
click at [951, 547] on button "Get Rates" at bounding box center [917, 543] width 142 height 34
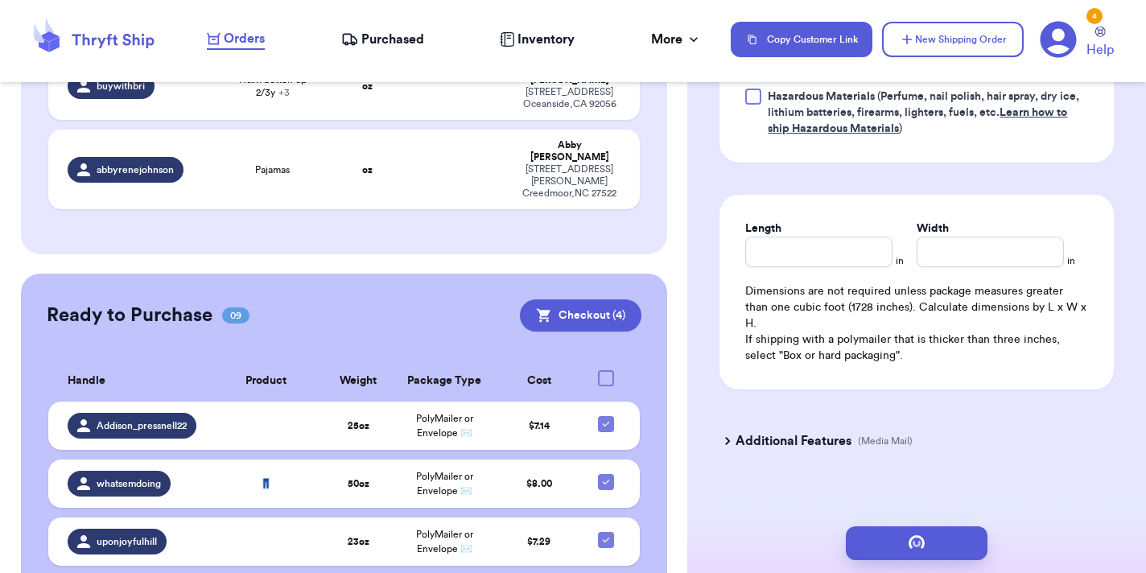
scroll to position [0, 0]
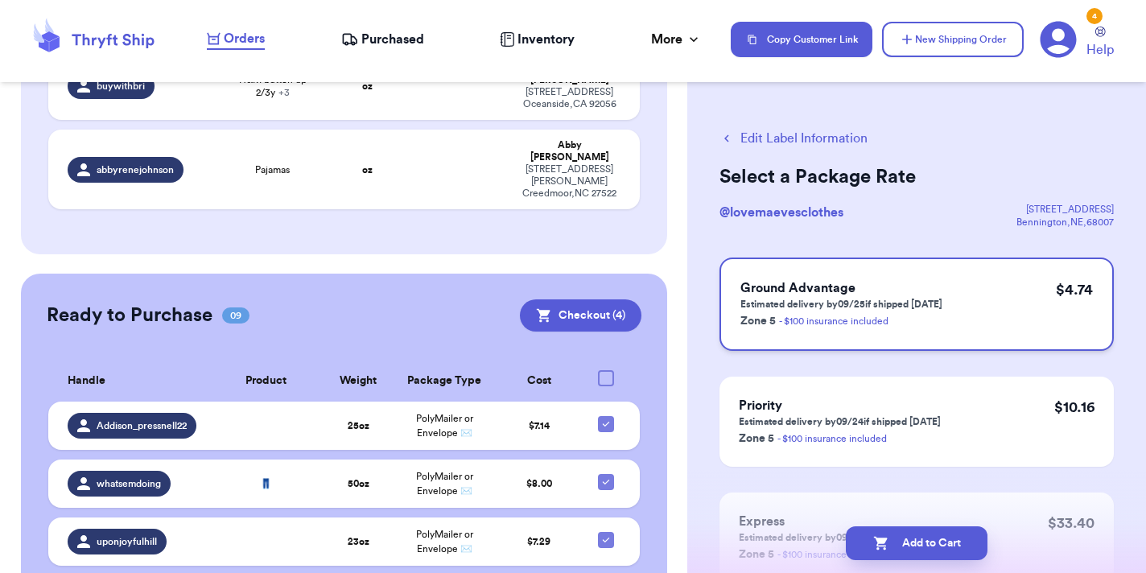
click at [989, 290] on div "Ground Advantage Estimated delivery by 09/25 if shipped today Zone 5 - $100 ins…" at bounding box center [916, 303] width 394 height 93
click at [921, 545] on button "Add to Cart" at bounding box center [917, 543] width 142 height 34
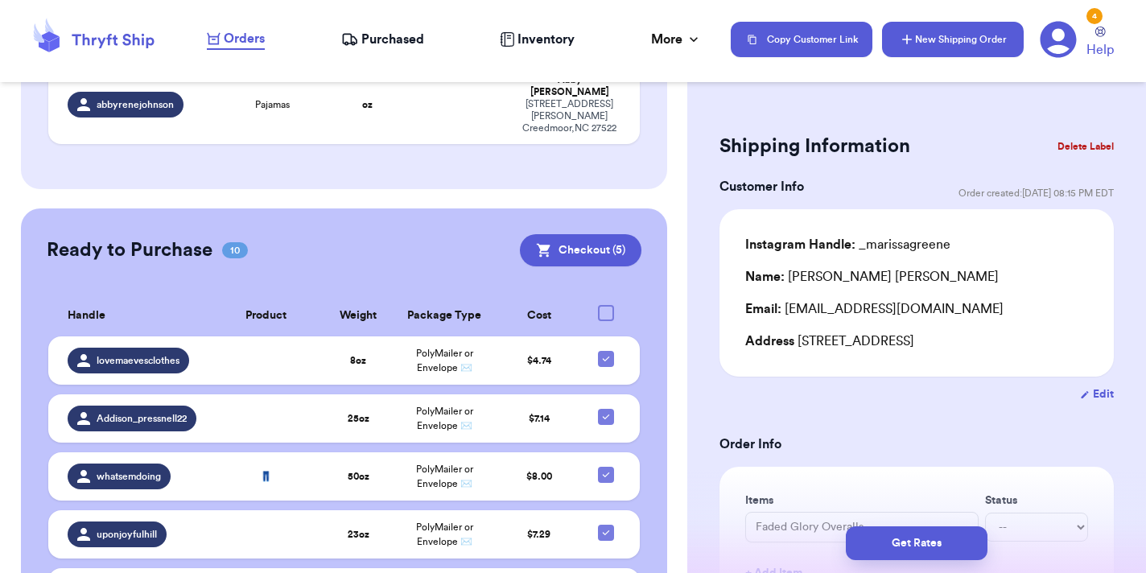
click at [942, 41] on button "New Shipping Order" at bounding box center [953, 39] width 142 height 35
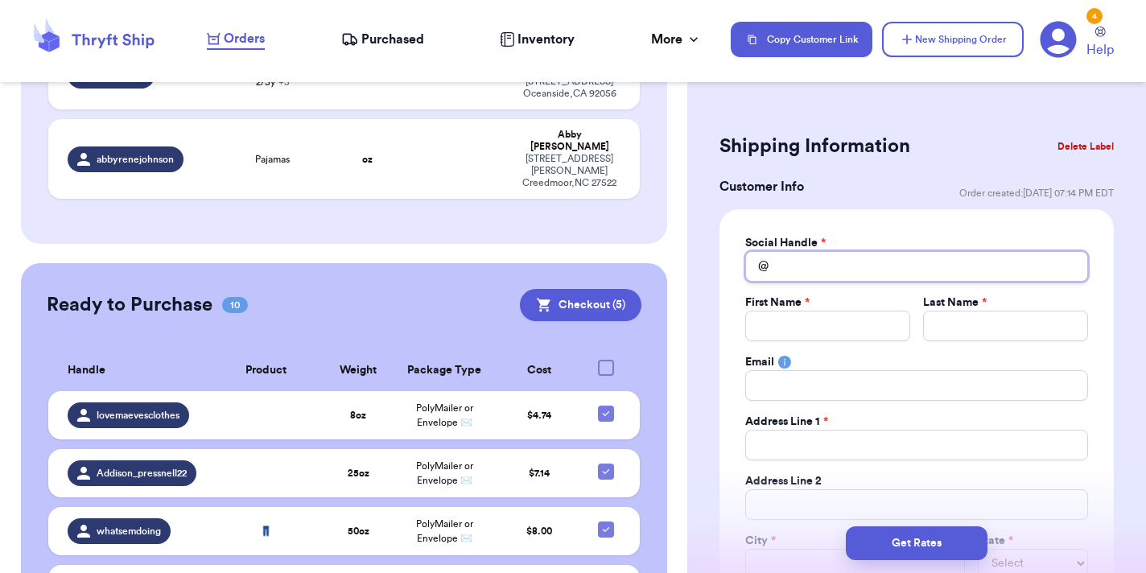
click at [808, 278] on input "Total Amount Paid" at bounding box center [916, 266] width 343 height 31
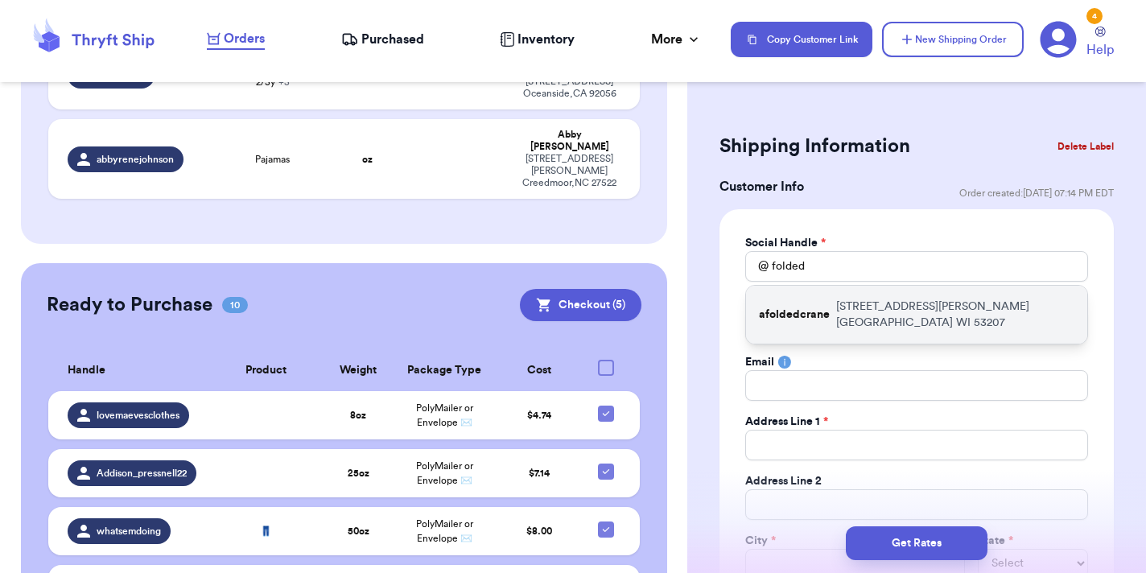
drag, startPoint x: 803, startPoint y: 293, endPoint x: 803, endPoint y: 314, distance: 20.9
click at [803, 314] on p "afoldedcrane" at bounding box center [794, 315] width 71 height 16
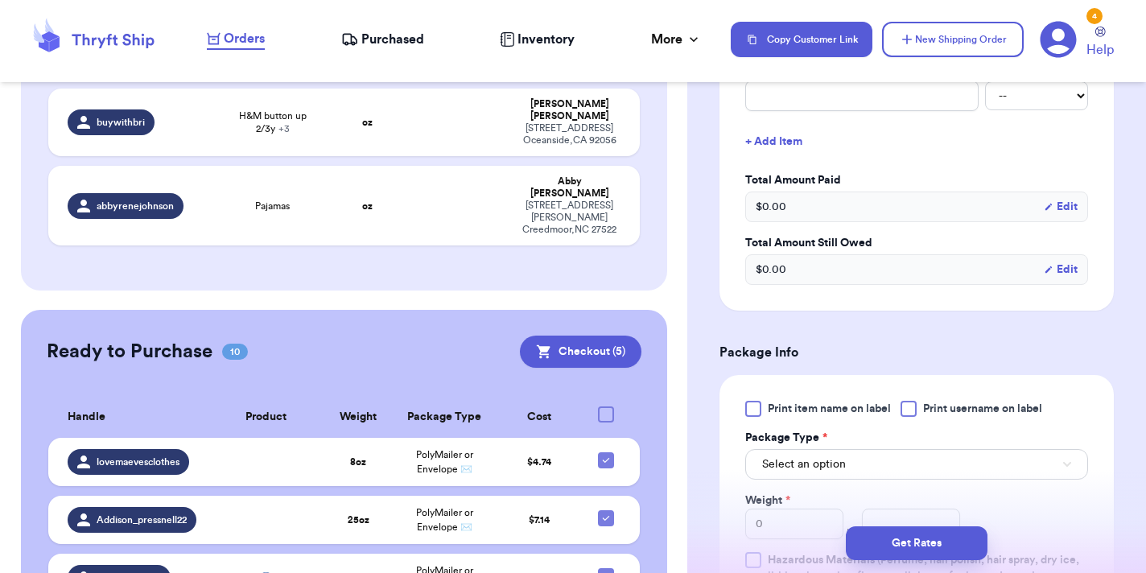
scroll to position [703, 0]
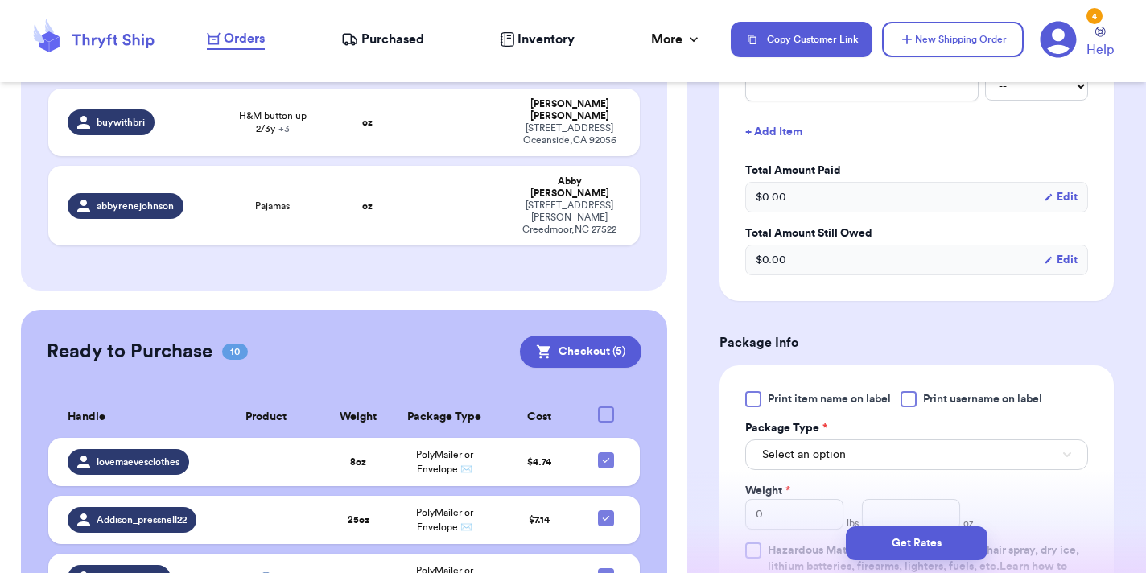
click at [914, 397] on div at bounding box center [908, 399] width 16 height 16
click at [0, 0] on input "Print username on label" at bounding box center [0, 0] width 0 height 0
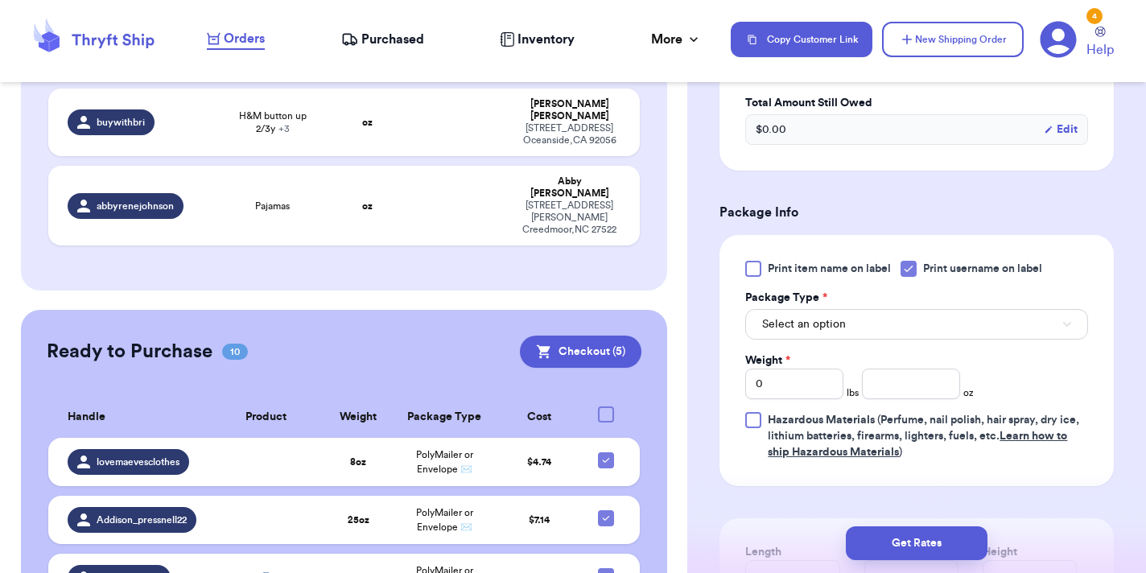
scroll to position [891, 0]
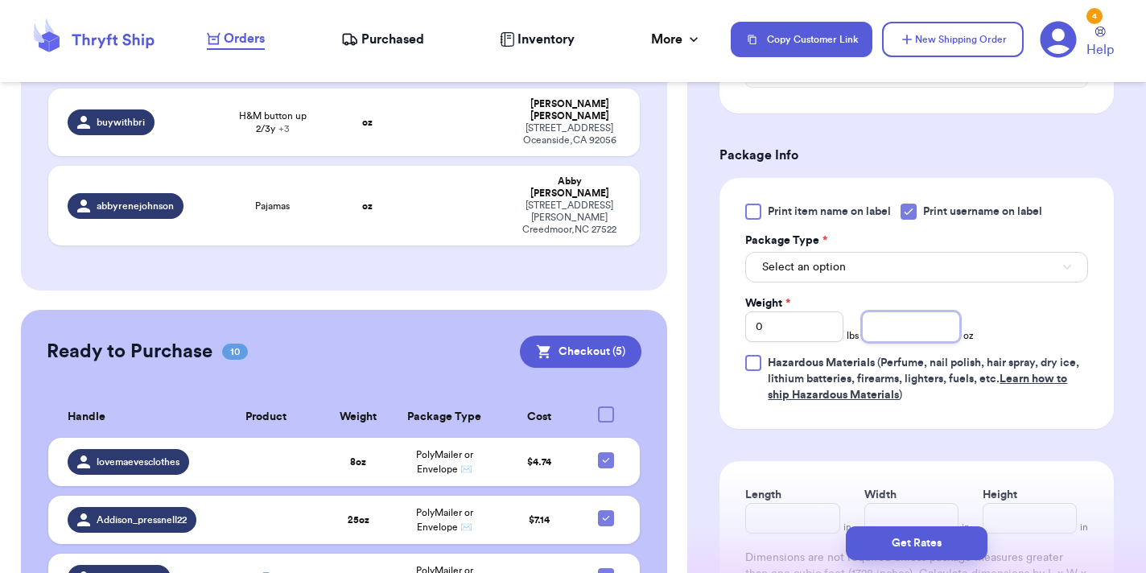
click at [881, 329] on input "number" at bounding box center [911, 326] width 98 height 31
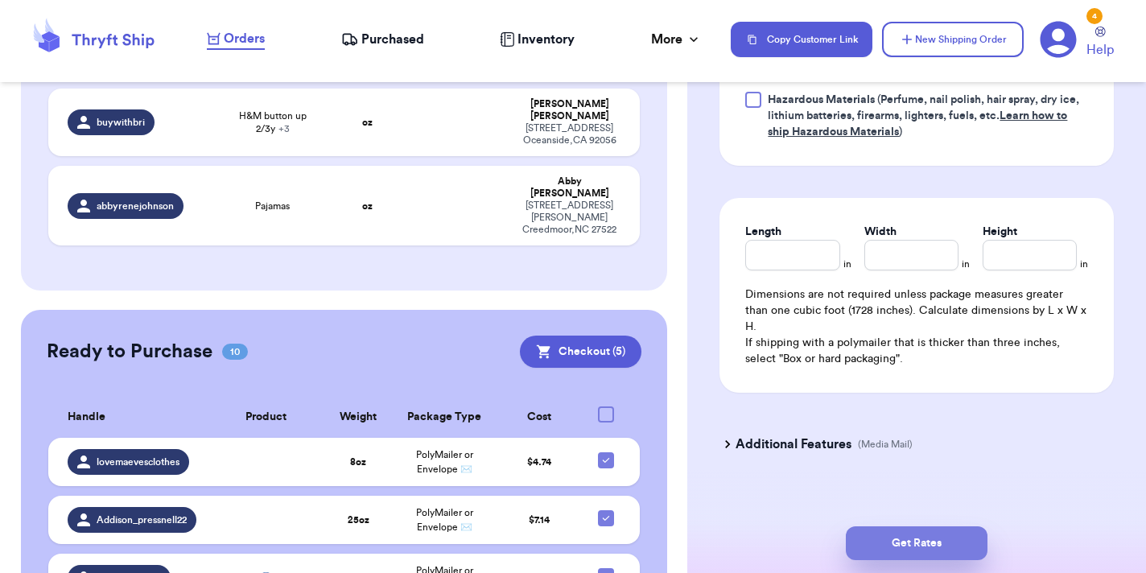
click at [904, 550] on button "Get Rates" at bounding box center [917, 543] width 142 height 34
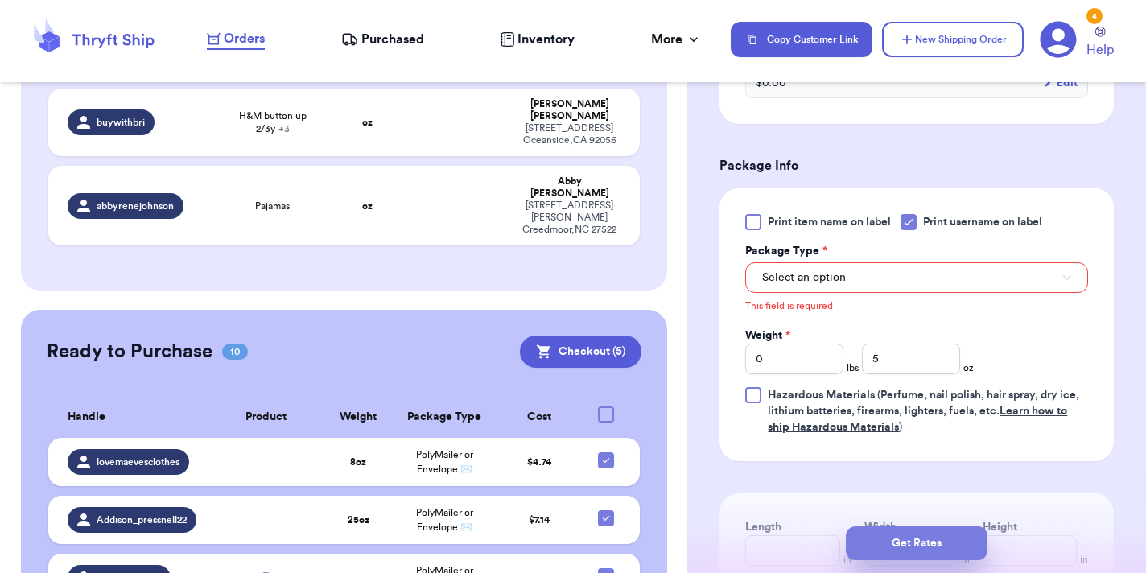
scroll to position [614, 0]
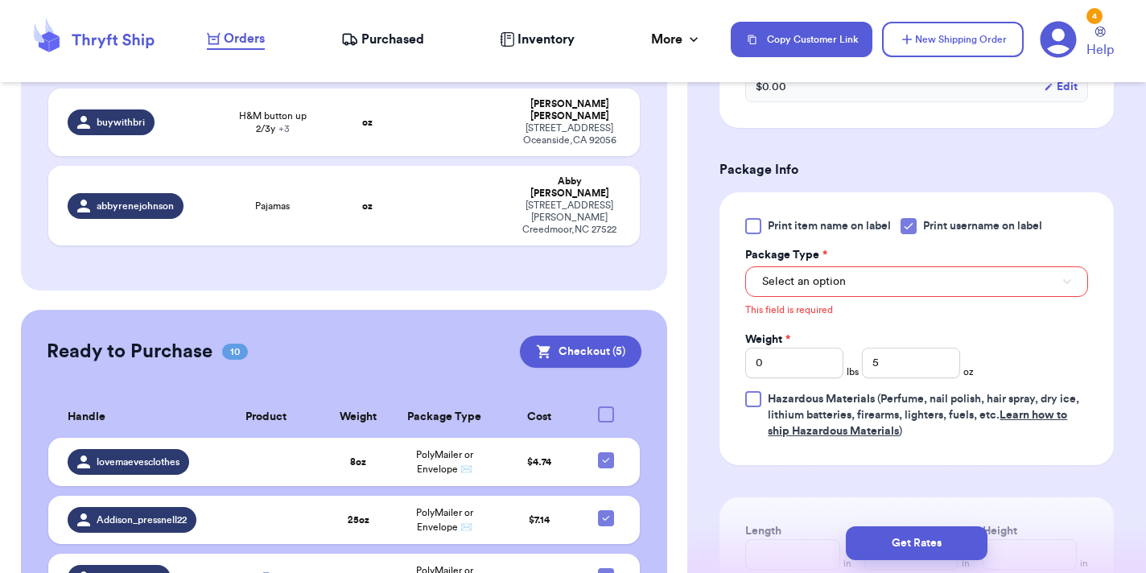
click at [828, 272] on button "Select an option" at bounding box center [916, 281] width 343 height 31
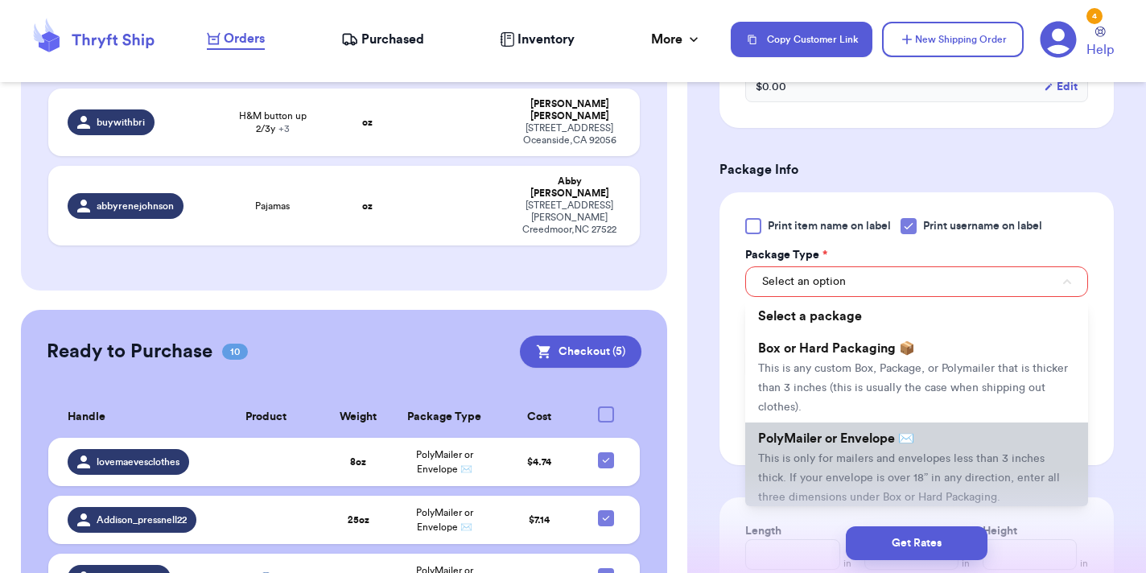
click at [832, 445] on span "PolyMailer or Envelope ✉️" at bounding box center [836, 438] width 156 height 13
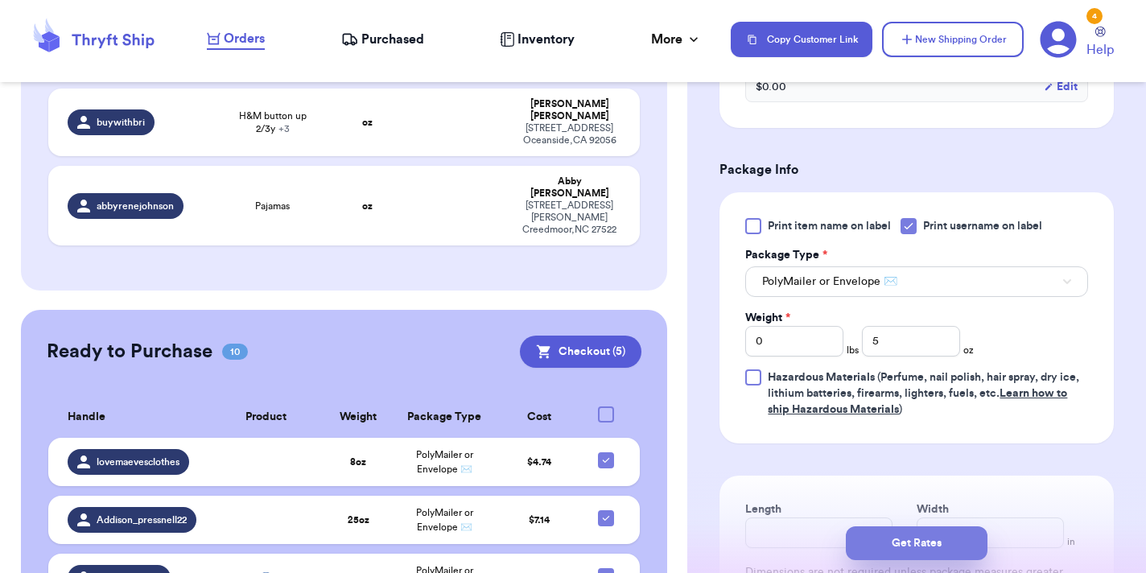
click at [892, 542] on button "Get Rates" at bounding box center [917, 543] width 142 height 34
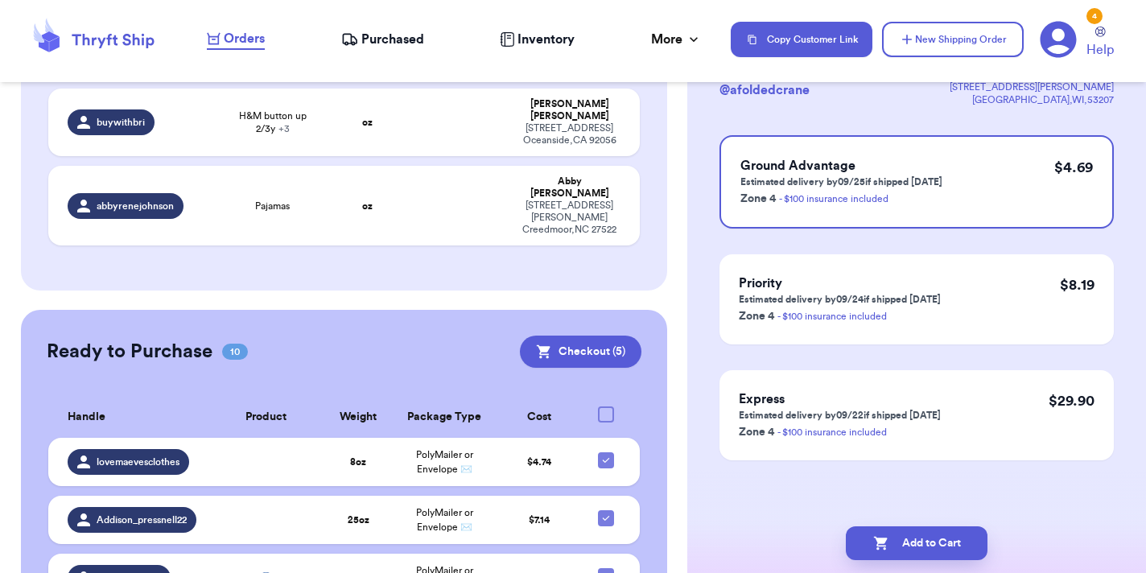
scroll to position [0, 0]
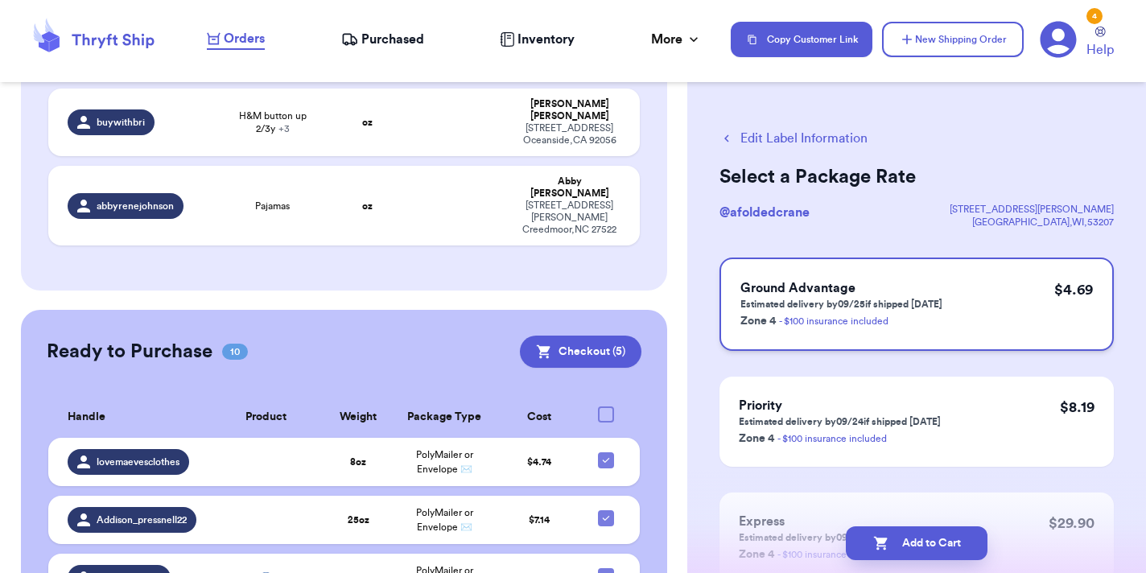
click at [898, 295] on h3 "Ground Advantage" at bounding box center [841, 287] width 202 height 19
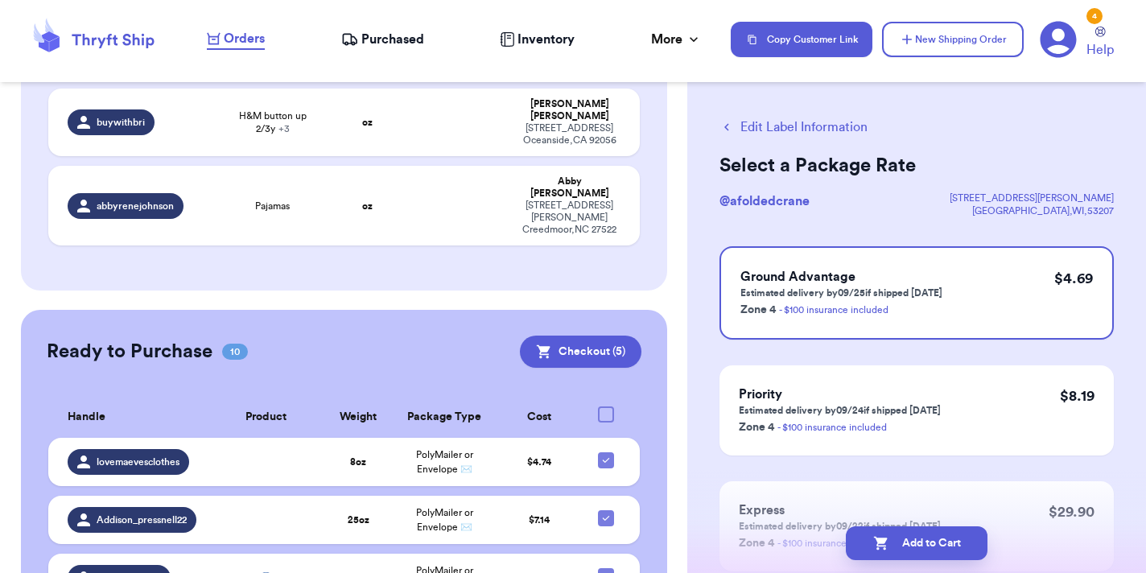
scroll to position [2, 0]
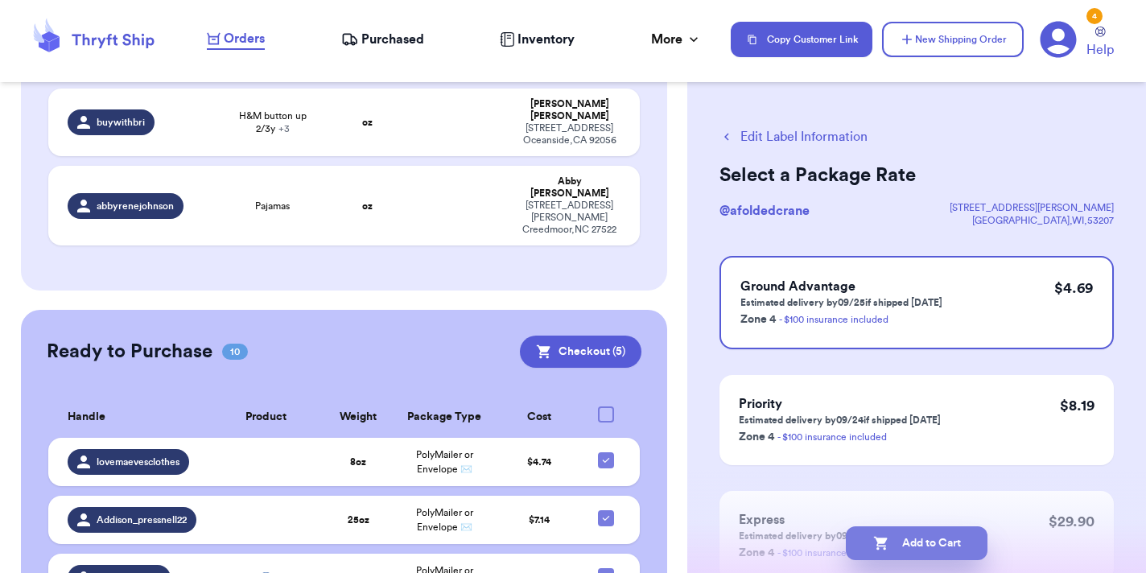
click at [940, 535] on button "Add to Cart" at bounding box center [917, 543] width 142 height 34
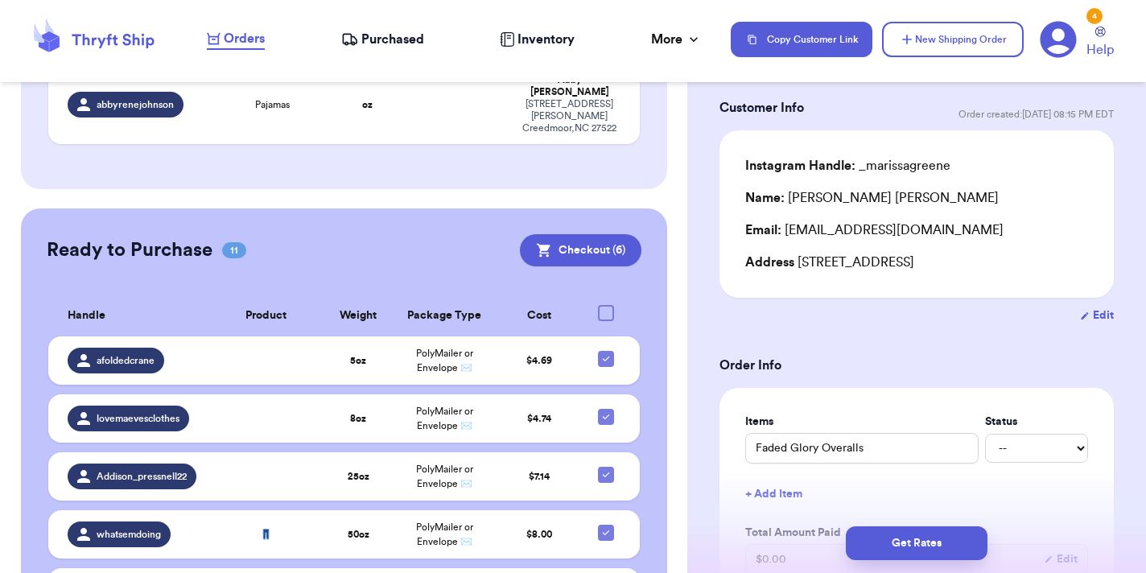
scroll to position [82, 0]
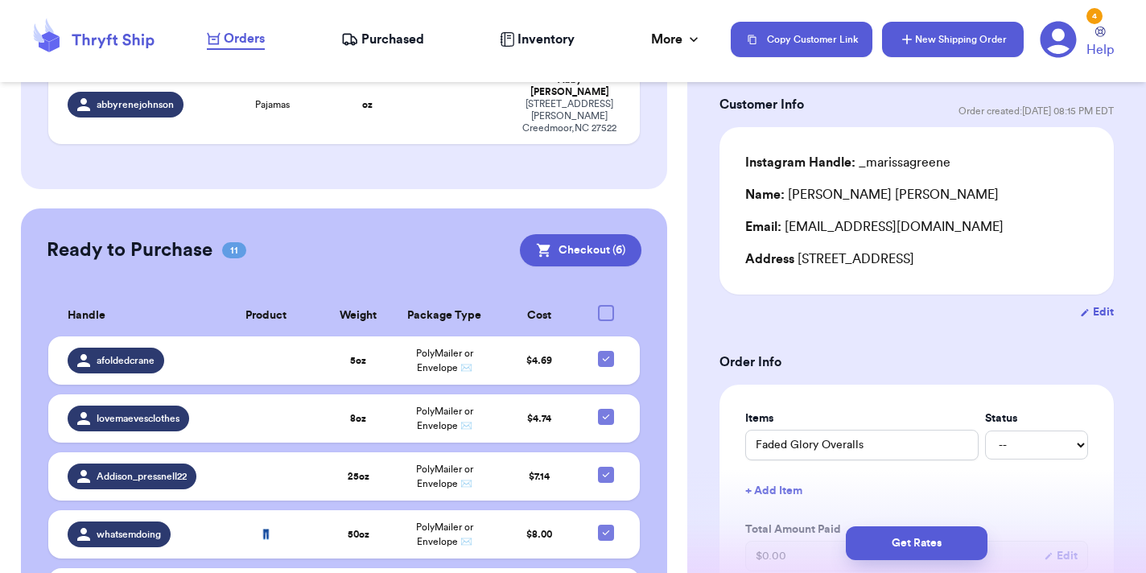
click at [932, 41] on button "New Shipping Order" at bounding box center [953, 39] width 142 height 35
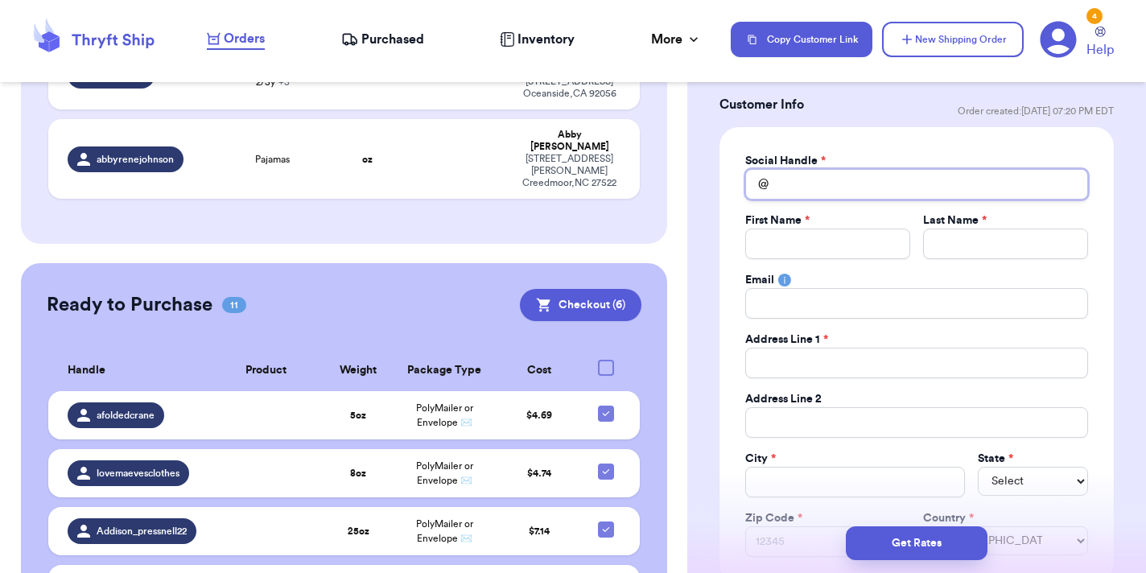
click at [844, 178] on input "Total Amount Paid" at bounding box center [916, 184] width 343 height 31
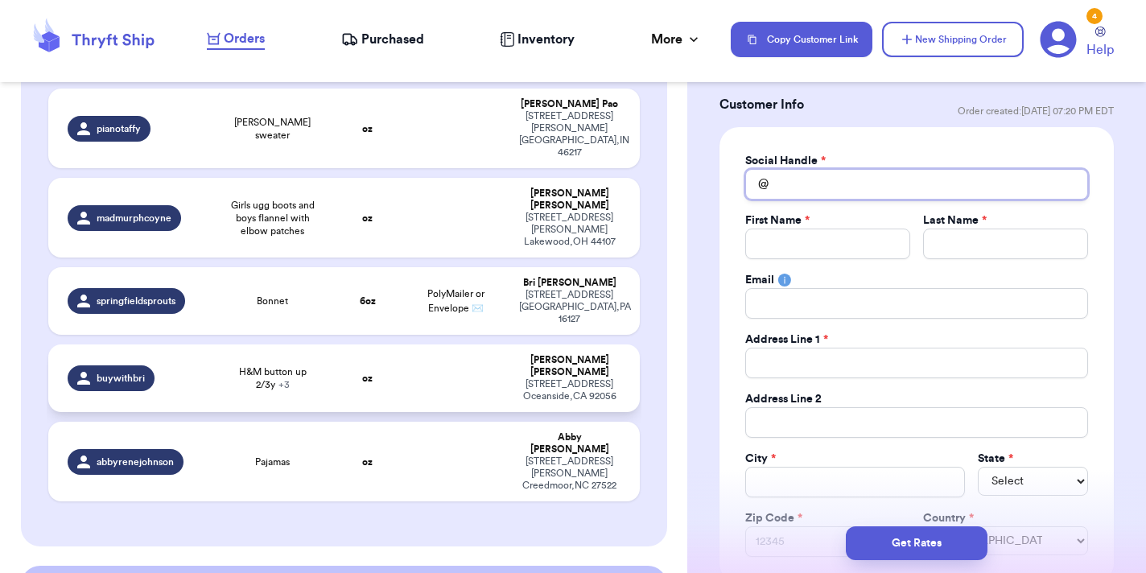
scroll to position [418, 0]
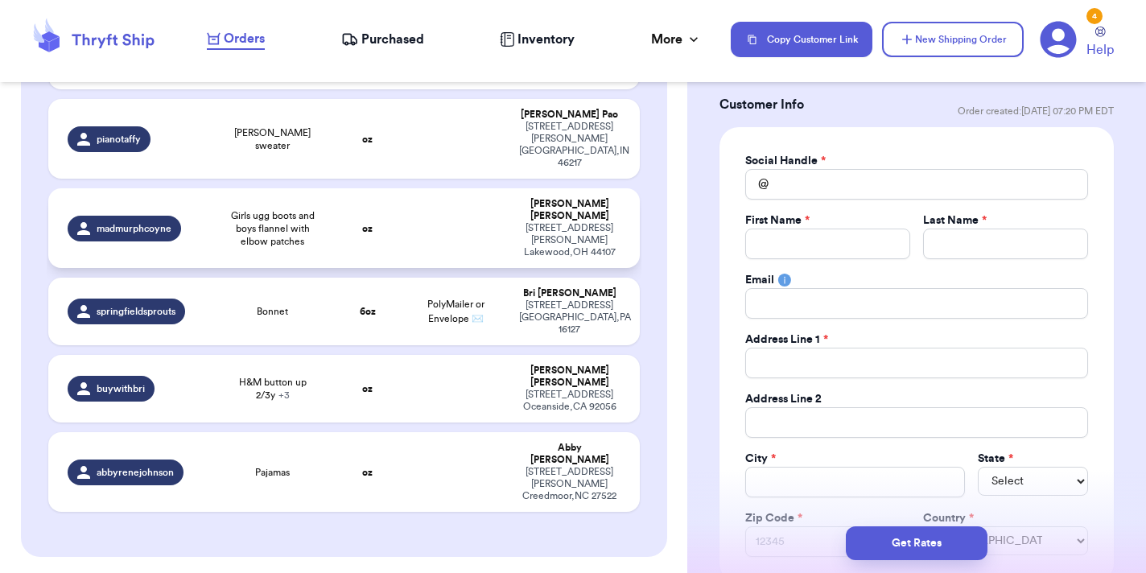
click at [164, 222] on span "madmurphcoyne" at bounding box center [134, 228] width 75 height 13
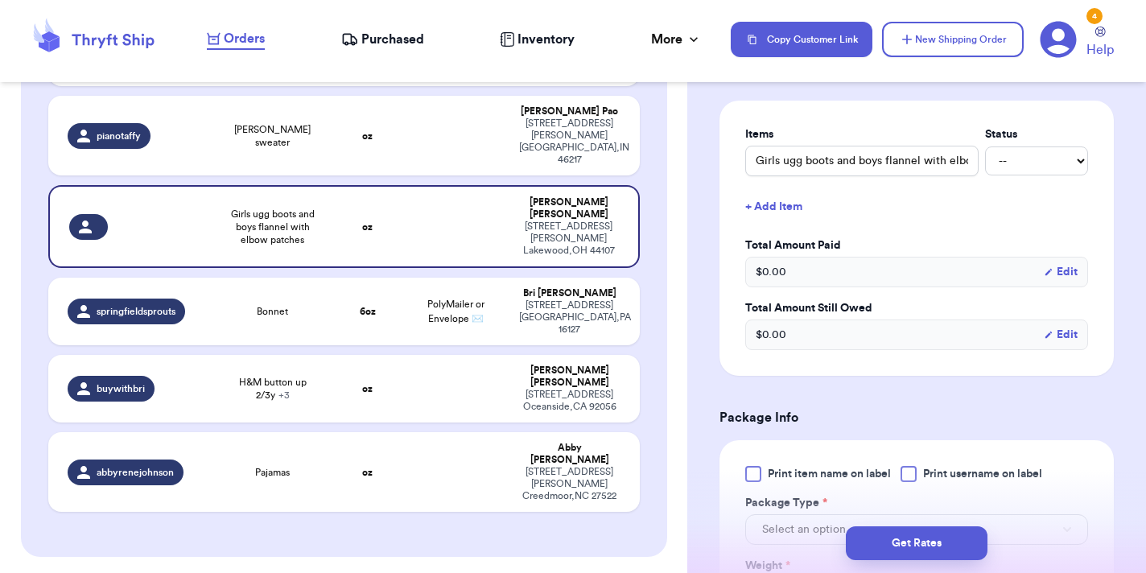
scroll to position [478, 0]
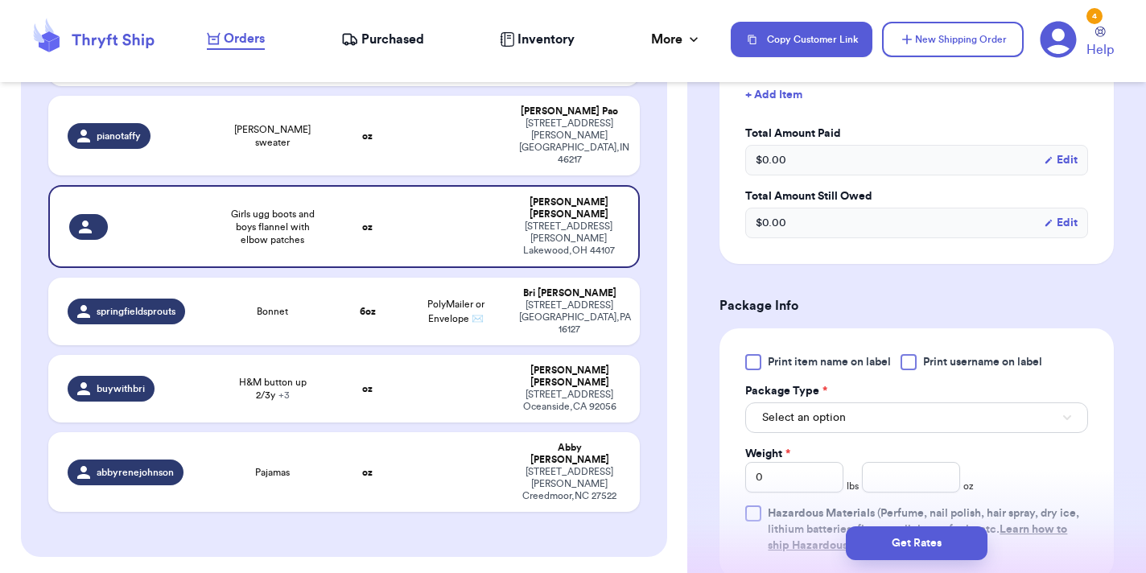
click at [909, 370] on div at bounding box center [908, 362] width 16 height 16
click at [0, 0] on input "Print username on label" at bounding box center [0, 0] width 0 height 0
click at [906, 432] on button "Select an option" at bounding box center [916, 417] width 343 height 31
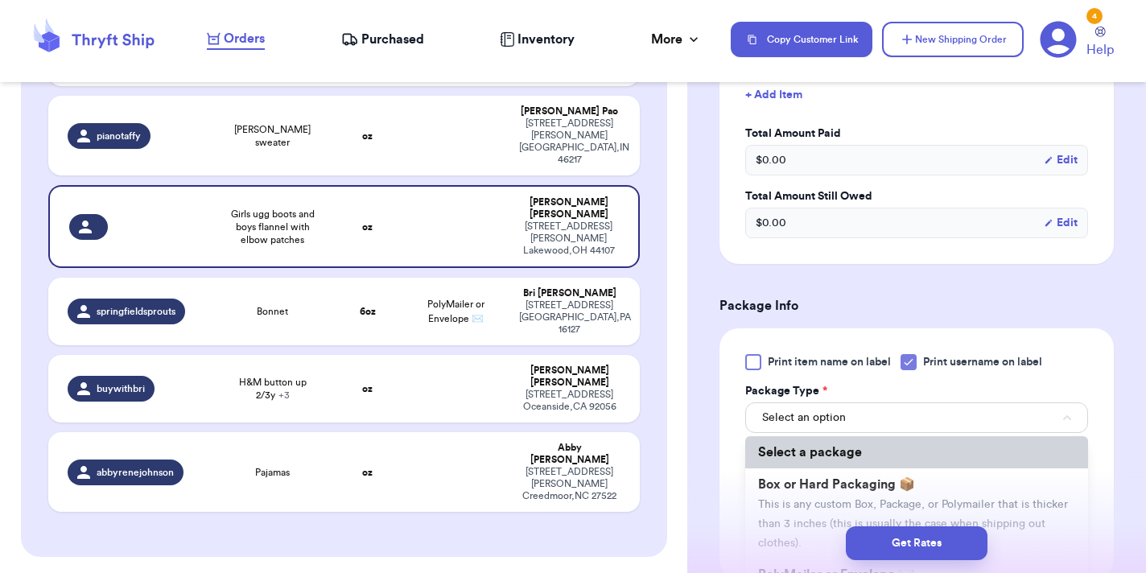
scroll to position [107, 0]
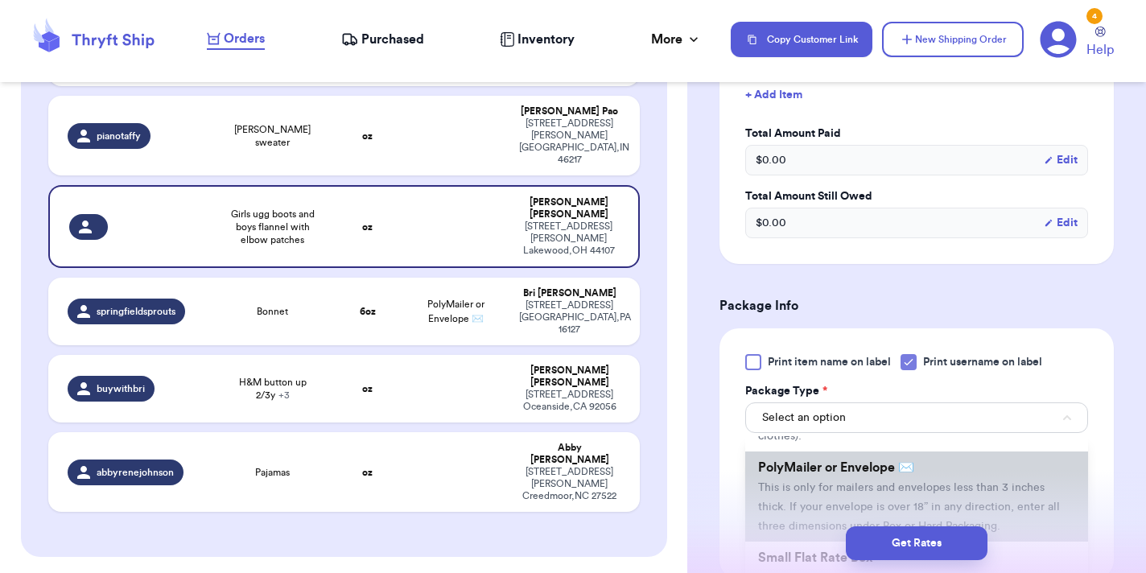
click at [879, 480] on li "PolyMailer or Envelope ✉️ This is only for mailers and envelopes less than 3 in…" at bounding box center [916, 496] width 343 height 90
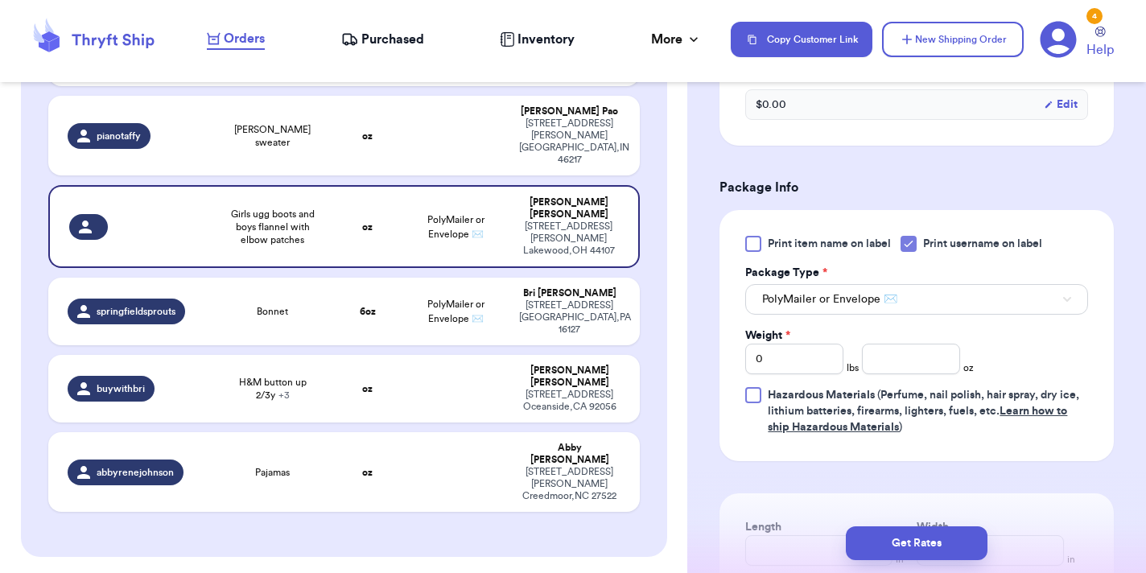
scroll to position [649, 0]
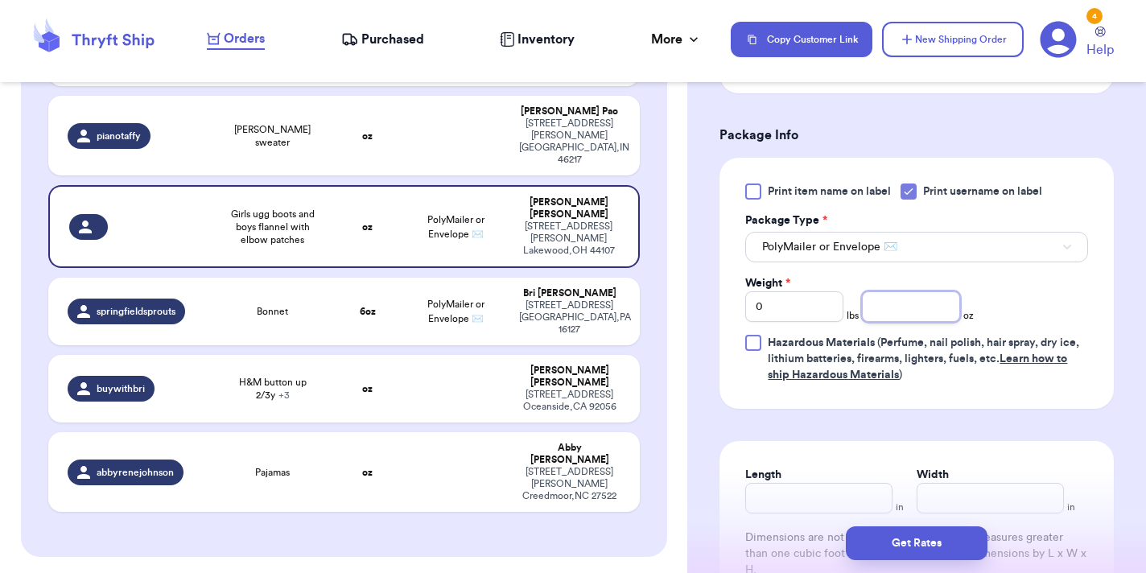
click at [884, 321] on input "number" at bounding box center [911, 306] width 98 height 31
click at [824, 319] on input "0" at bounding box center [794, 306] width 98 height 31
click at [897, 315] on input "number" at bounding box center [911, 306] width 98 height 31
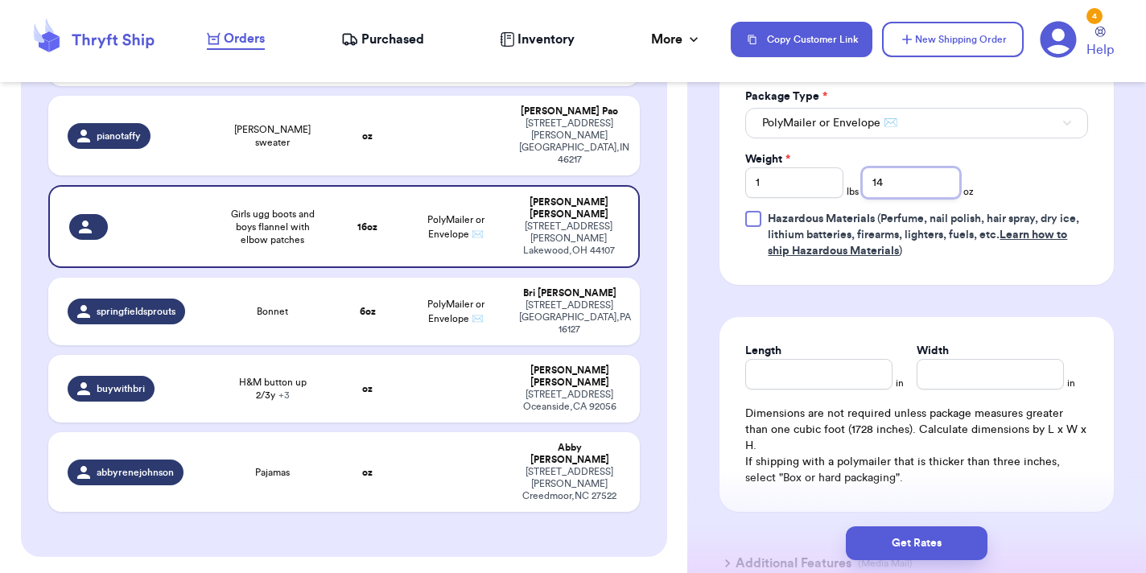
scroll to position [775, 0]
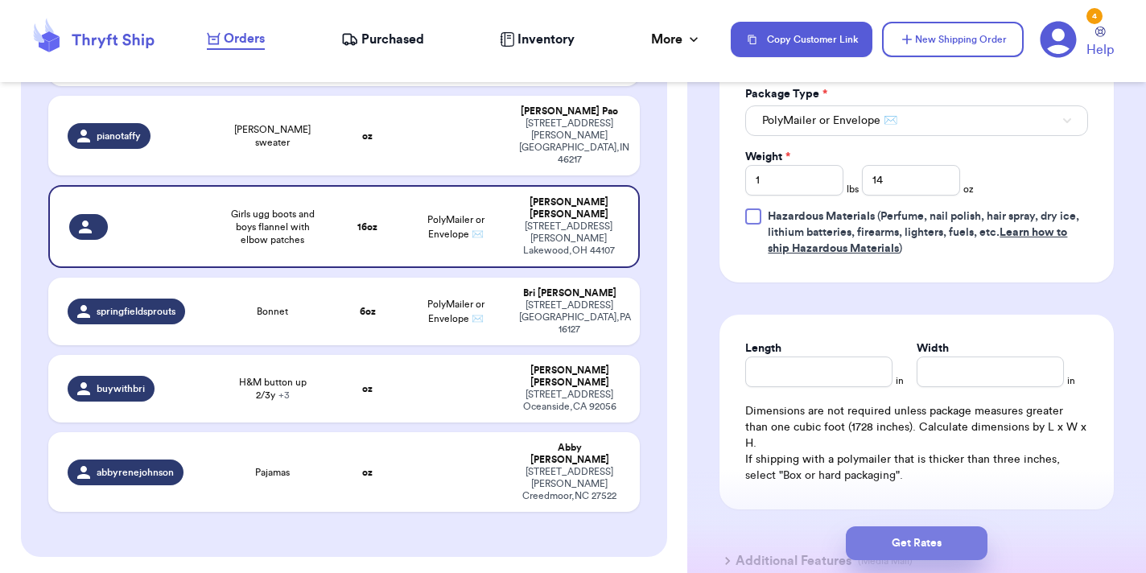
click at [905, 543] on button "Get Rates" at bounding box center [917, 543] width 142 height 34
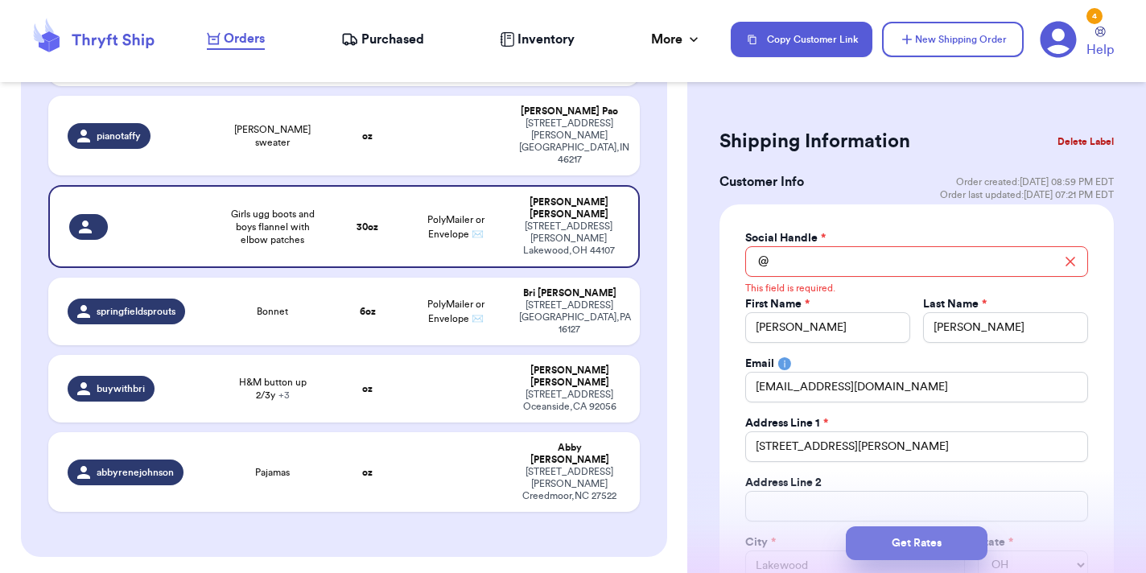
scroll to position [0, 0]
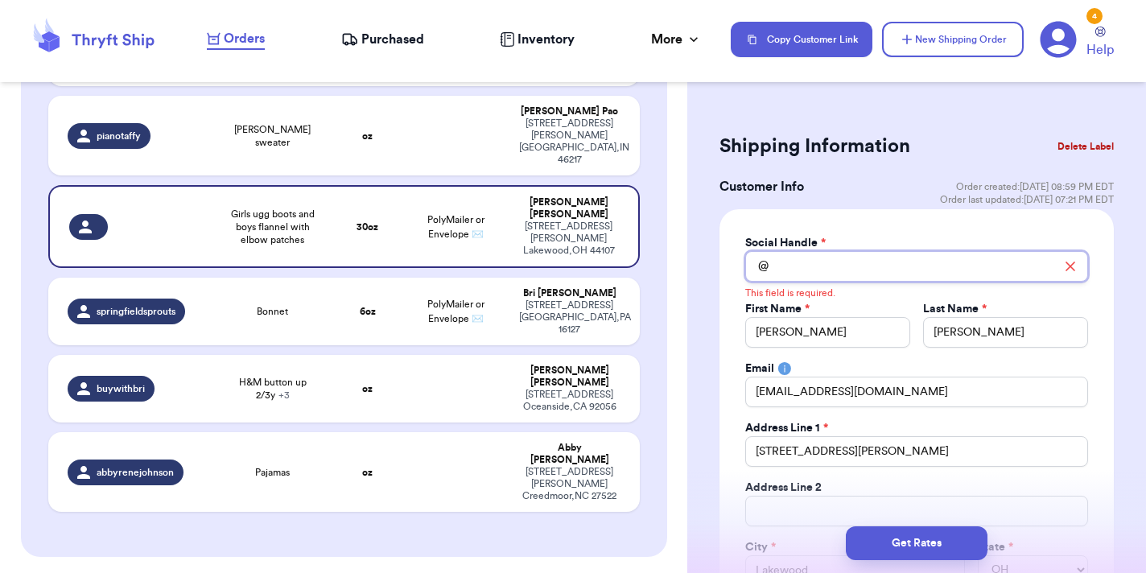
click at [887, 275] on input "Total Amount Paid" at bounding box center [916, 266] width 343 height 31
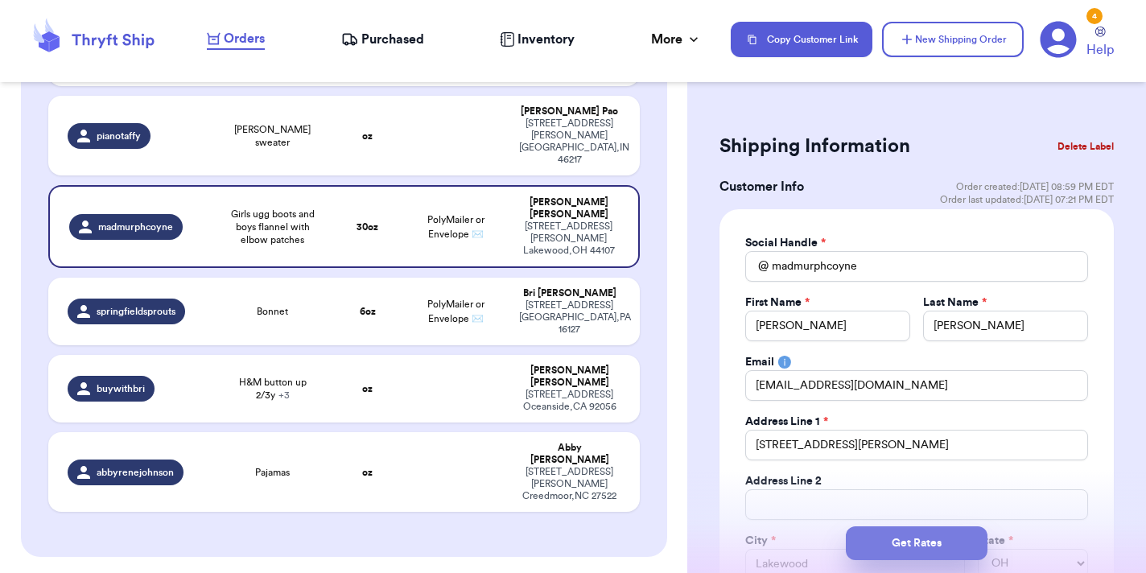
click at [934, 547] on button "Get Rates" at bounding box center [917, 543] width 142 height 34
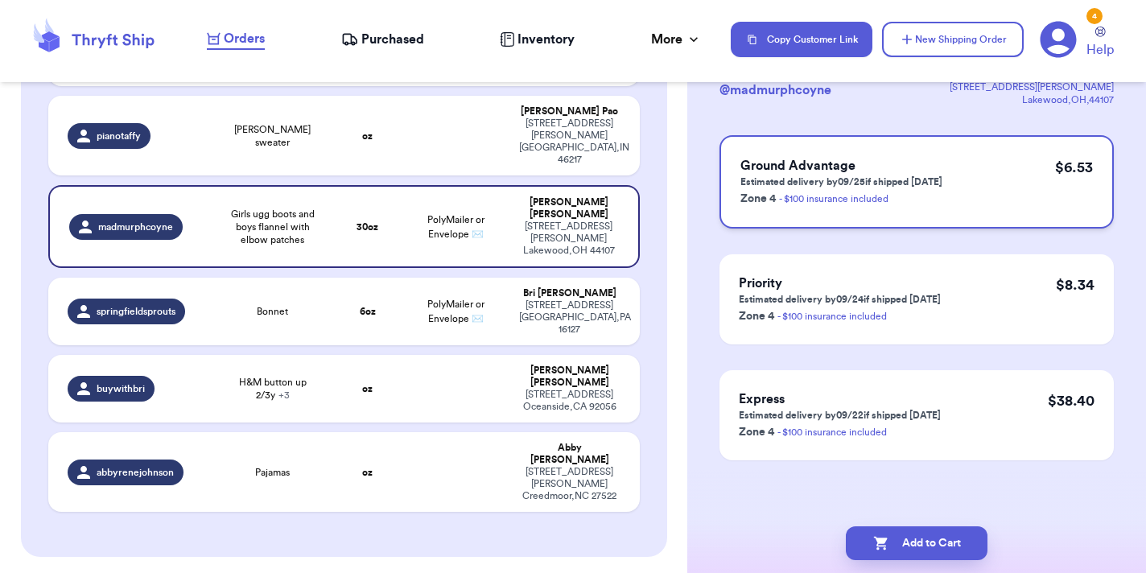
scroll to position [122, 0]
click at [909, 181] on p "Estimated delivery by 09/25 if shipped today" at bounding box center [841, 181] width 202 height 13
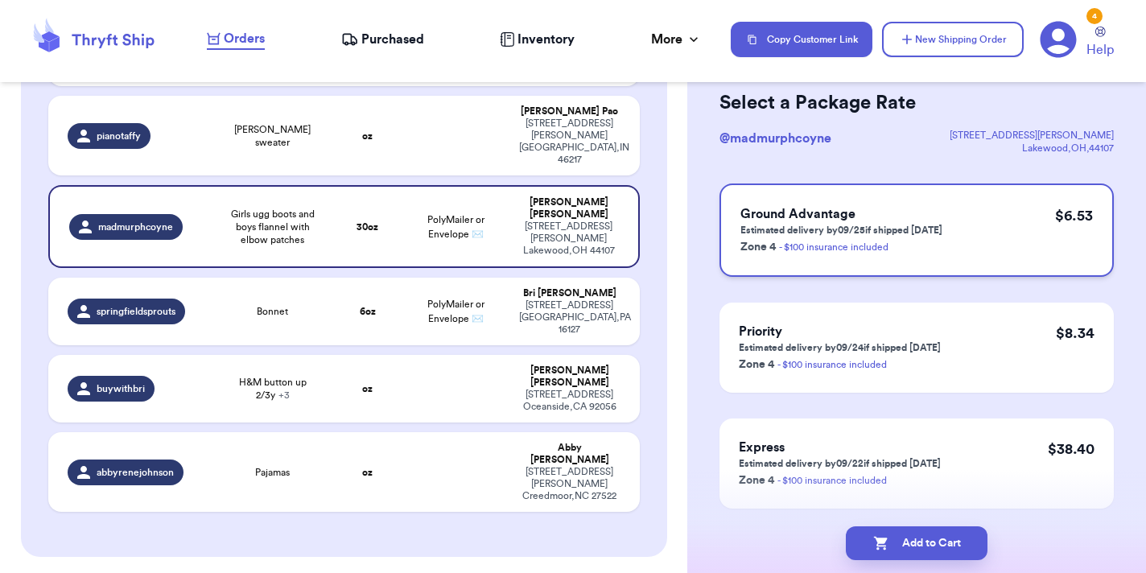
scroll to position [42, 0]
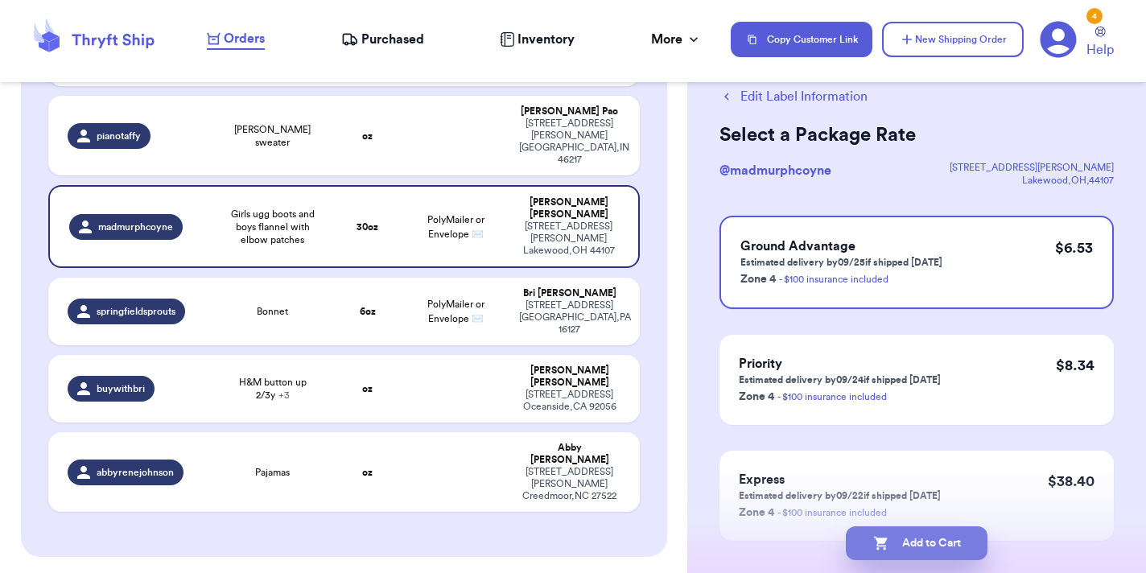
click at [925, 548] on button "Add to Cart" at bounding box center [917, 543] width 142 height 34
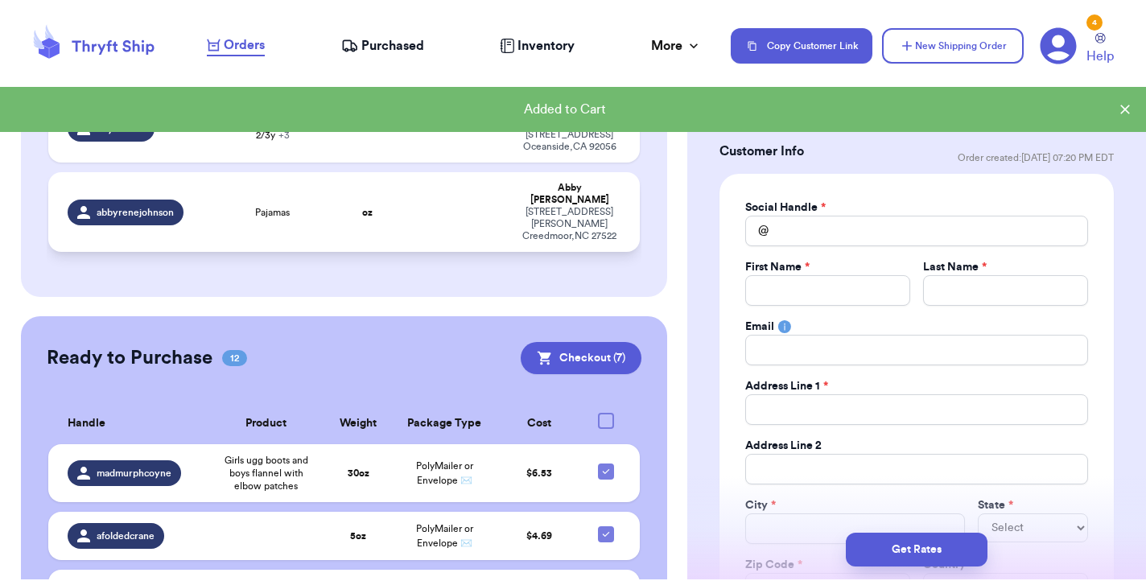
scroll to position [637, 0]
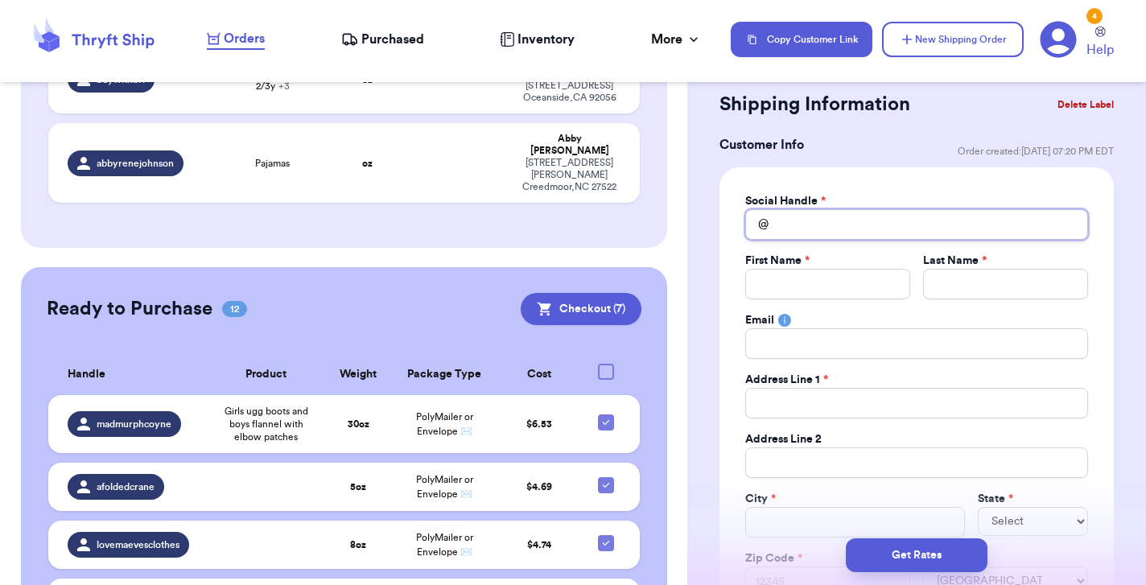
click at [812, 214] on input "Total Amount Paid" at bounding box center [916, 224] width 343 height 31
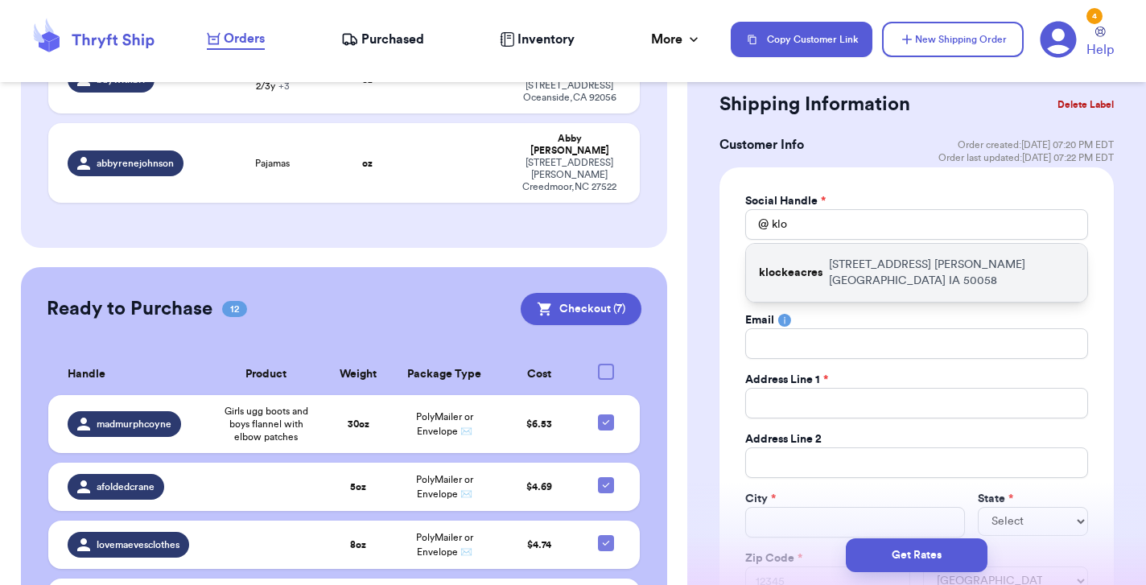
click at [842, 268] on p "33546 Phoenix Ave Coon Rapids IA 50058" at bounding box center [951, 273] width 245 height 32
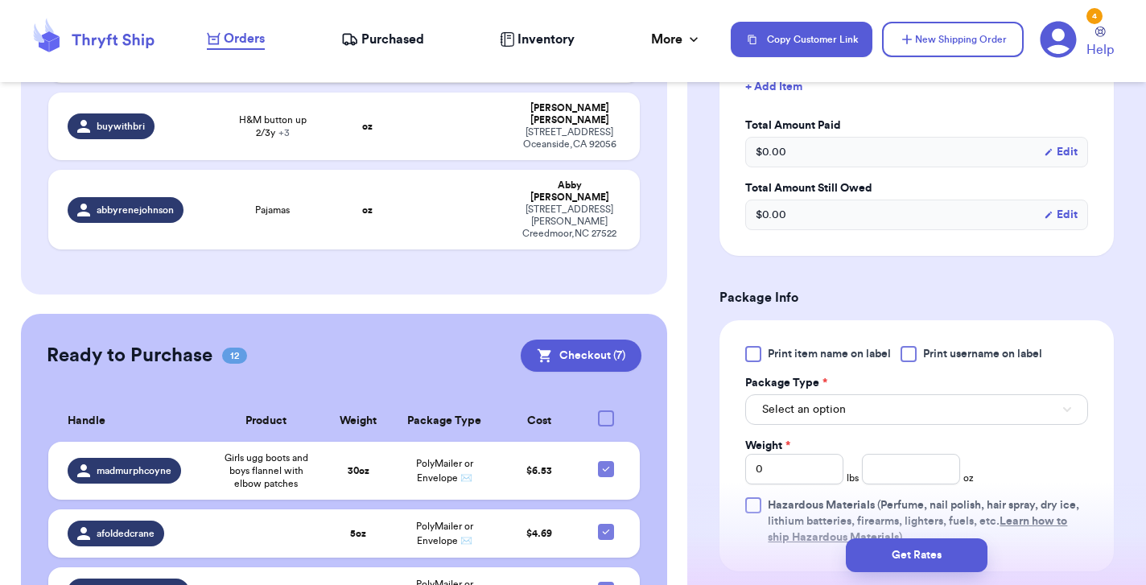
scroll to position [765, 0]
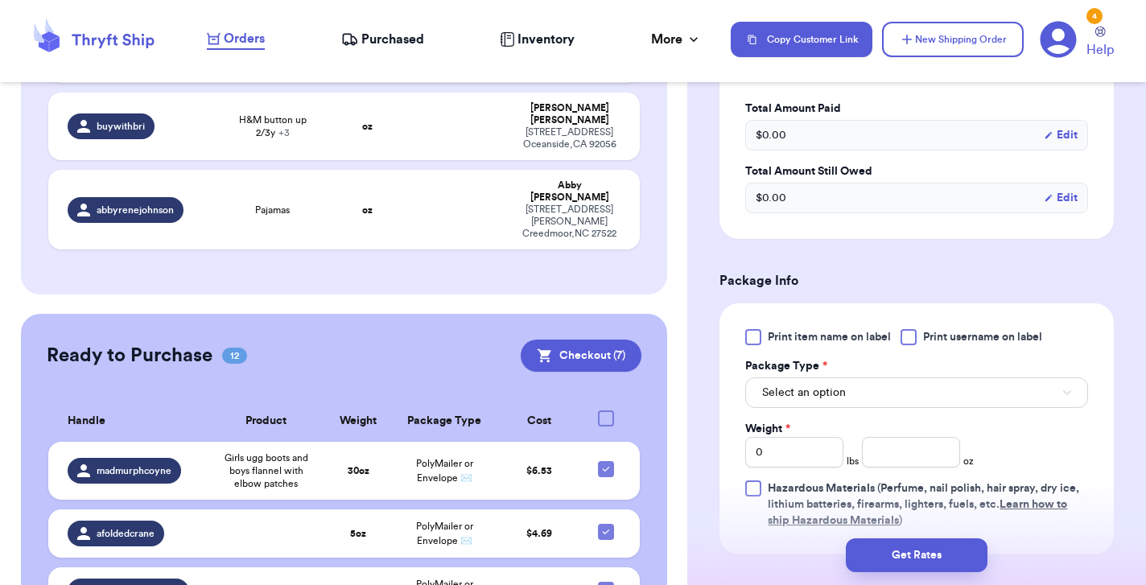
click at [904, 336] on div at bounding box center [908, 337] width 16 height 16
click at [0, 0] on input "Print username on label" at bounding box center [0, 0] width 0 height 0
click at [914, 456] on input "number" at bounding box center [911, 452] width 98 height 31
click at [879, 391] on button "Select an option" at bounding box center [916, 392] width 343 height 31
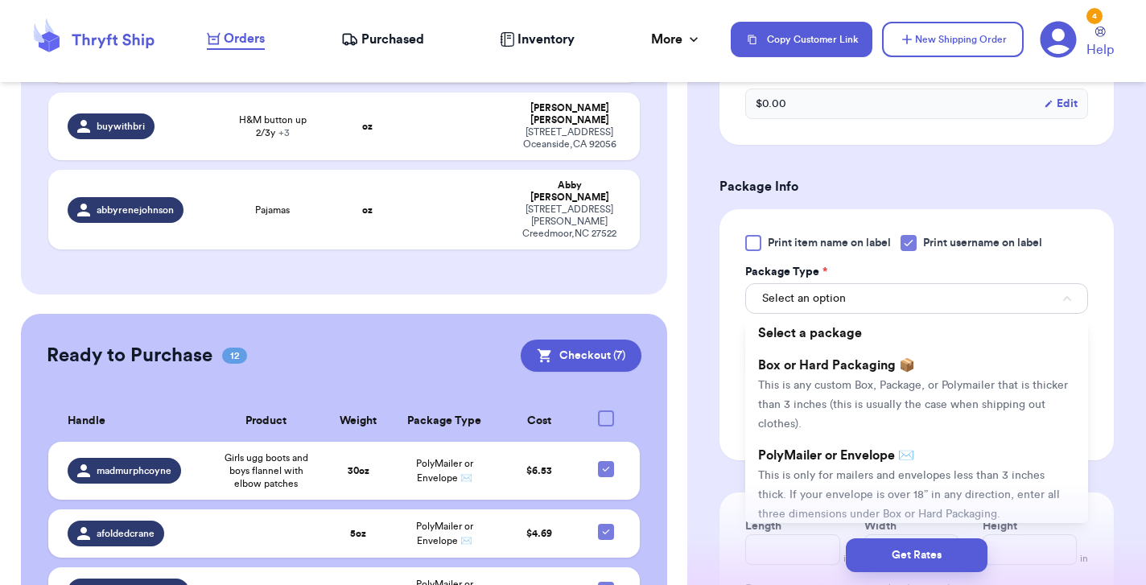
scroll to position [896, 0]
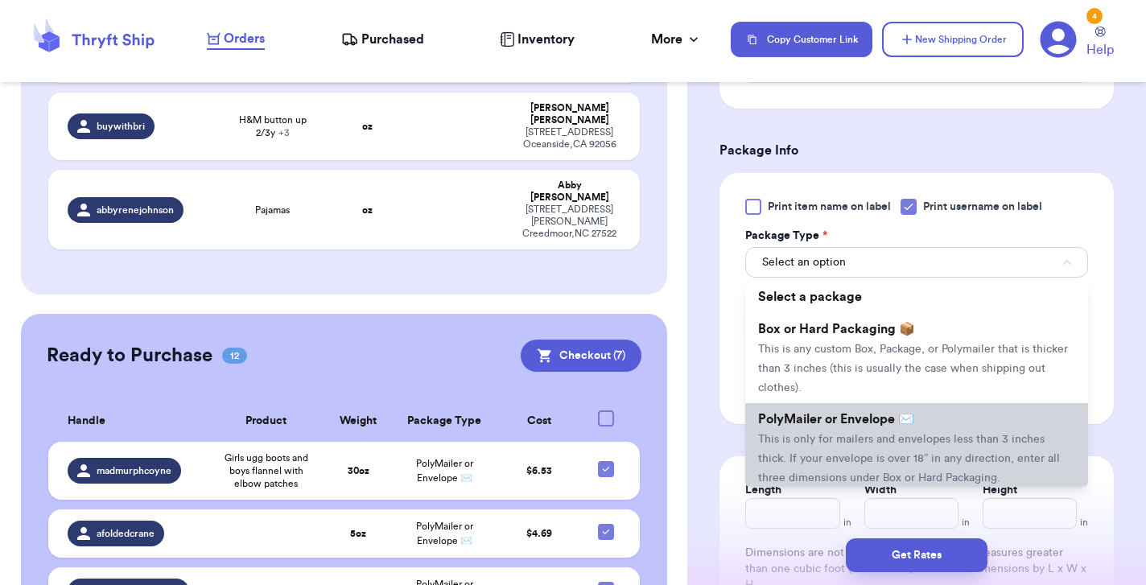
click at [875, 417] on span "PolyMailer or Envelope ✉️" at bounding box center [836, 419] width 156 height 13
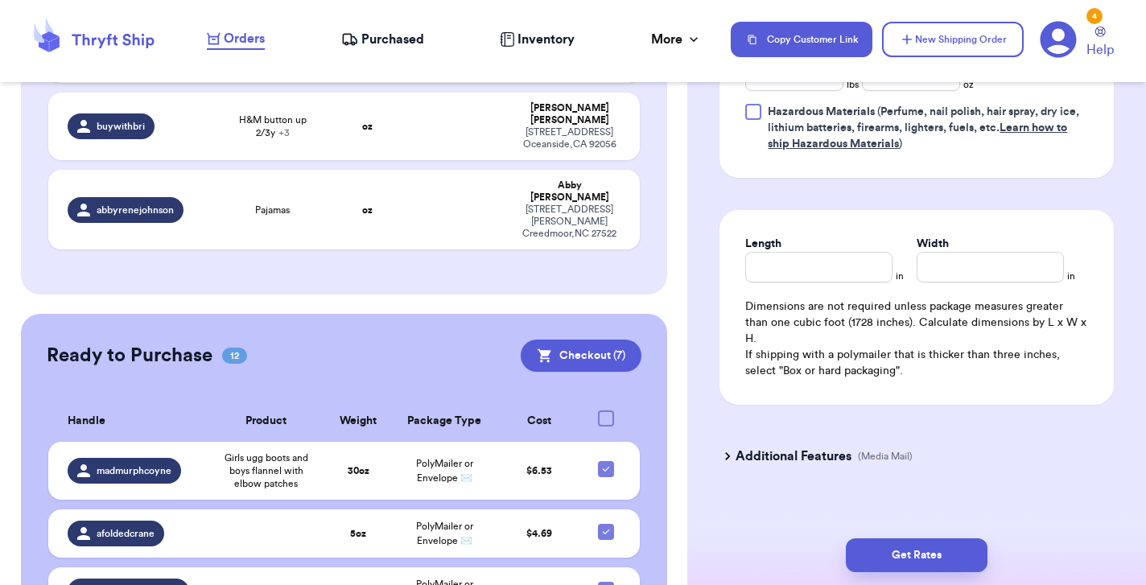
scroll to position [0, 0]
click at [939, 546] on button "Get Rates" at bounding box center [917, 555] width 142 height 34
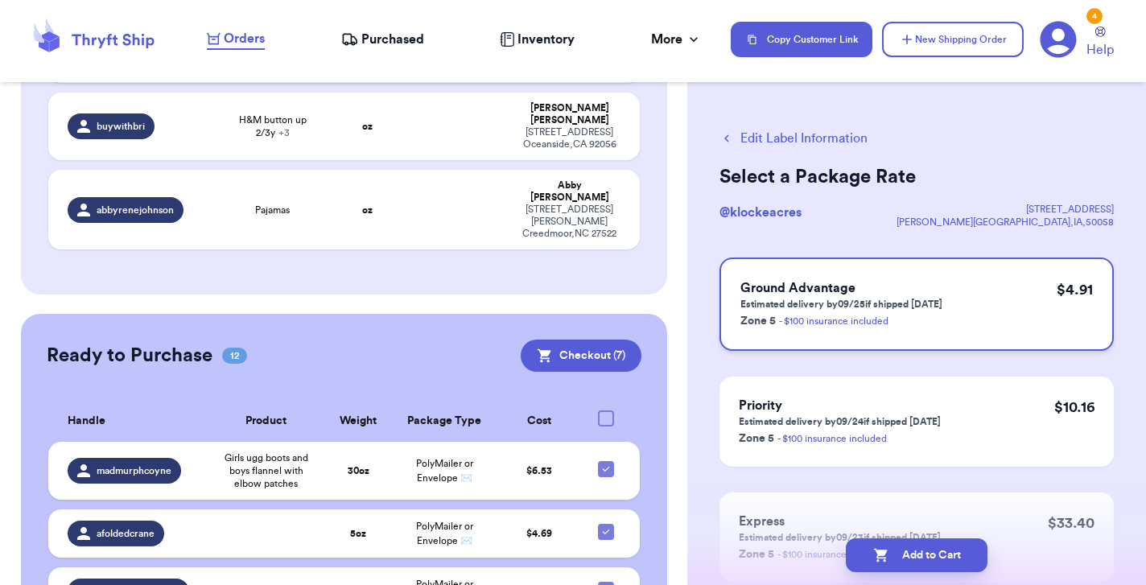
click at [959, 342] on div "Ground Advantage Estimated delivery by 09/25 if shipped today Zone 5 - $100 ins…" at bounding box center [916, 303] width 394 height 93
click at [940, 564] on button "Add to Cart" at bounding box center [917, 555] width 142 height 34
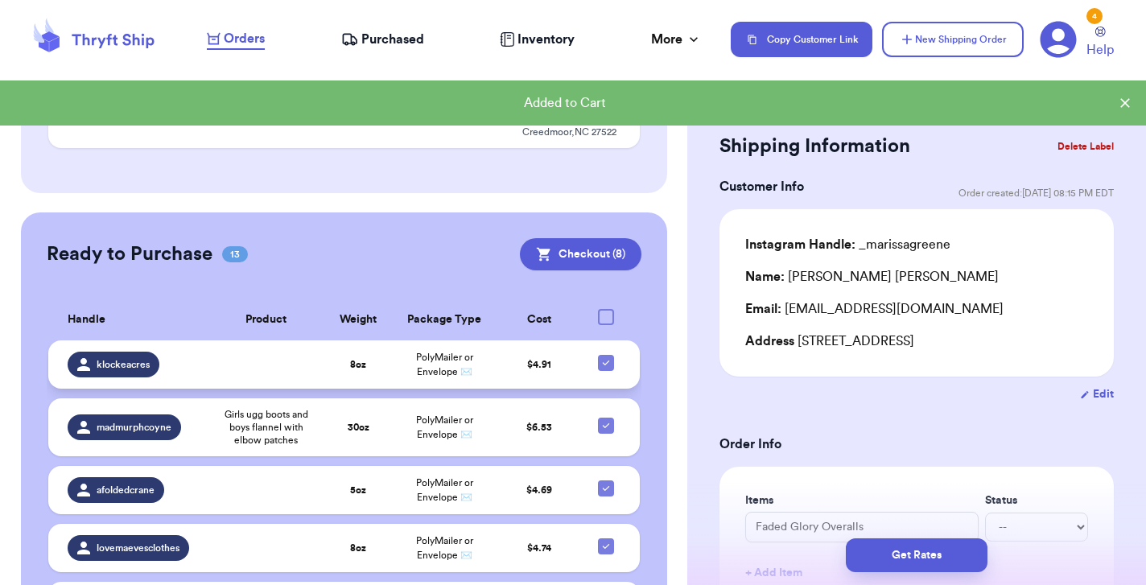
click at [278, 340] on td at bounding box center [265, 364] width 115 height 48
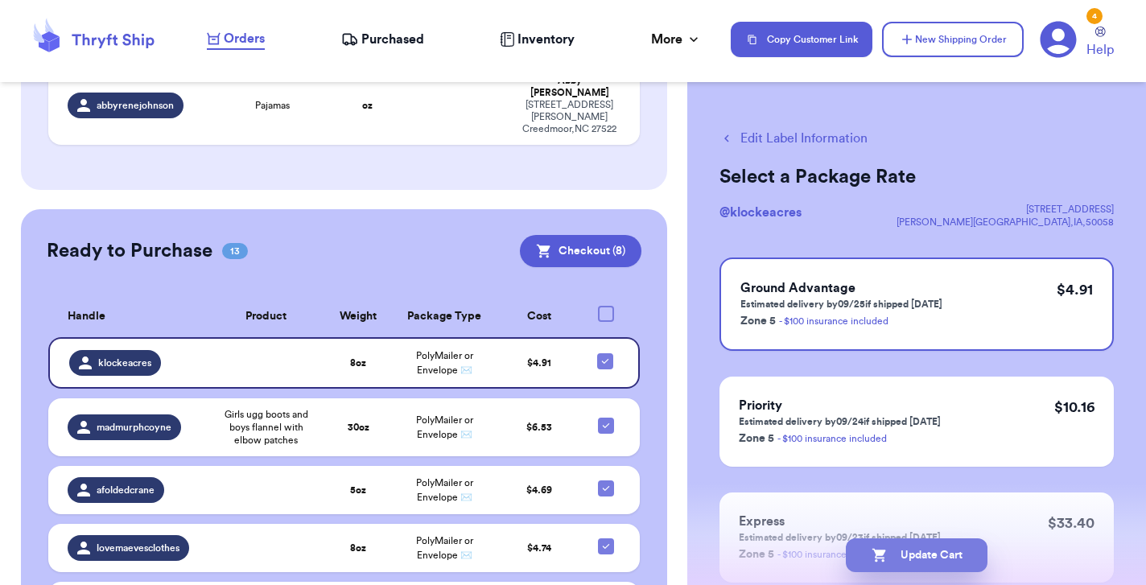
click at [932, 566] on button "Update Cart" at bounding box center [917, 555] width 142 height 34
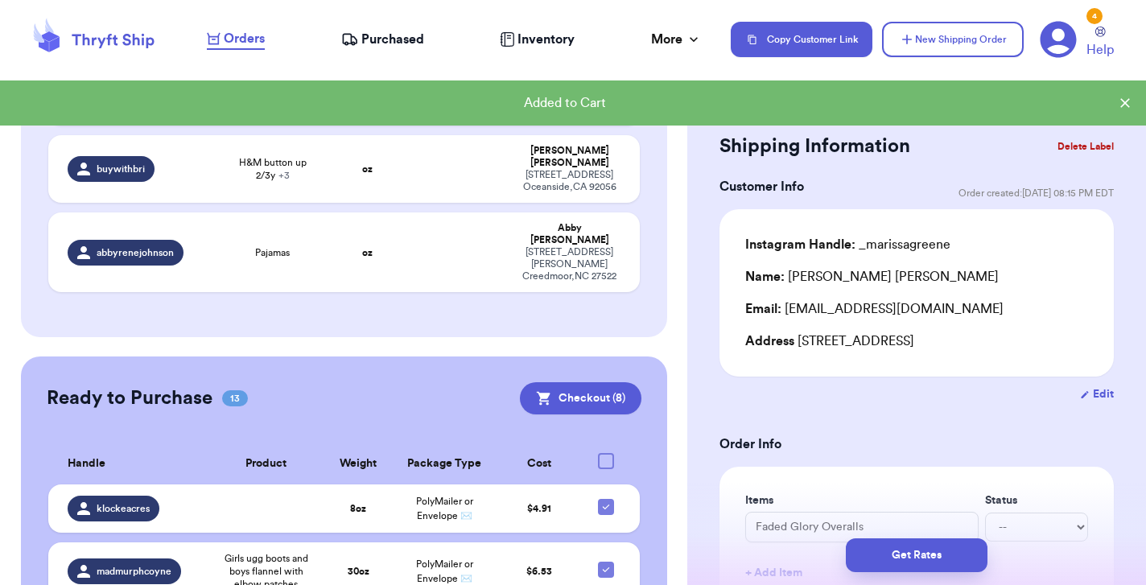
scroll to position [525, 0]
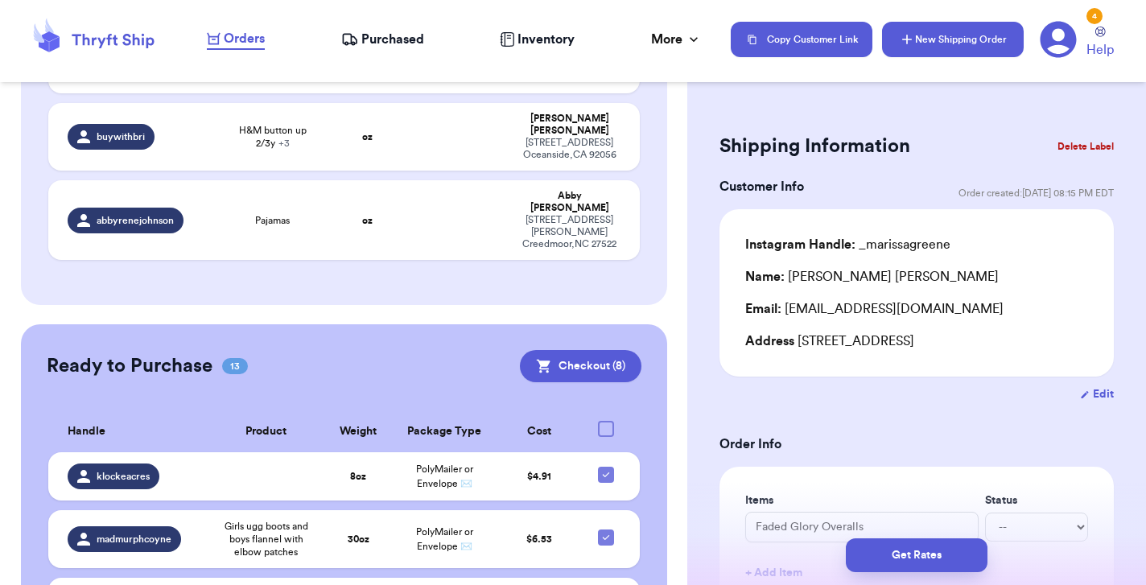
click at [935, 43] on button "New Shipping Order" at bounding box center [953, 39] width 142 height 35
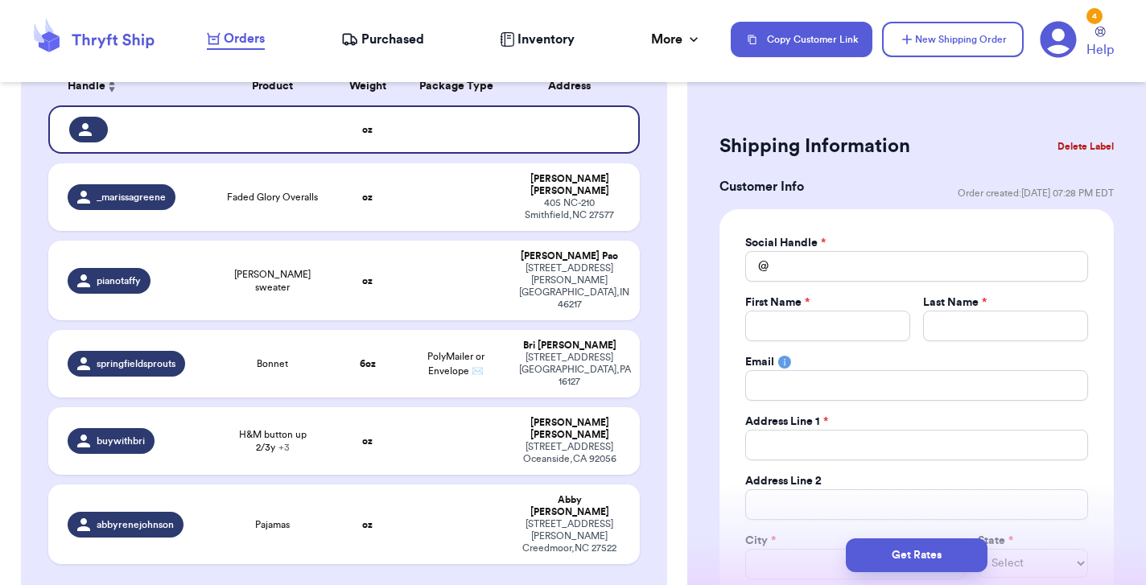
scroll to position [273, 0]
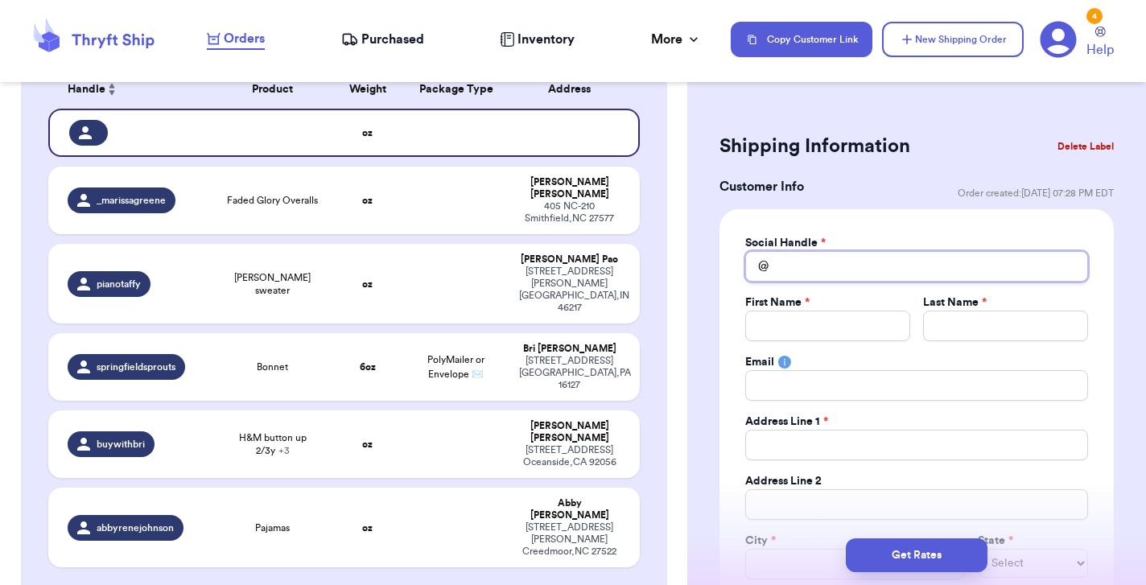
click at [791, 262] on input "Total Amount Paid" at bounding box center [916, 266] width 343 height 31
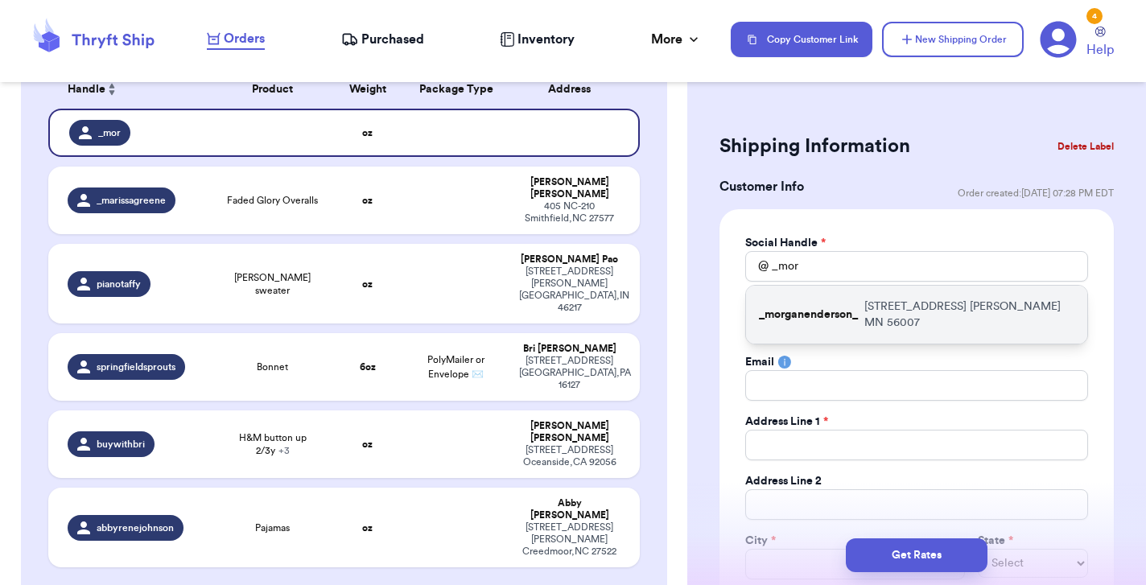
click at [848, 314] on p "_morganenderson_" at bounding box center [808, 315] width 99 height 16
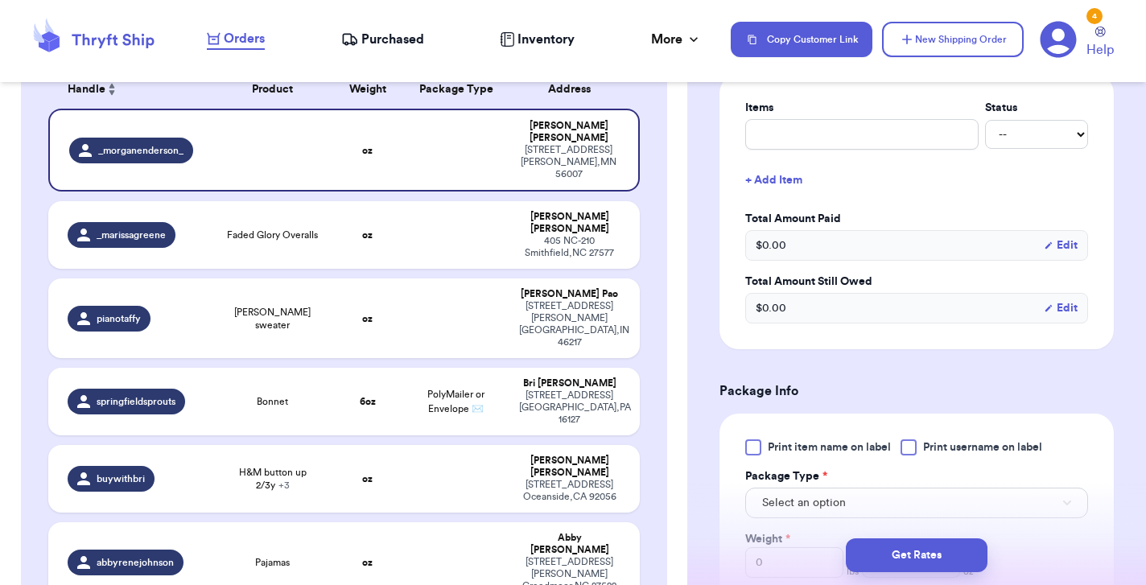
scroll to position [724, 0]
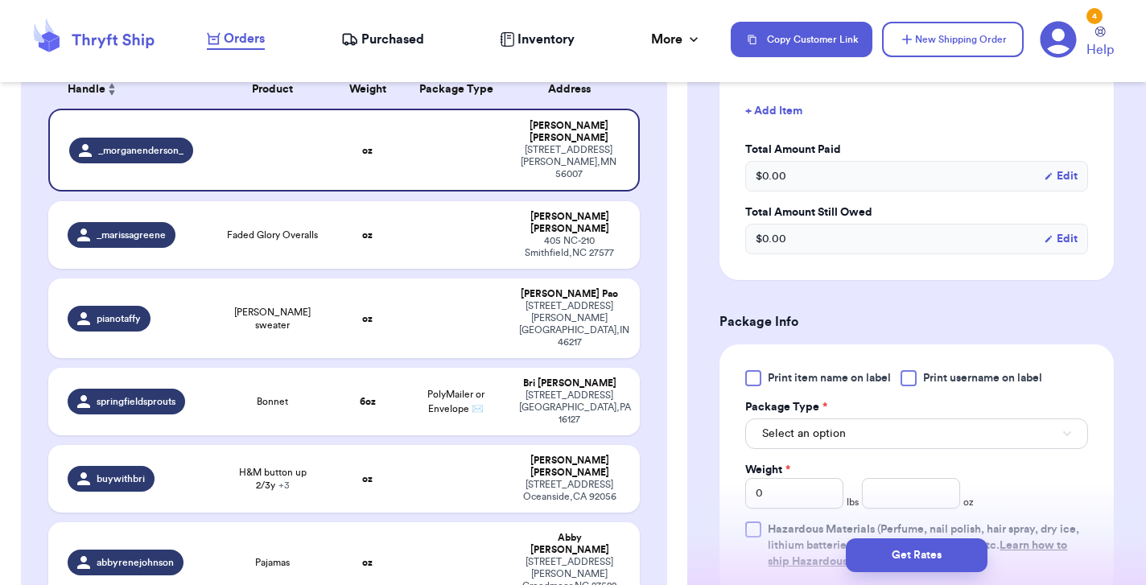
click at [909, 374] on div at bounding box center [908, 378] width 16 height 16
click at [0, 0] on input "Print username on label" at bounding box center [0, 0] width 0 height 0
click at [900, 428] on button "Select an option" at bounding box center [916, 433] width 343 height 31
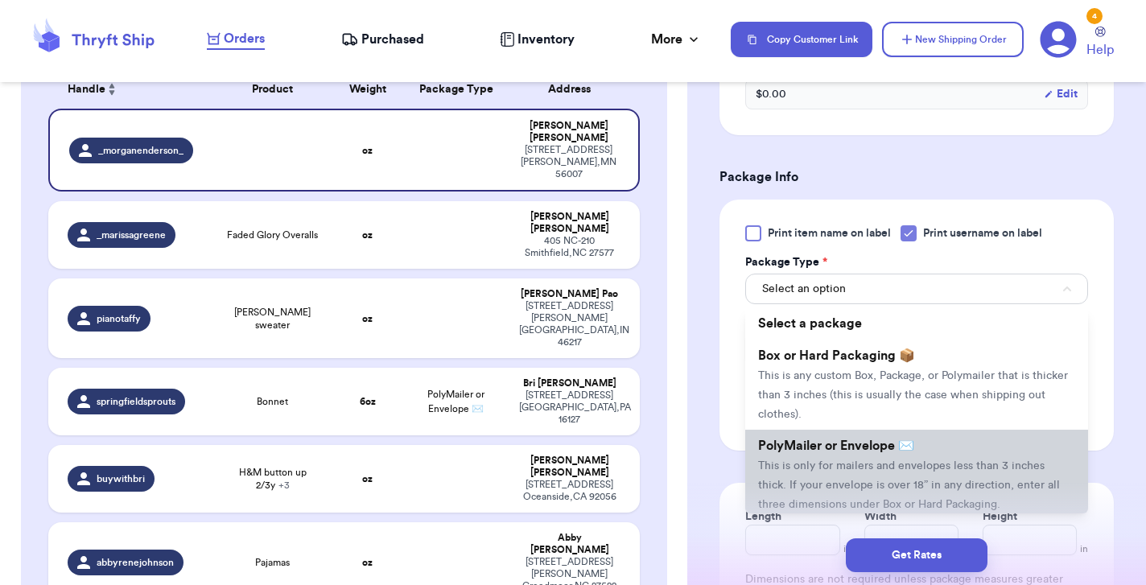
click at [890, 448] on span "PolyMailer or Envelope ✉️" at bounding box center [836, 445] width 156 height 13
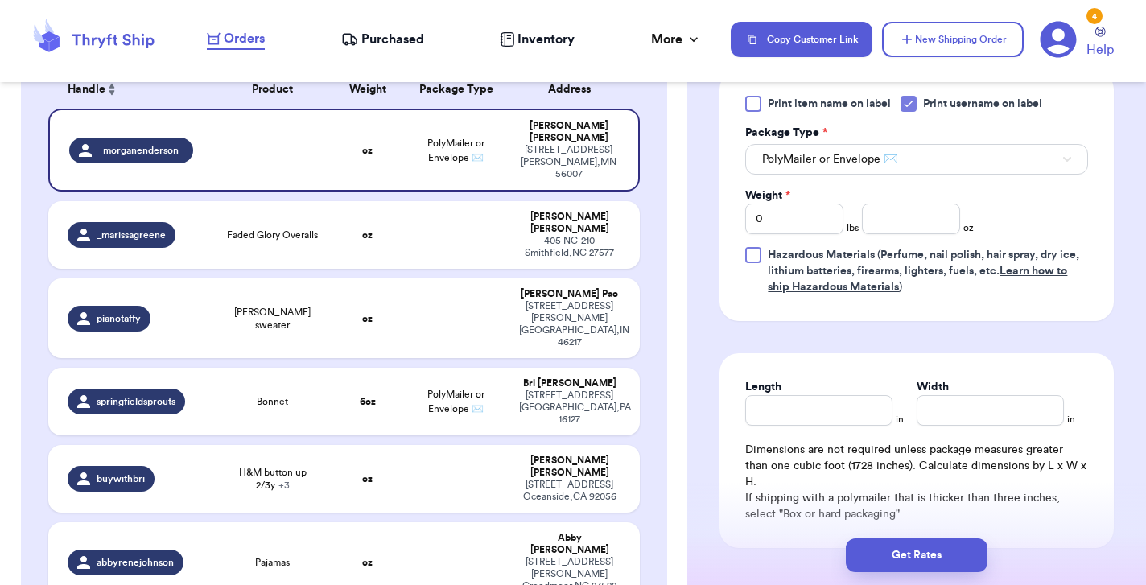
scroll to position [1055, 0]
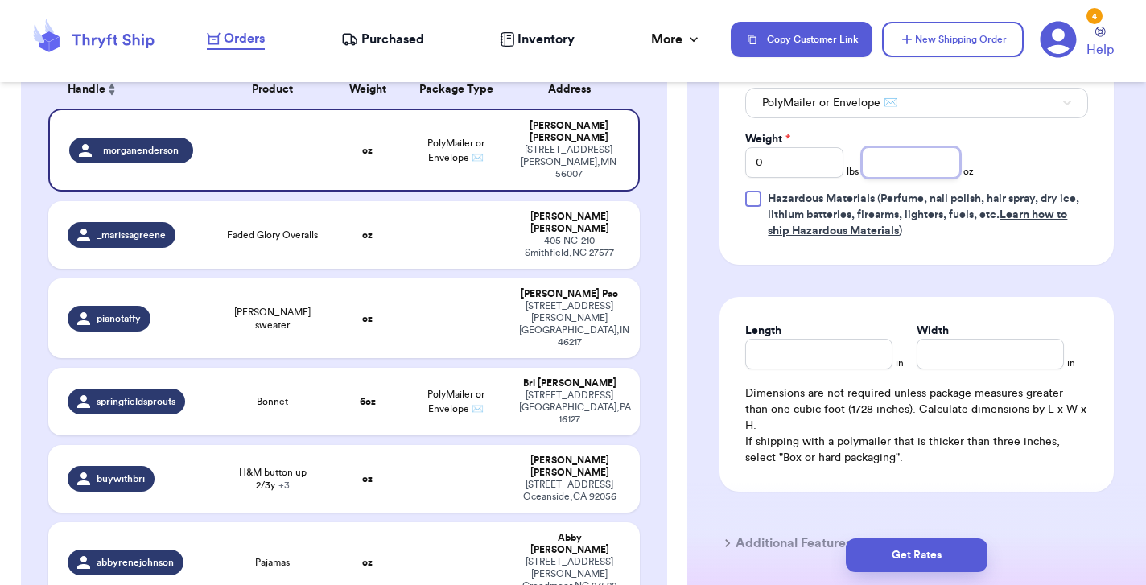
click at [908, 164] on input "number" at bounding box center [911, 162] width 98 height 31
click at [896, 547] on button "Get Rates" at bounding box center [917, 555] width 142 height 34
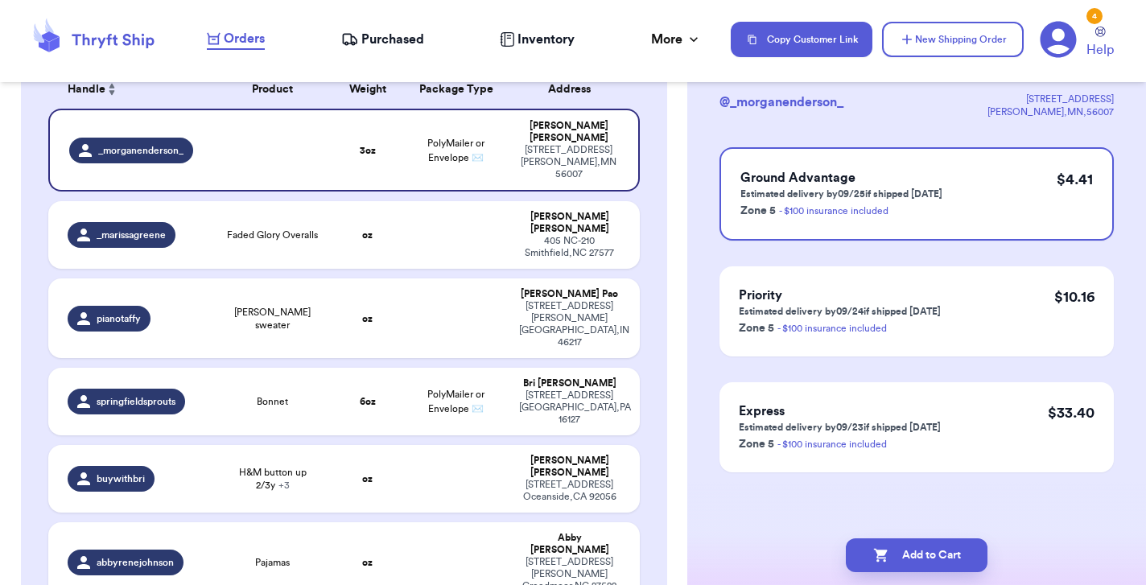
scroll to position [0, 0]
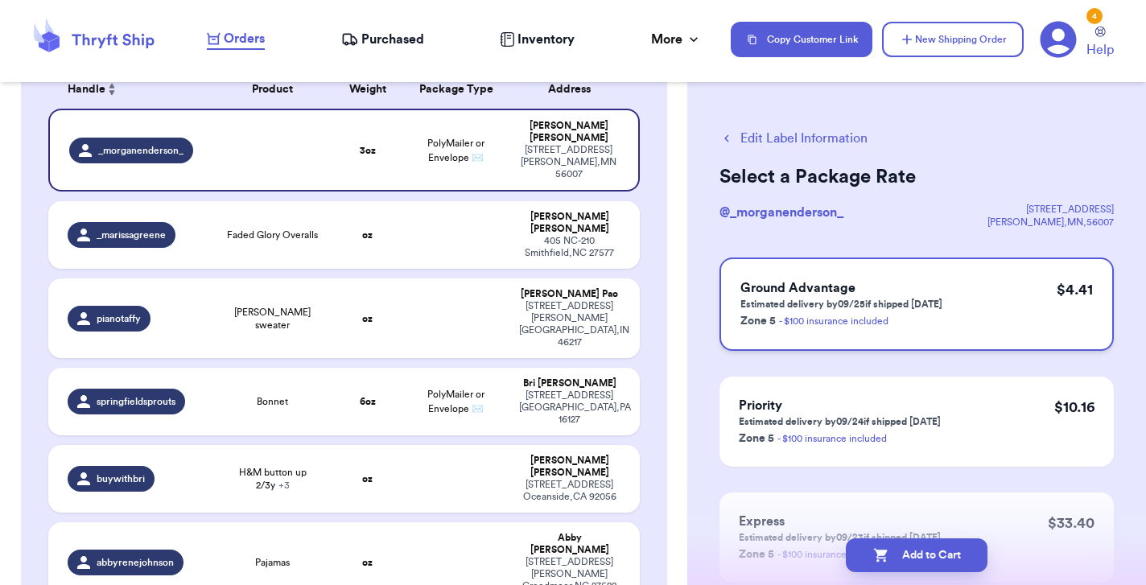
click at [947, 307] on div "Ground Advantage Estimated delivery by 09/25 if shipped today Zone 5 - $100 ins…" at bounding box center [916, 303] width 394 height 93
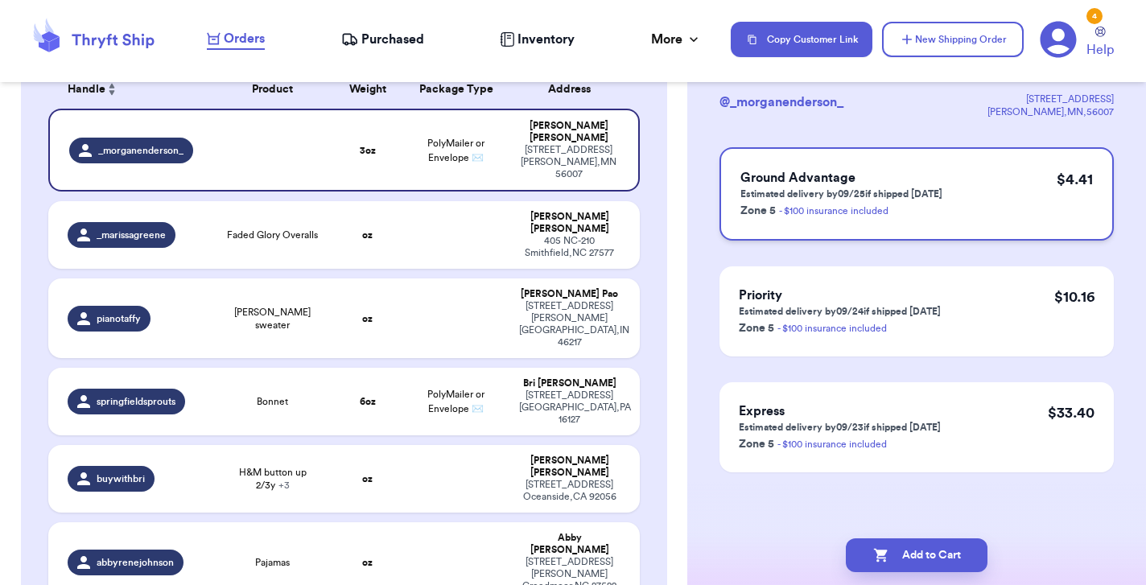
scroll to position [110, 0]
click at [882, 183] on h3 "Ground Advantage" at bounding box center [841, 177] width 202 height 19
click at [916, 553] on button "Add to Cart" at bounding box center [917, 555] width 142 height 34
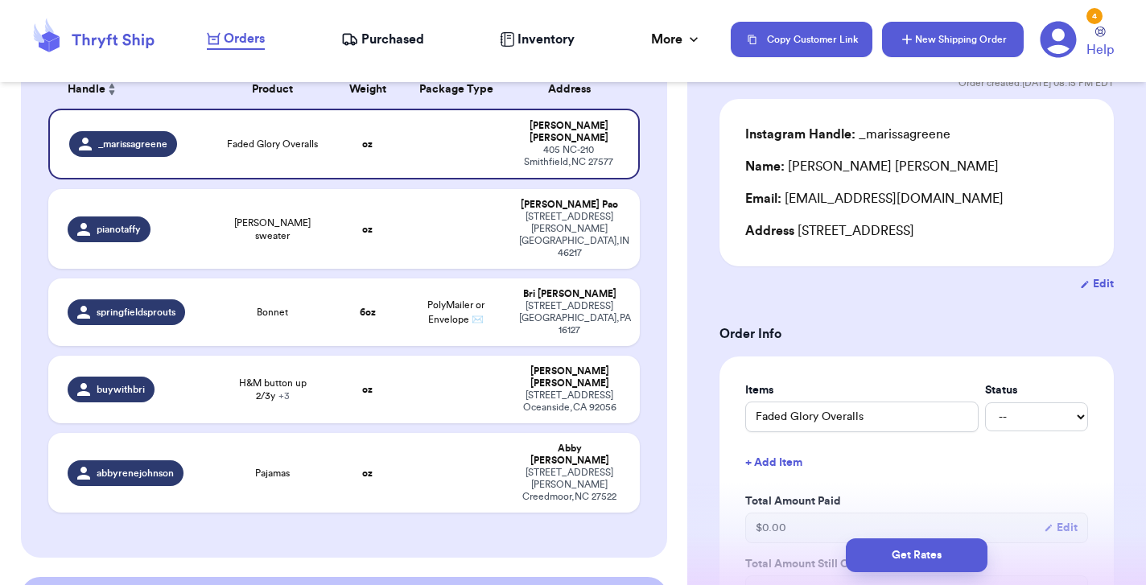
click at [973, 31] on button "New Shipping Order" at bounding box center [953, 39] width 142 height 35
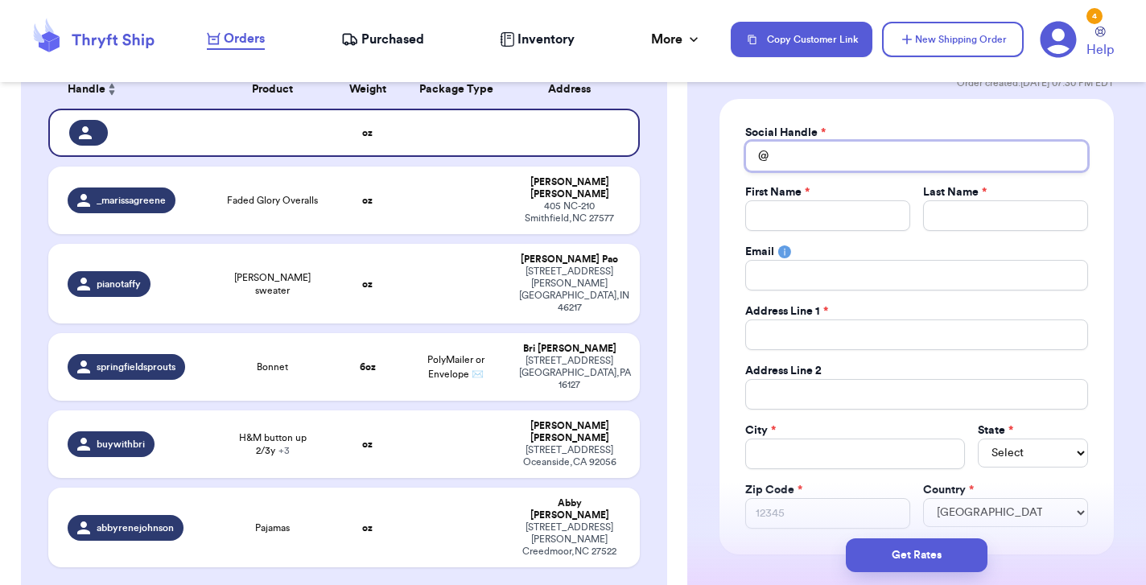
click at [871, 157] on input "Total Amount Paid" at bounding box center [916, 156] width 343 height 31
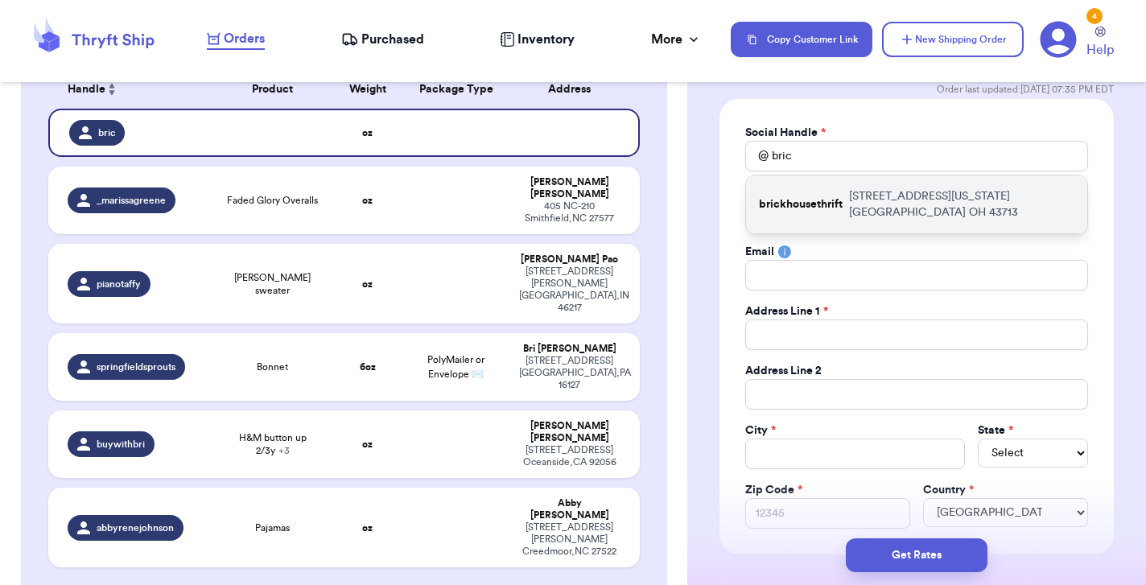
click at [904, 198] on p "322 Washington St Barnesville OH 43713" at bounding box center [961, 204] width 225 height 32
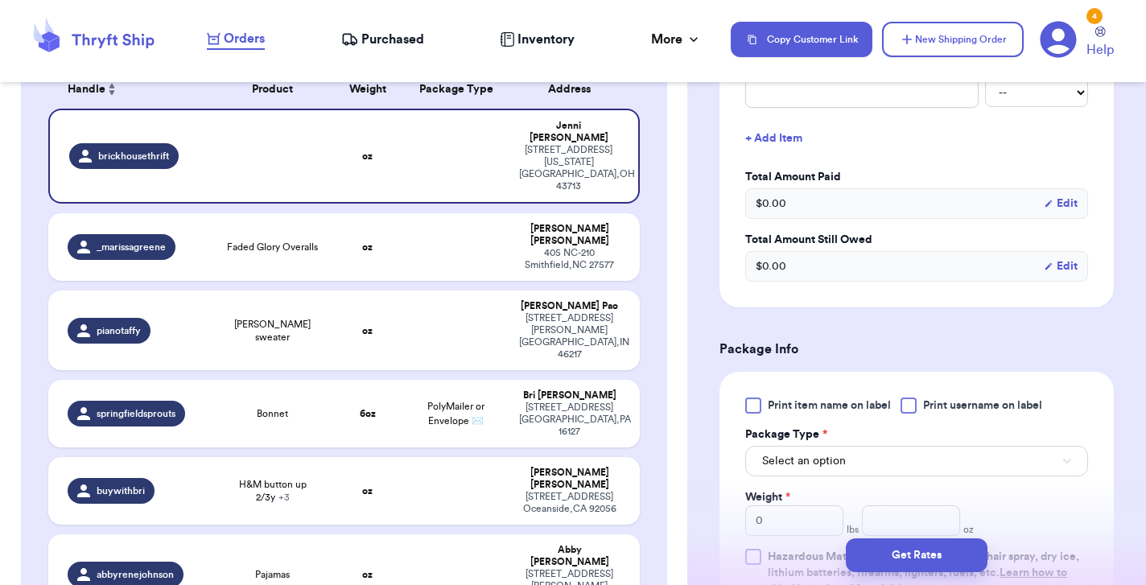
scroll to position [748, 0]
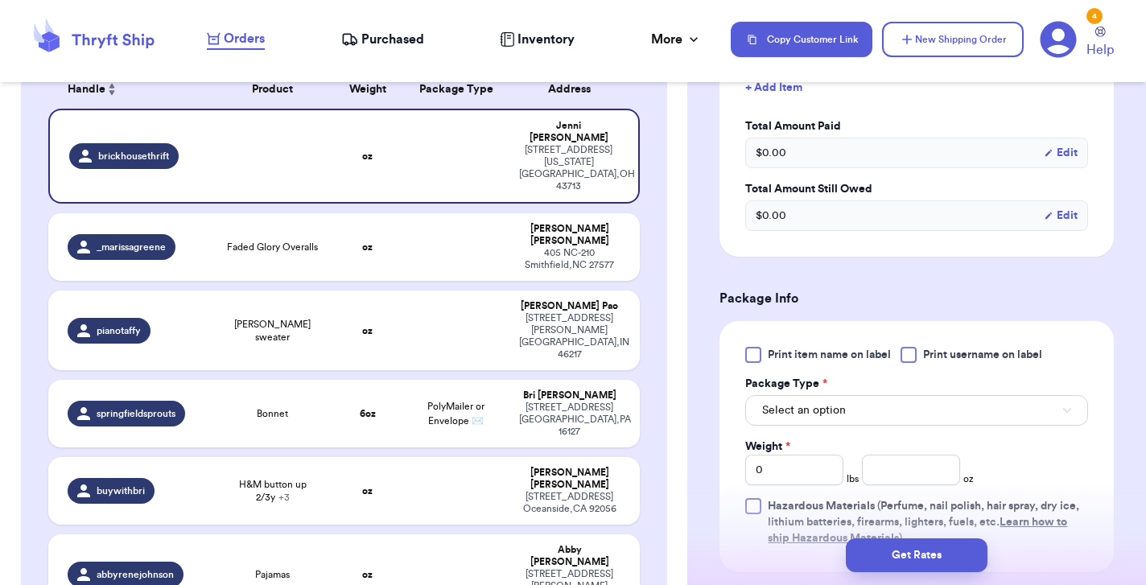
click at [919, 352] on label "Print username on label" at bounding box center [971, 355] width 142 height 16
click at [0, 0] on input "Print username on label" at bounding box center [0, 0] width 0 height 0
click at [908, 405] on button "Select an option" at bounding box center [916, 410] width 343 height 31
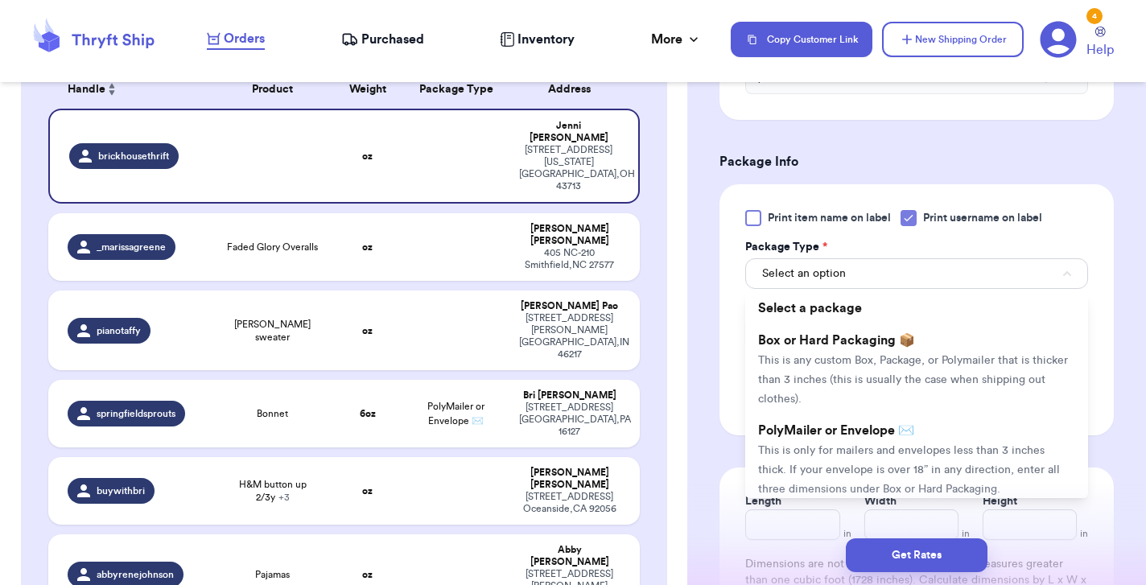
scroll to position [900, 0]
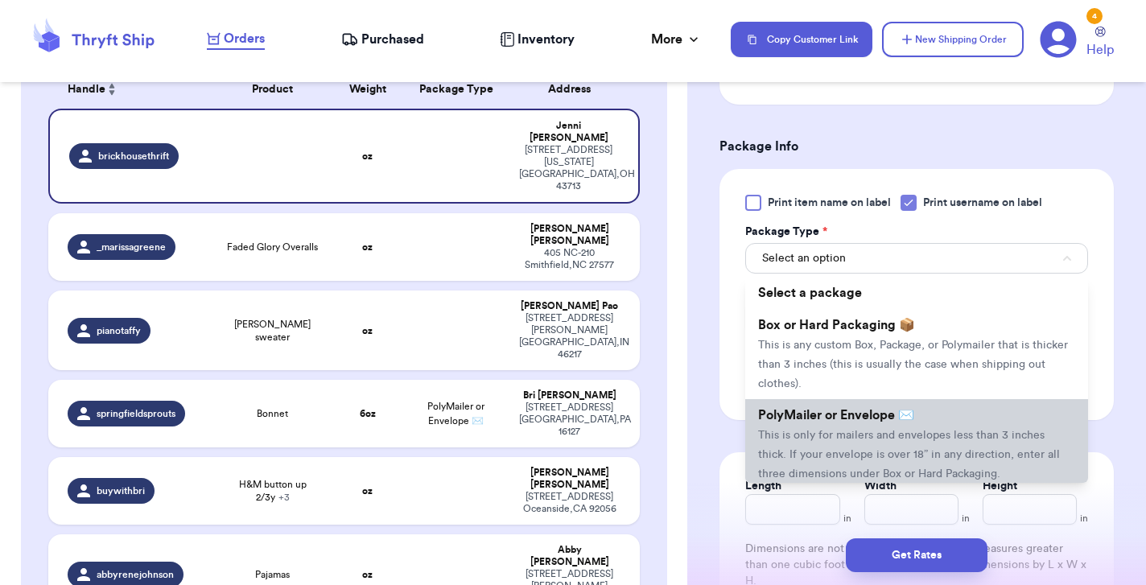
click at [904, 413] on span "PolyMailer or Envelope ✉️" at bounding box center [836, 415] width 156 height 13
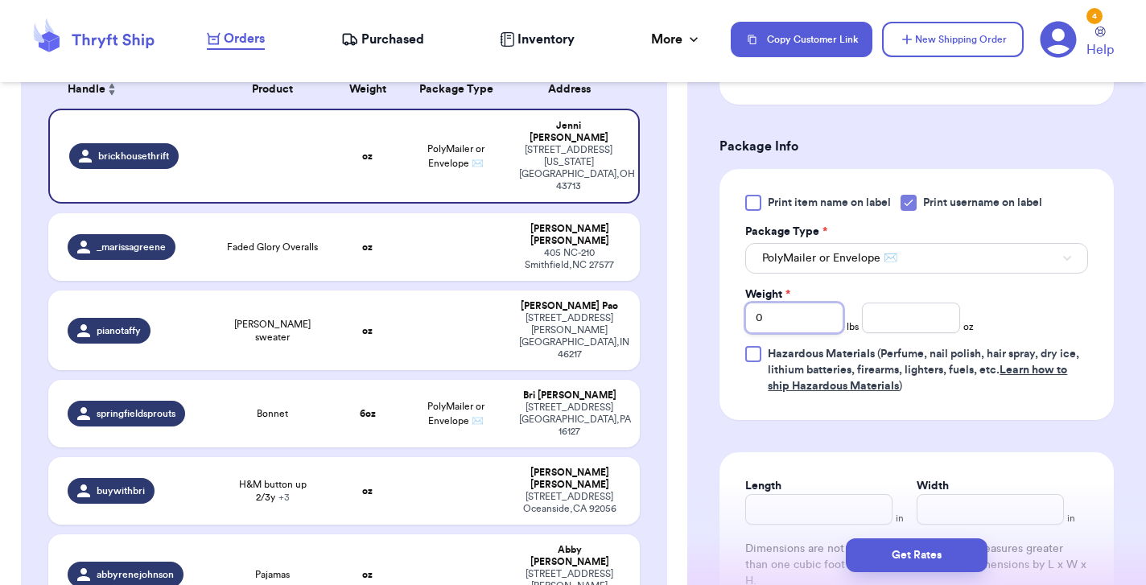
click at [760, 325] on input "0" at bounding box center [794, 318] width 98 height 31
click at [883, 311] on input "number" at bounding box center [911, 318] width 98 height 31
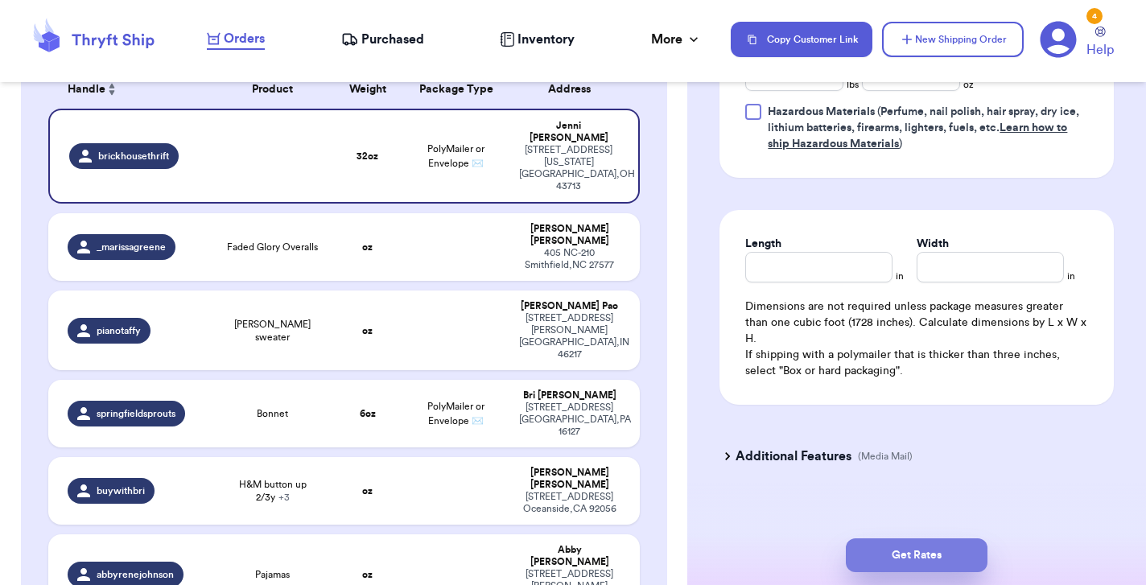
click at [930, 552] on button "Get Rates" at bounding box center [917, 555] width 142 height 34
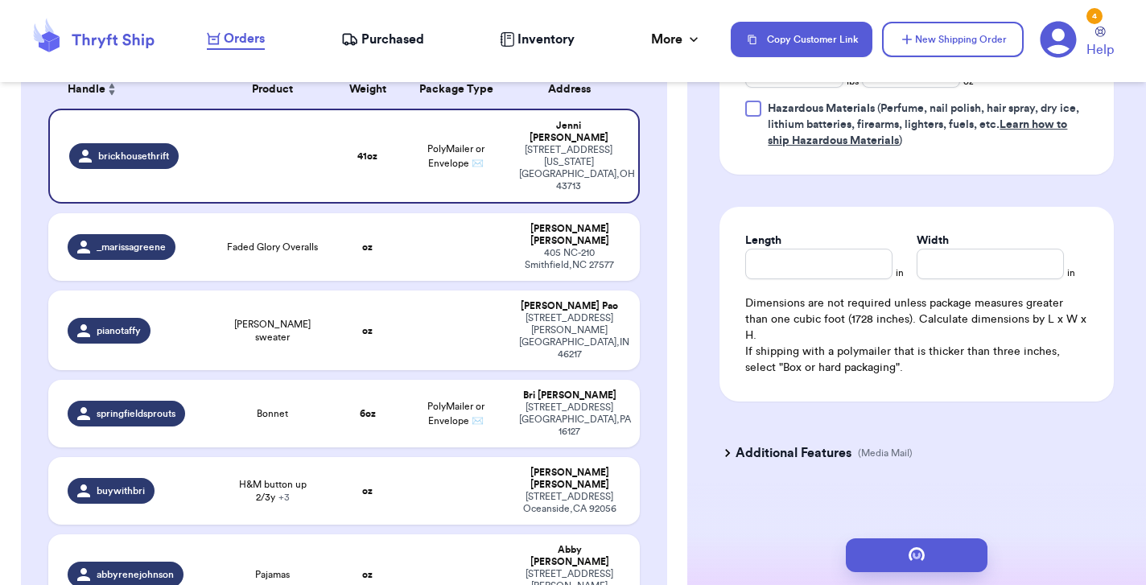
scroll to position [0, 0]
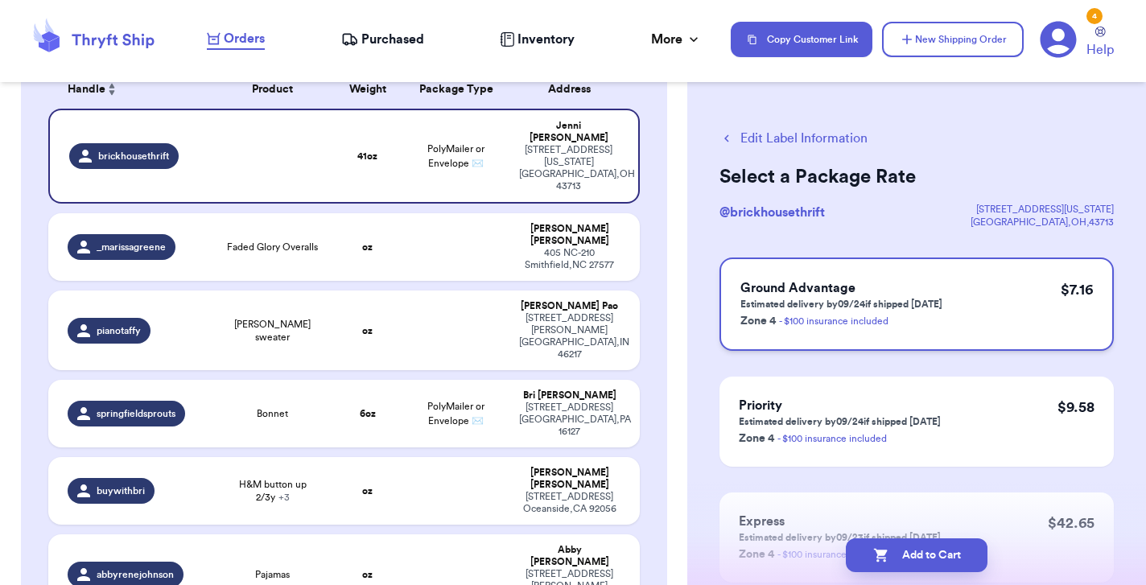
click at [948, 307] on div "Ground Advantage Estimated delivery by 09/24 if shipped today Zone 4 - $100 ins…" at bounding box center [916, 303] width 394 height 93
click at [924, 266] on div "Ground Advantage Estimated delivery by 09/24 if shipped today Zone 4 - $100 ins…" at bounding box center [916, 303] width 394 height 93
click at [937, 550] on button "Add to Cart" at bounding box center [917, 555] width 142 height 34
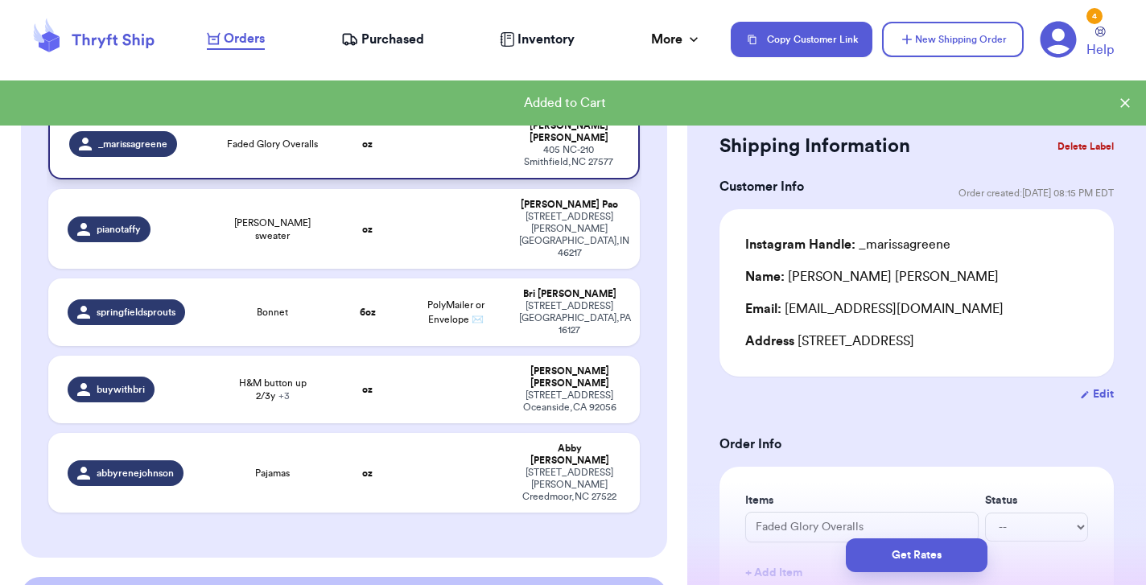
click at [446, 160] on td at bounding box center [456, 144] width 106 height 71
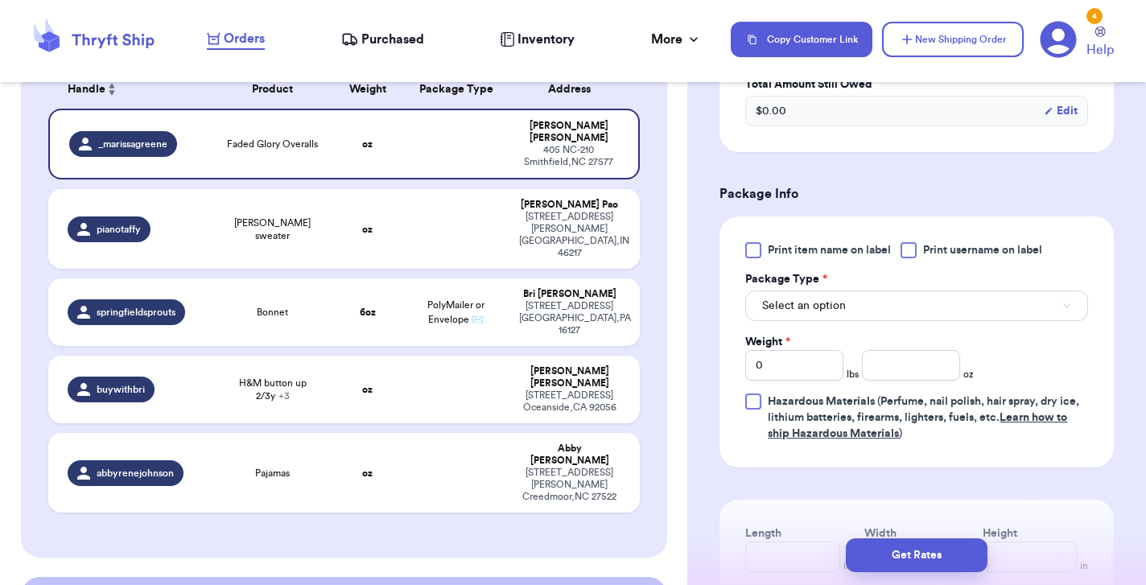
scroll to position [595, 0]
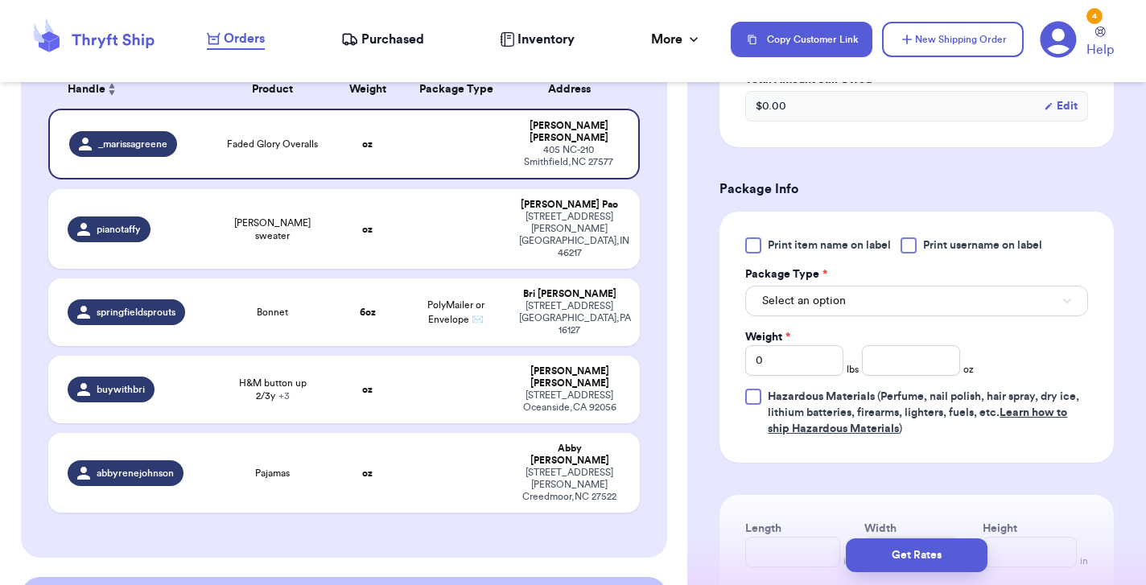
click at [915, 253] on div at bounding box center [908, 245] width 16 height 16
click at [0, 0] on input "Print username on label" at bounding box center [0, 0] width 0 height 0
click at [908, 297] on button "Select an option" at bounding box center [916, 301] width 343 height 31
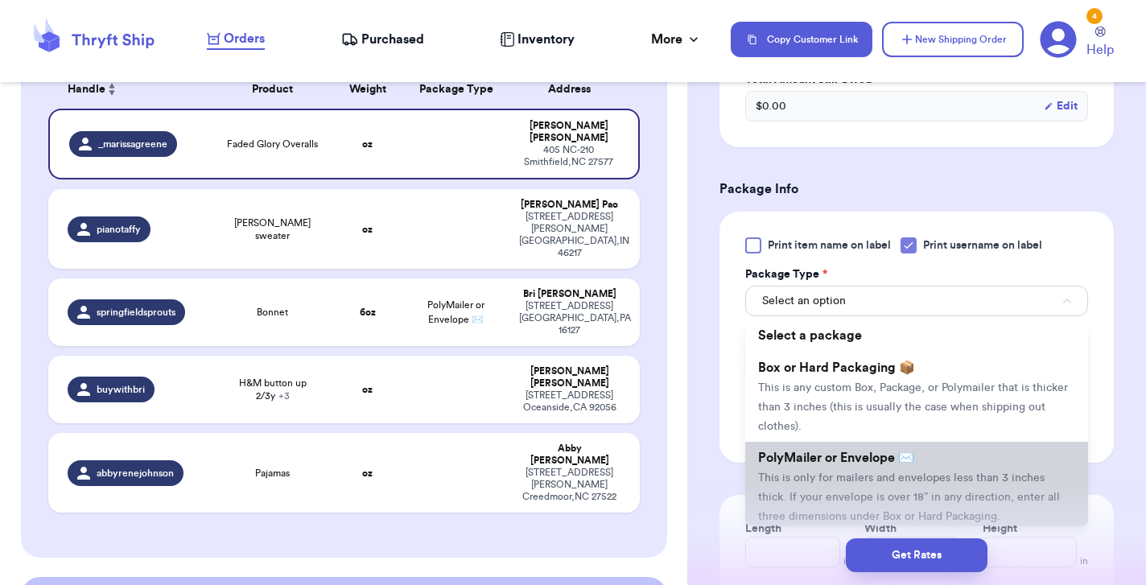
click at [851, 464] on span "PolyMailer or Envelope ✉️" at bounding box center [836, 457] width 156 height 13
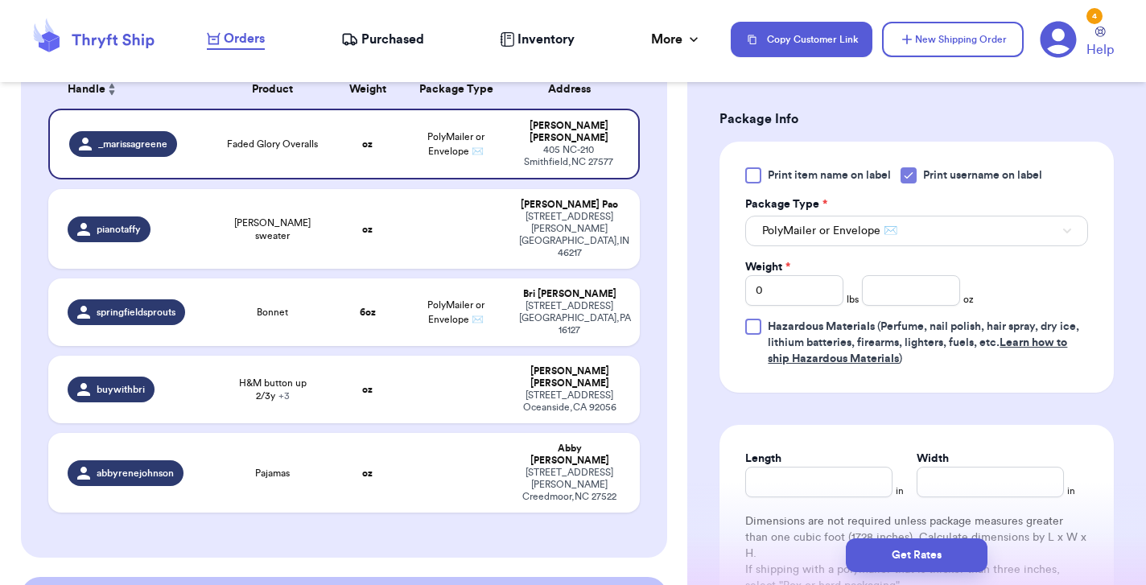
scroll to position [694, 0]
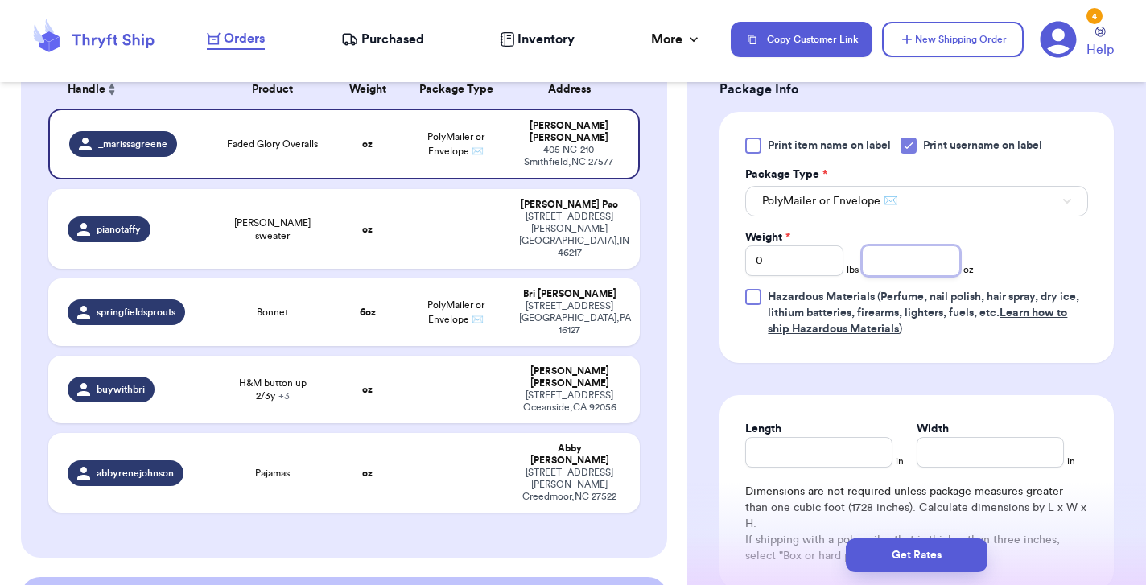
click at [913, 259] on input "number" at bounding box center [911, 260] width 98 height 31
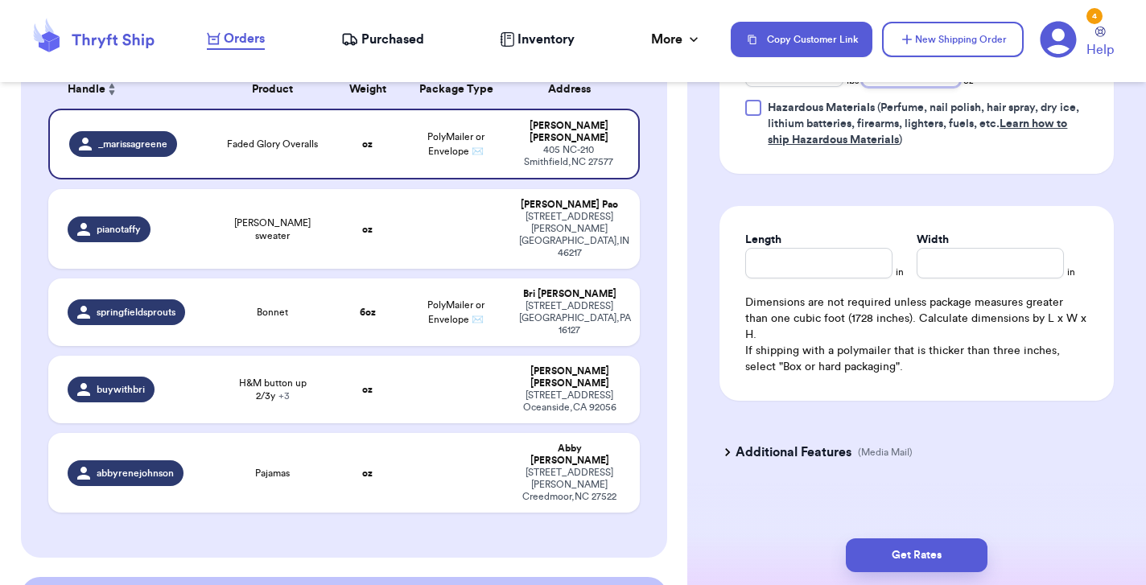
scroll to position [883, 0]
click at [924, 550] on button "Get Rates" at bounding box center [917, 555] width 142 height 34
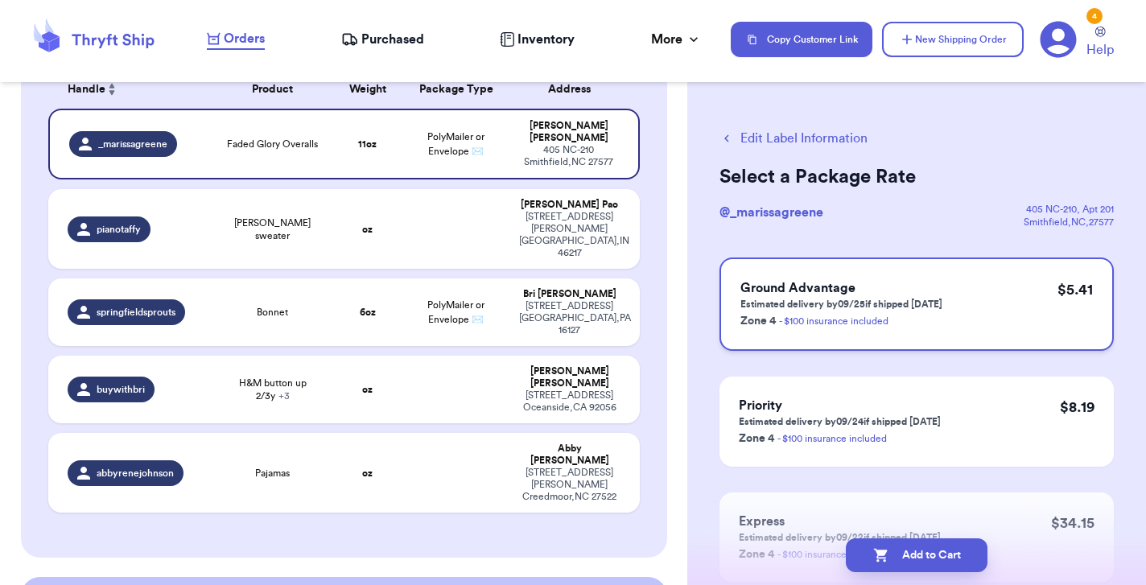
click at [938, 304] on p "Estimated delivery by 09/25 if shipped today" at bounding box center [841, 304] width 202 height 13
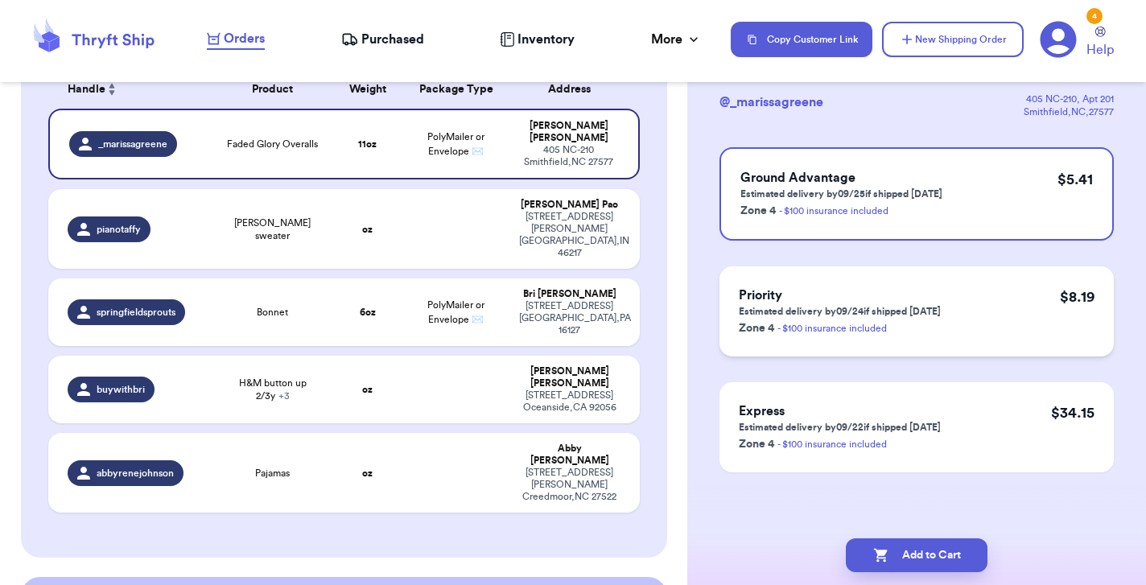
scroll to position [110, 0]
click at [904, 557] on button "Add to Cart" at bounding box center [917, 555] width 142 height 34
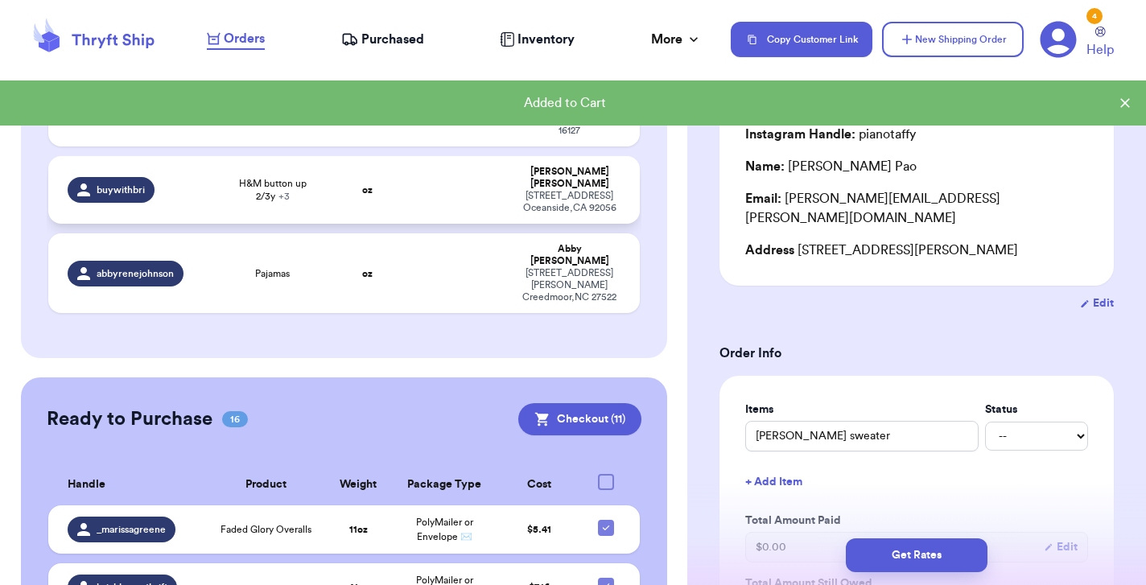
scroll to position [610, 0]
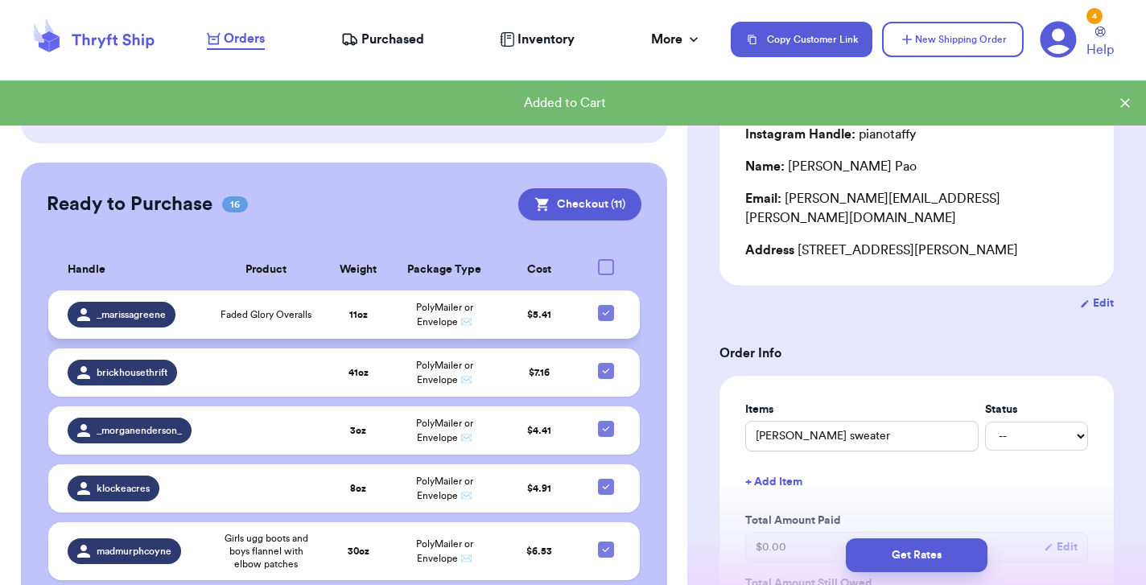
click at [235, 290] on td "Faded Glory Overalls" at bounding box center [265, 314] width 115 height 48
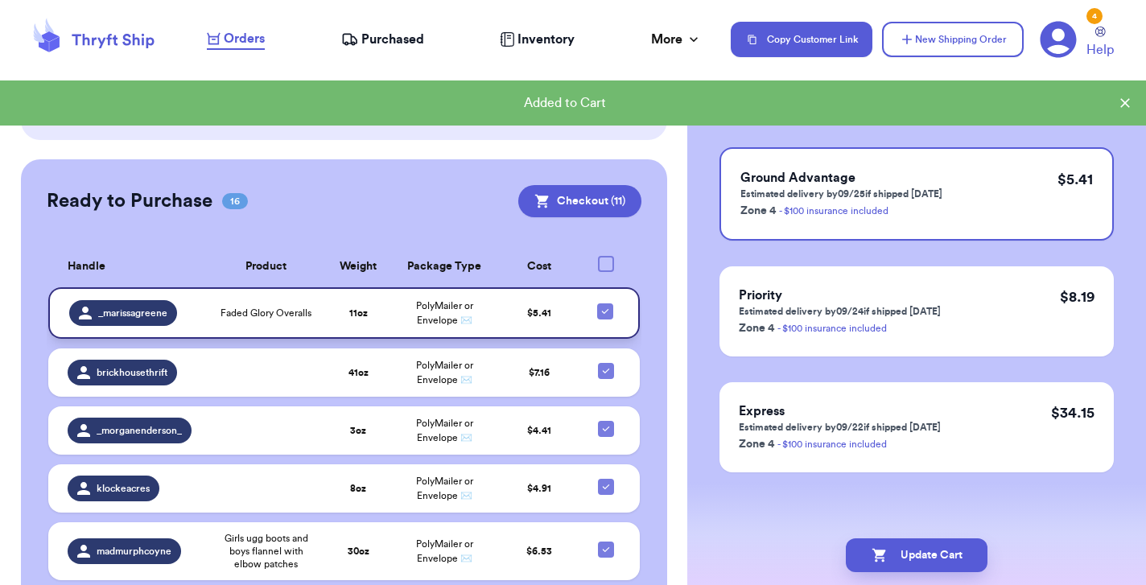
scroll to position [0, 0]
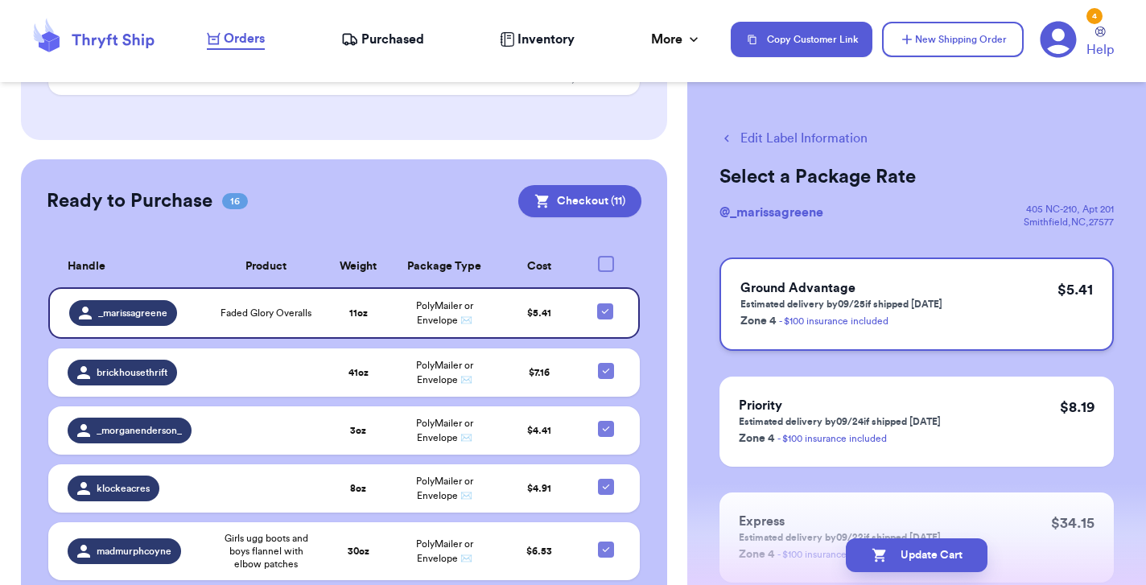
click at [837, 295] on span "Ground Advantage" at bounding box center [797, 288] width 115 height 13
click at [911, 549] on button "Update Cart" at bounding box center [917, 555] width 142 height 34
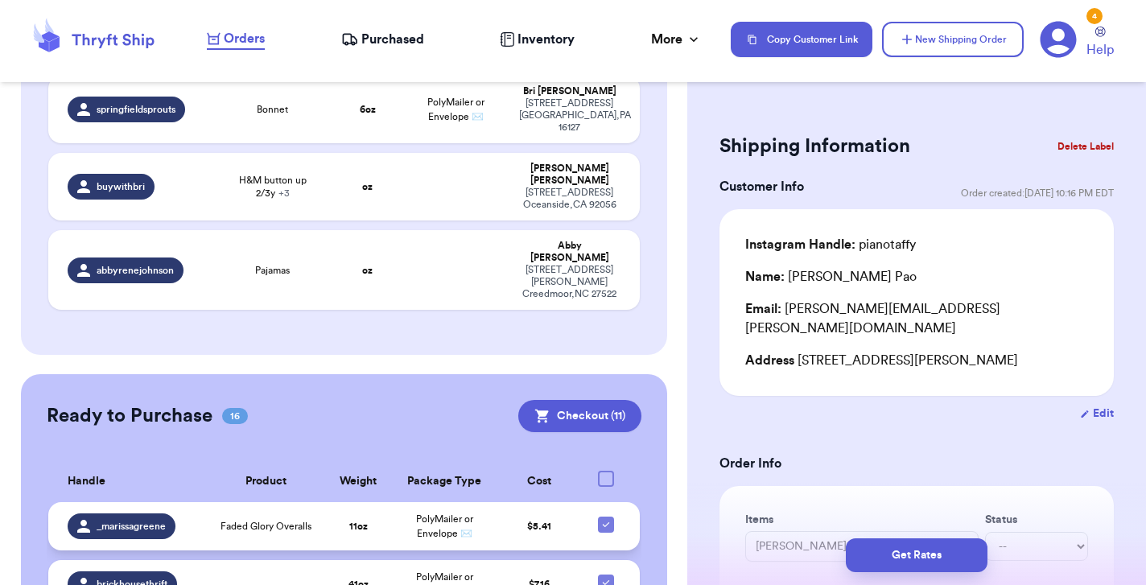
scroll to position [539, 0]
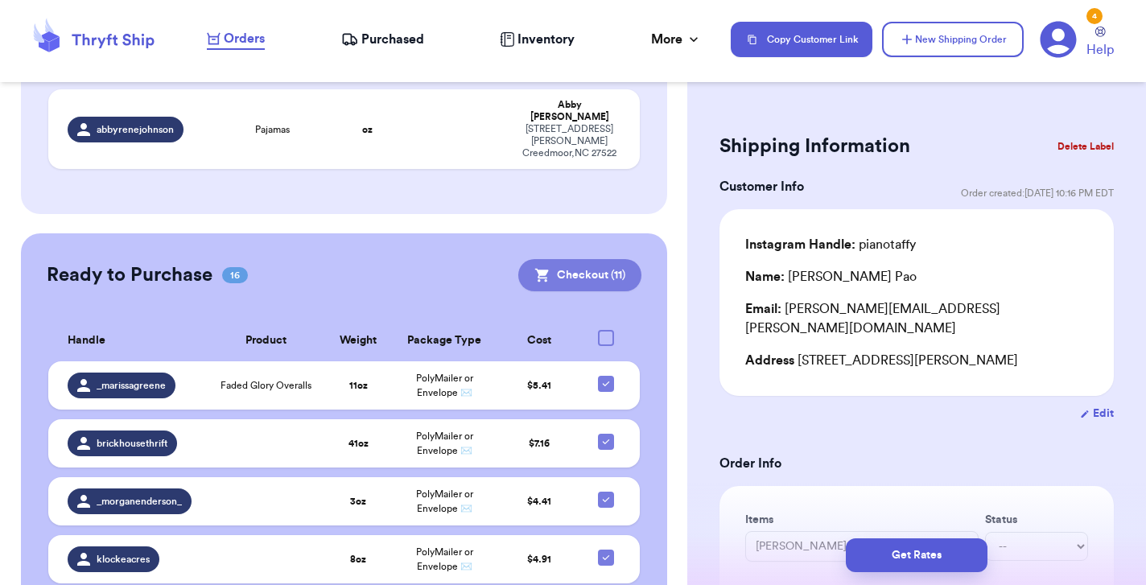
click at [580, 259] on button "Checkout ( 11 )" at bounding box center [579, 275] width 123 height 32
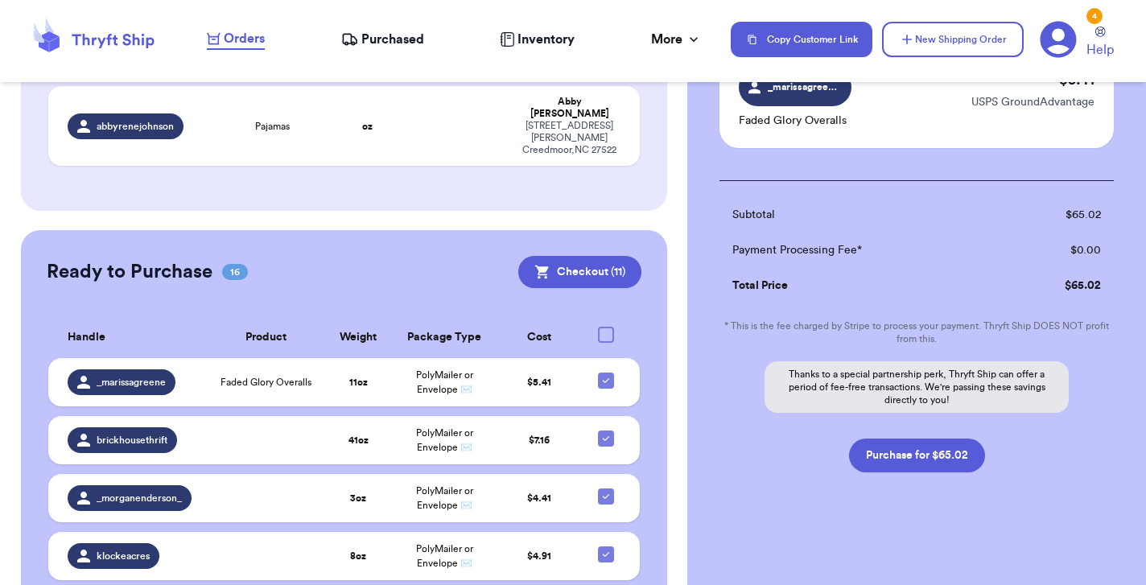
scroll to position [1178, 0]
click at [943, 459] on button "Purchase for $65.02" at bounding box center [917, 456] width 136 height 34
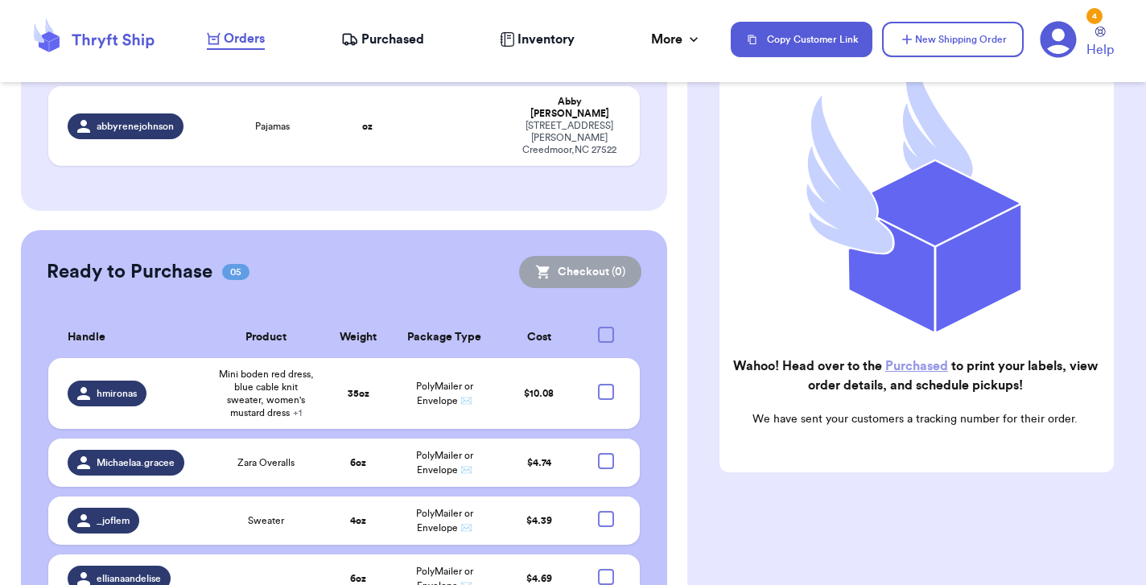
click at [390, 38] on span "Purchased" at bounding box center [392, 39] width 63 height 19
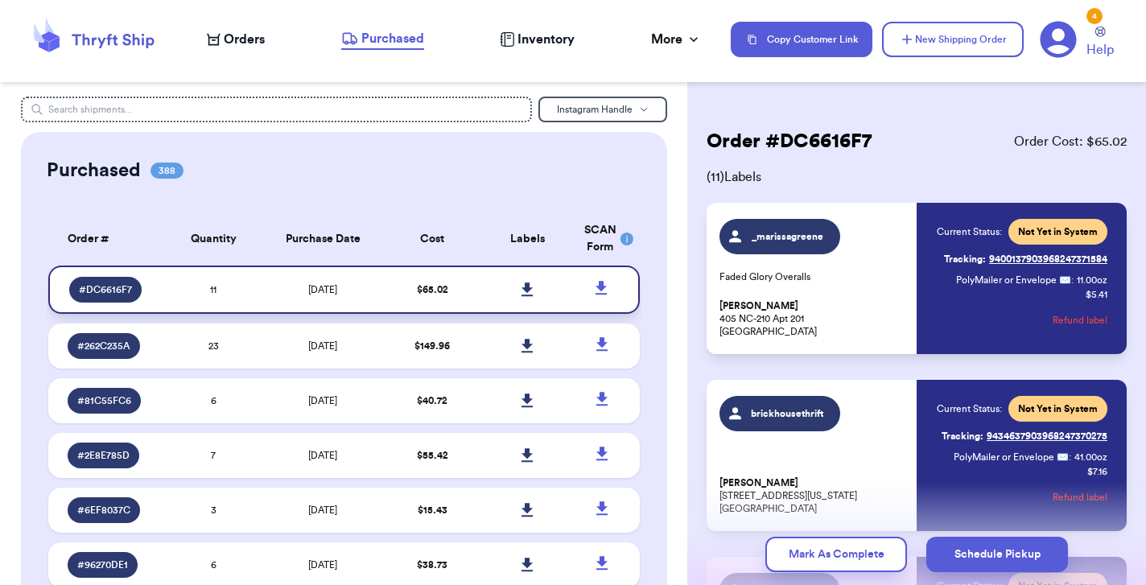
click at [256, 291] on td "11" at bounding box center [214, 290] width 95 height 48
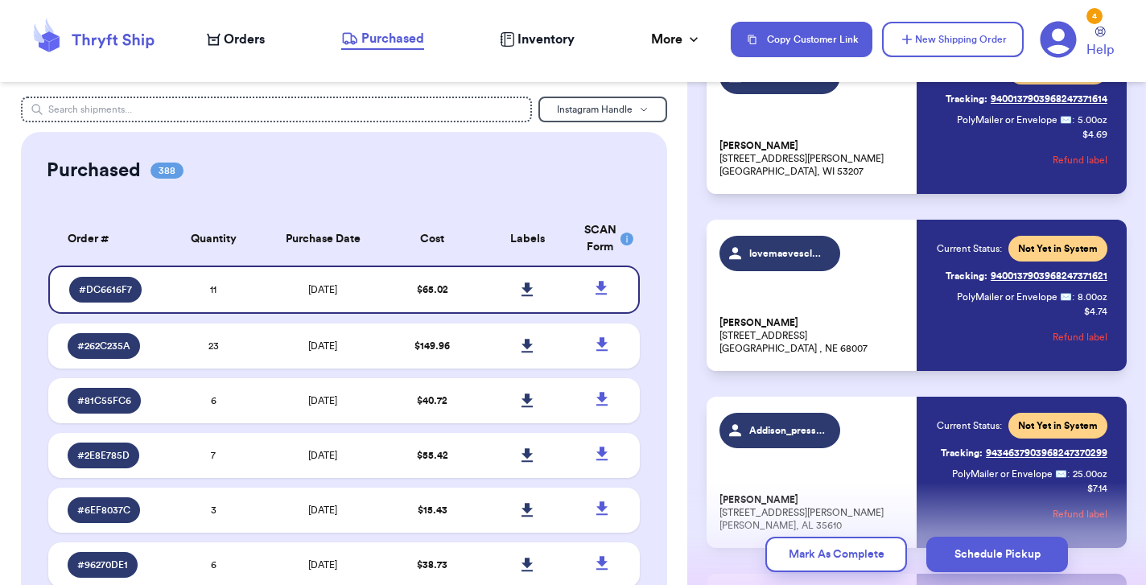
scroll to position [1048, 0]
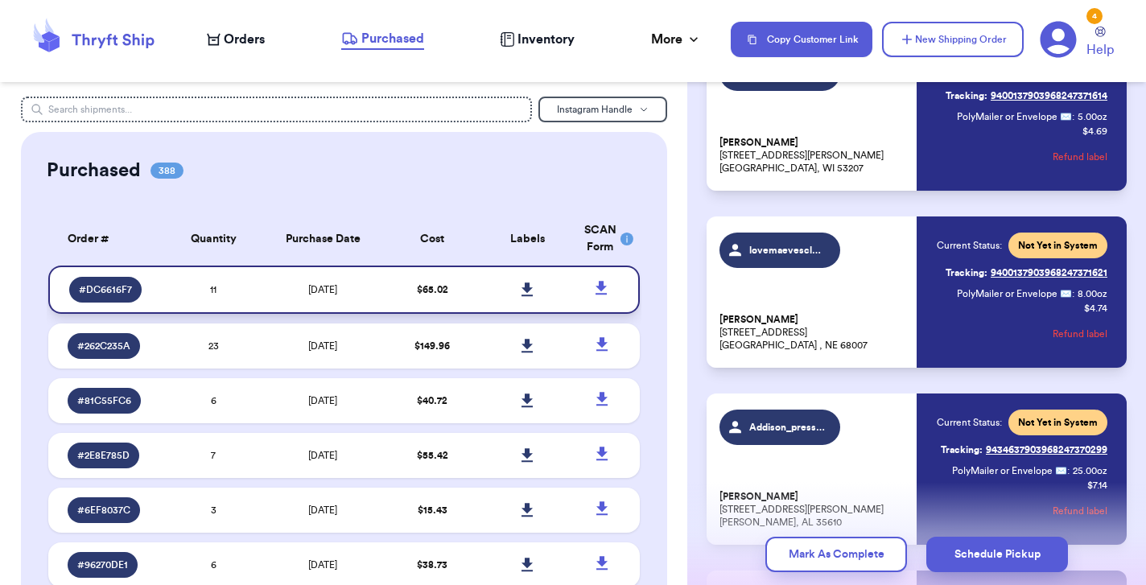
click at [247, 296] on td "11" at bounding box center [214, 290] width 95 height 48
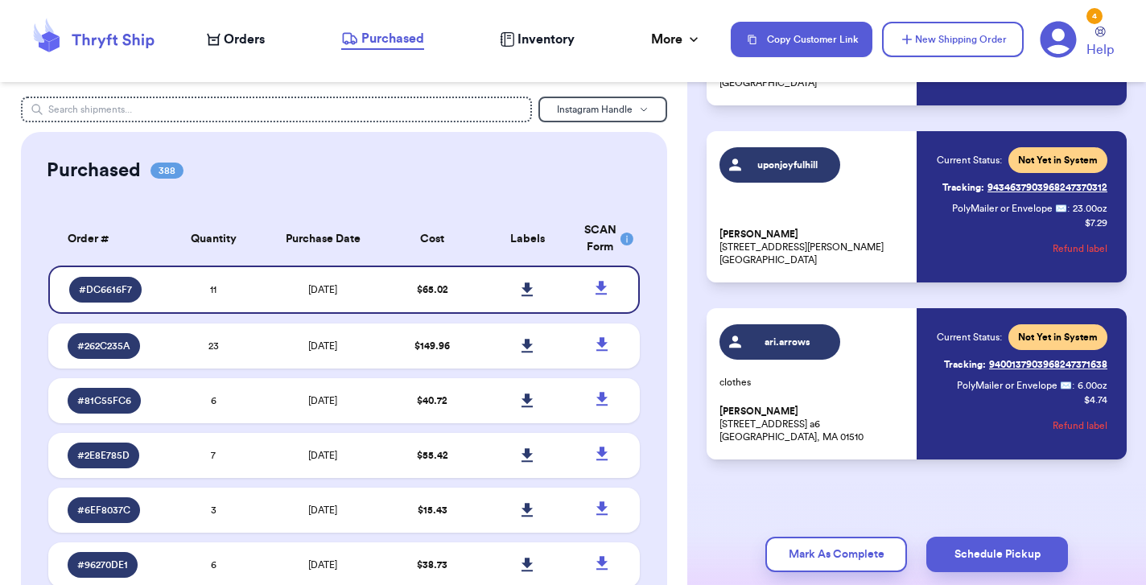
scroll to position [0, 0]
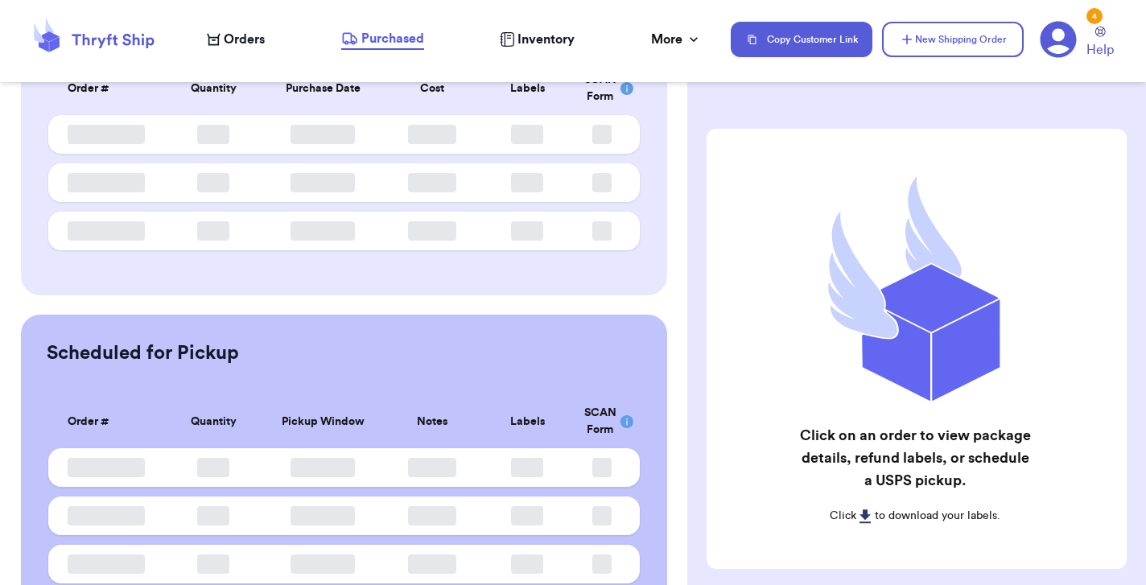
scroll to position [170, 0]
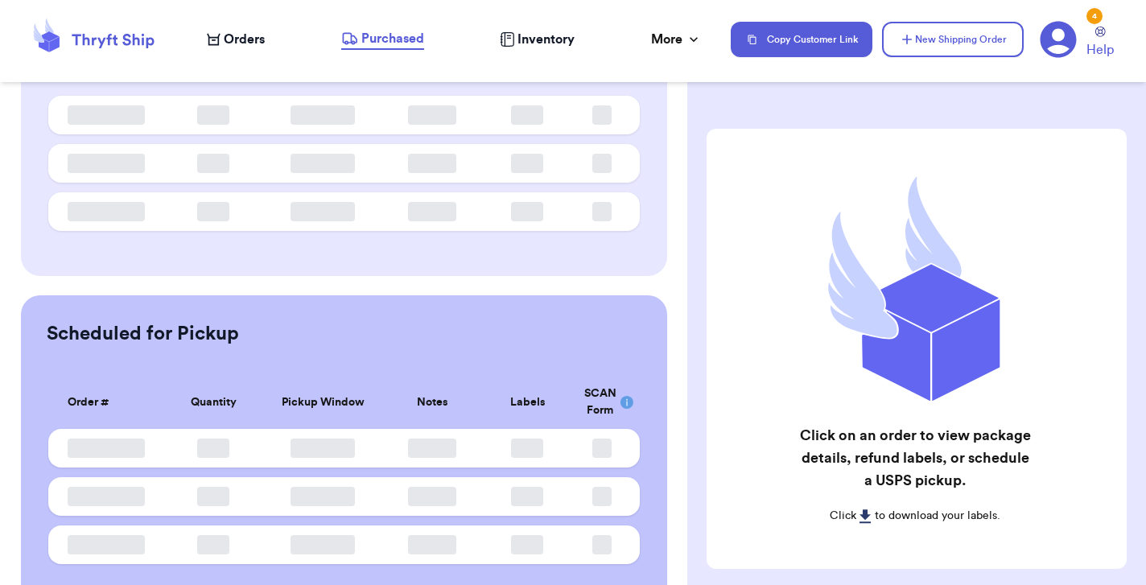
click at [373, 33] on span "Purchased" at bounding box center [392, 38] width 63 height 19
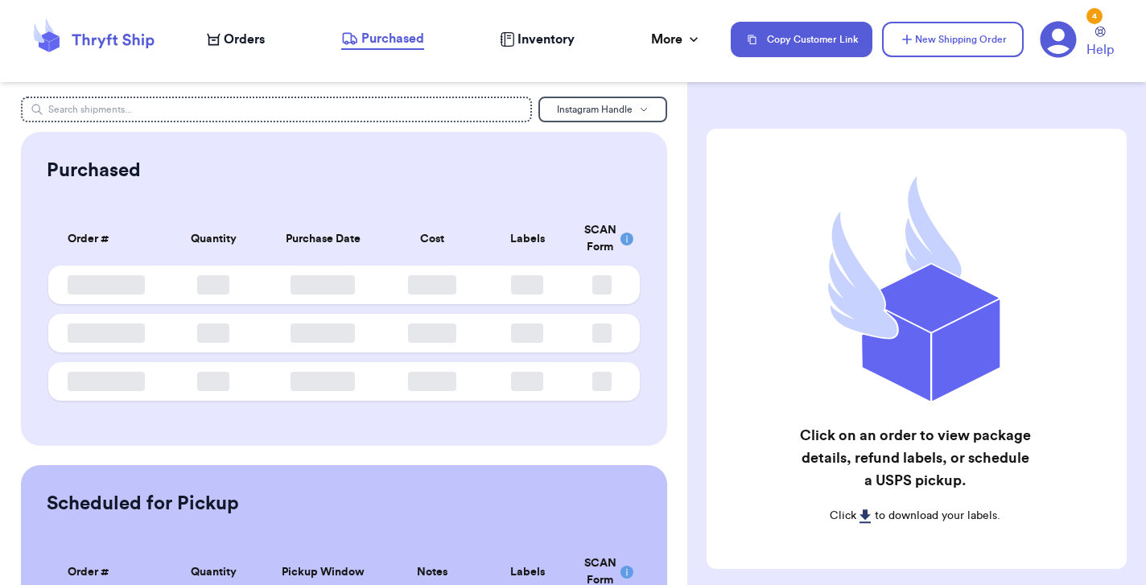
scroll to position [0, 0]
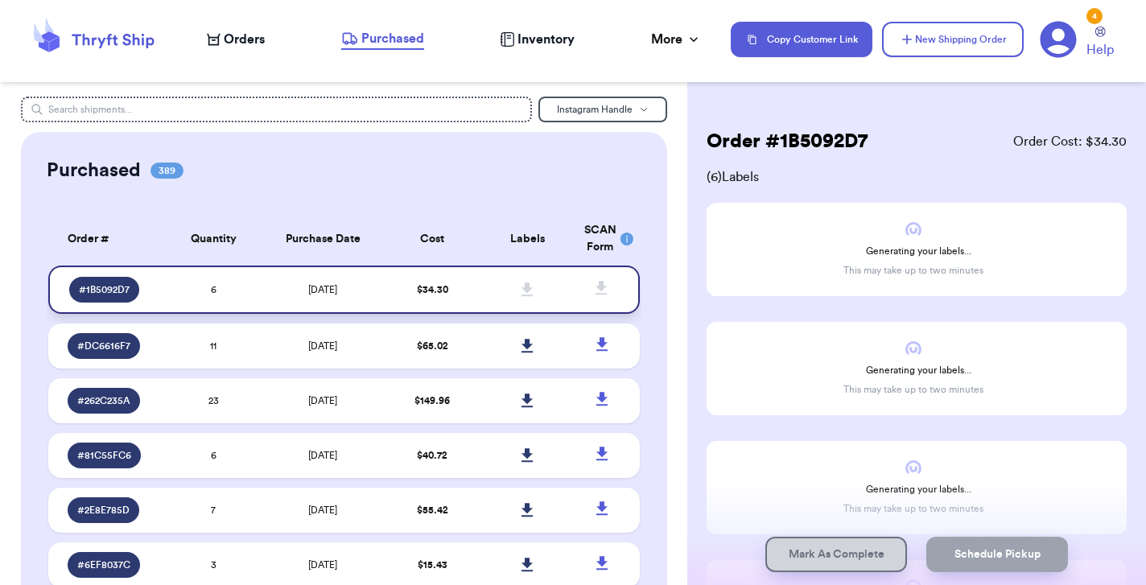
click at [388, 311] on td "$ 34.30" at bounding box center [432, 290] width 95 height 48
click at [441, 295] on span "$ 34.30" at bounding box center [432, 290] width 31 height 10
